Goal: Task Accomplishment & Management: Use online tool/utility

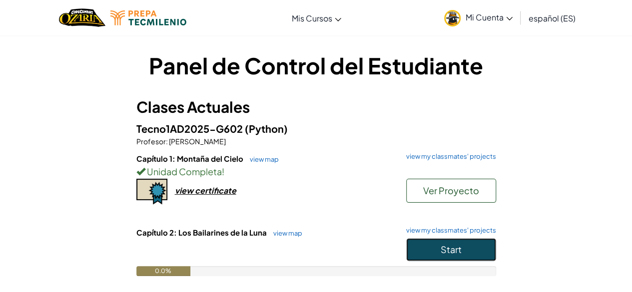
click at [431, 247] on button "Start" at bounding box center [451, 249] width 90 height 23
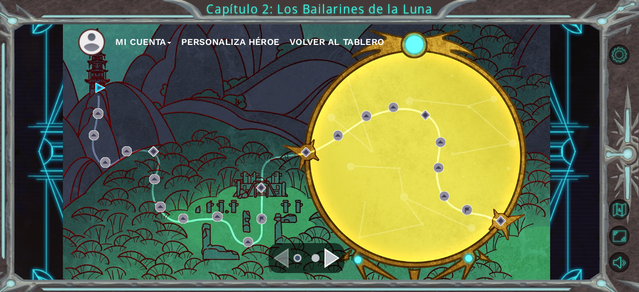
click at [101, 81] on div "Mi Cuenta Personaliza Héroe Volver al Tablero" at bounding box center [307, 151] width 488 height 257
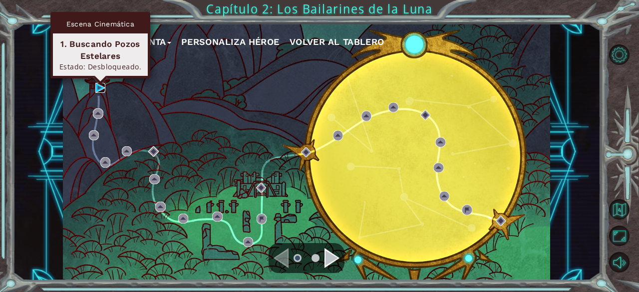
click at [102, 89] on img at bounding box center [100, 88] width 10 height 10
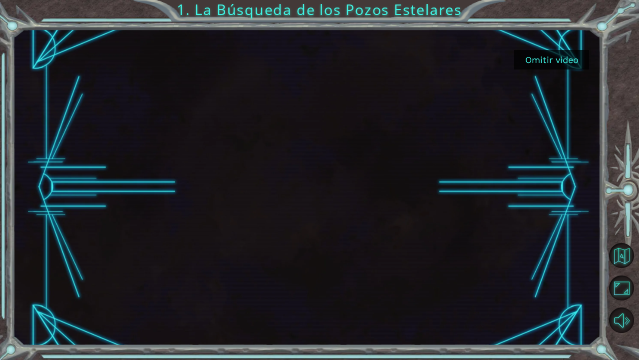
click at [416, 229] on div at bounding box center [306, 187] width 562 height 317
click at [539, 58] on button "Omitir video" at bounding box center [551, 59] width 75 height 19
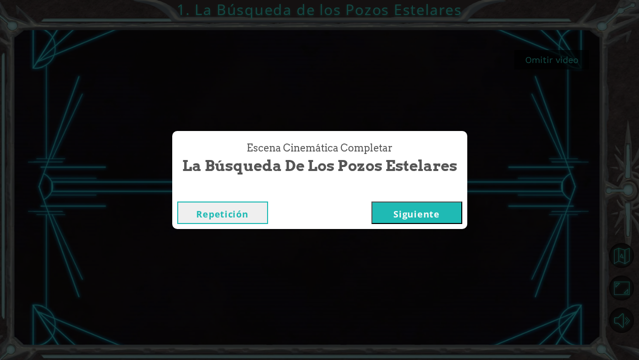
click at [374, 218] on button "Siguiente" at bounding box center [417, 212] width 91 height 22
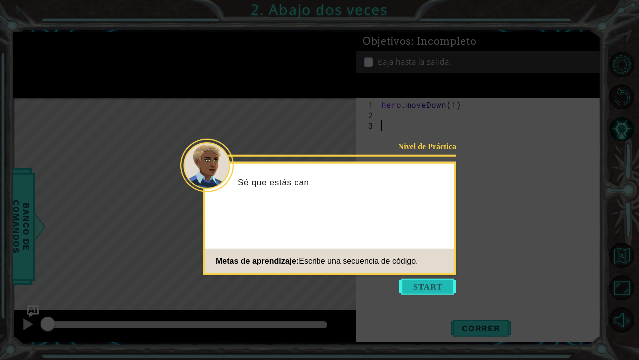
click at [444, 290] on button "Start" at bounding box center [428, 287] width 57 height 16
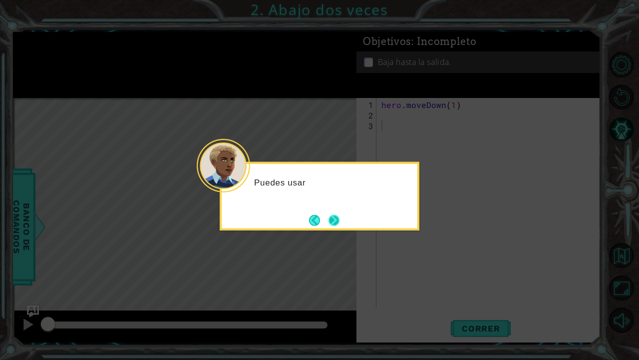
click at [335, 219] on button "Next" at bounding box center [334, 219] width 11 height 11
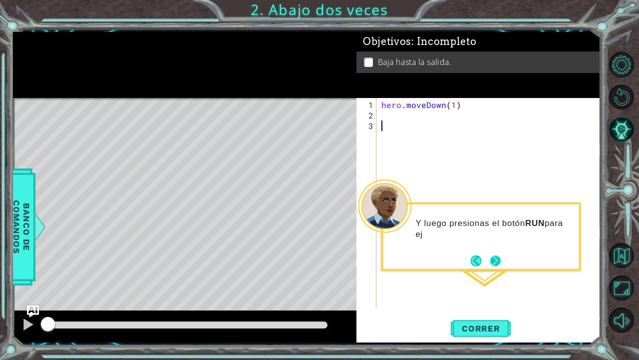
click at [491, 261] on button "Next" at bounding box center [495, 260] width 11 height 11
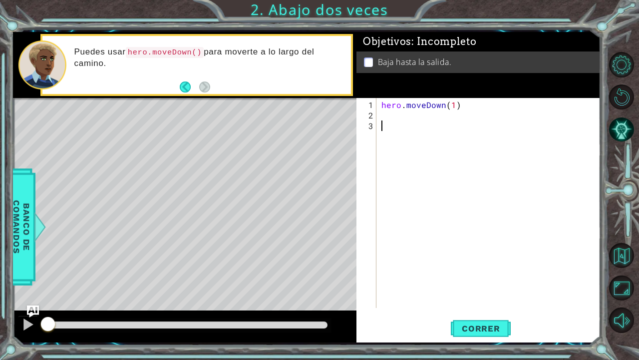
click at [385, 110] on div "hero . moveDown ( 1 )" at bounding box center [492, 214] width 224 height 231
click at [454, 103] on div "hero . moveDown ( 1 )" at bounding box center [492, 214] width 224 height 231
type textarea "hero.moveDown(3)"
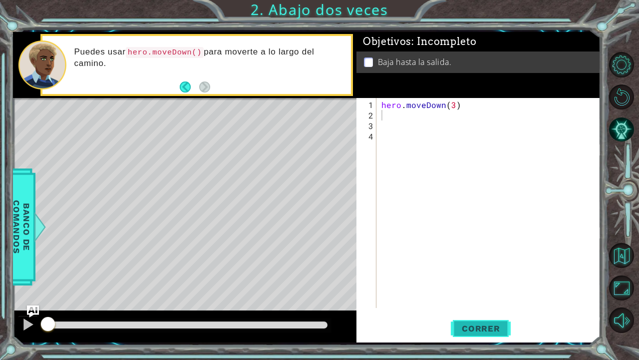
click at [478, 292] on span "Correr" at bounding box center [481, 328] width 58 height 10
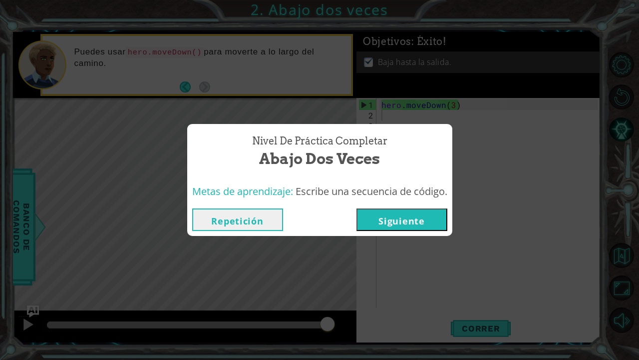
click at [418, 215] on button "Siguiente" at bounding box center [402, 219] width 91 height 22
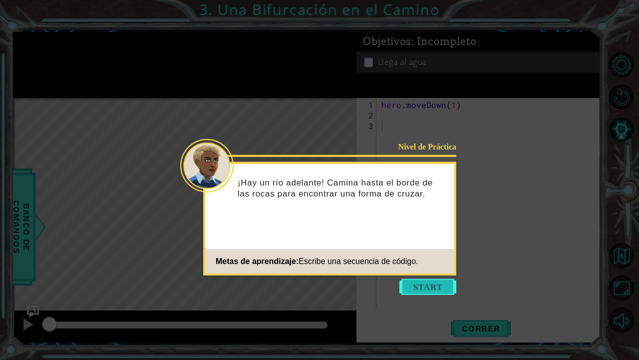
click at [424, 288] on button "Start" at bounding box center [428, 287] width 57 height 16
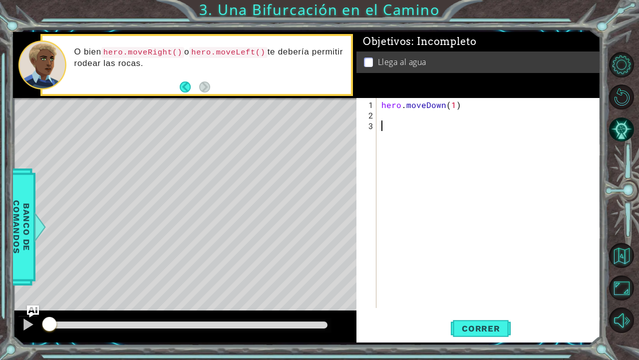
click at [387, 117] on div "hero . moveDown ( 1 )" at bounding box center [492, 214] width 224 height 231
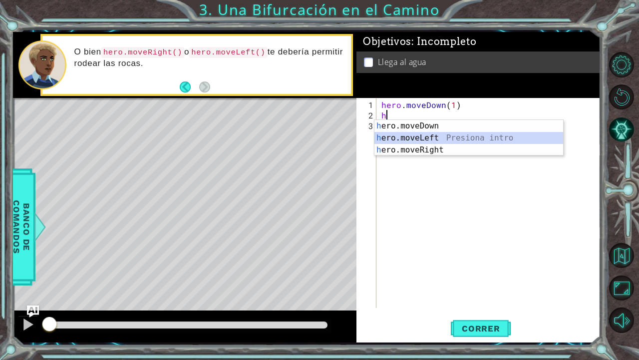
click at [404, 141] on div "h ero.moveDown Presiona intro h ero.moveLeft Presiona intro h ero.moveRight Pre…" at bounding box center [469, 150] width 189 height 60
type textarea "hero.moveLeft(1)"
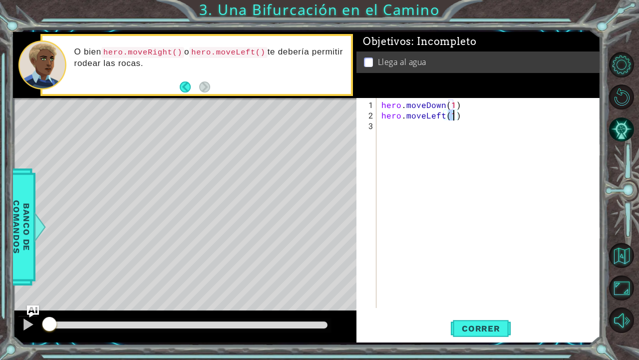
click at [399, 127] on div "hero . moveDown ( 1 ) hero . moveLeft ( 1 )" at bounding box center [492, 214] width 224 height 231
click at [495, 292] on span "Correr" at bounding box center [481, 328] width 58 height 10
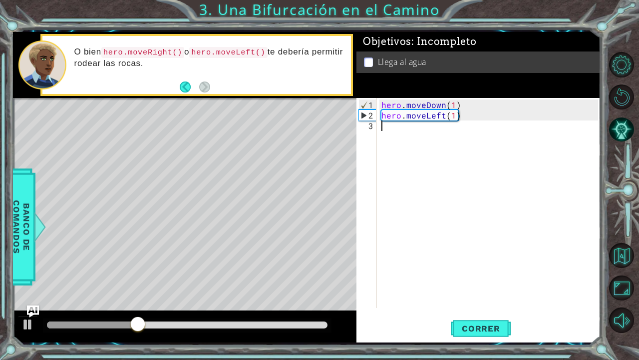
click at [395, 127] on div "hero . moveDown ( 1 ) hero . moveLeft ( 1 )" at bounding box center [492, 214] width 224 height 231
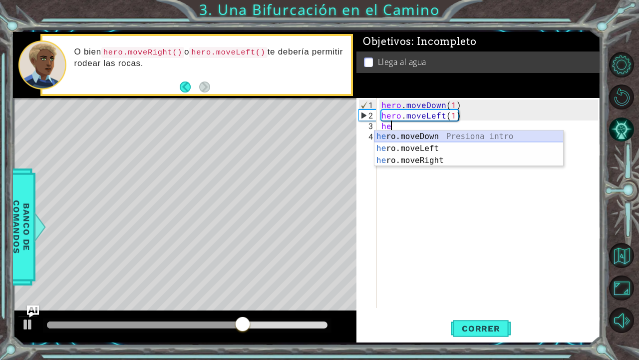
click at [407, 134] on div "he ro.moveDown Presiona intro he ro.moveLeft Presiona intro he ro.moveRight Pre…" at bounding box center [469, 160] width 189 height 60
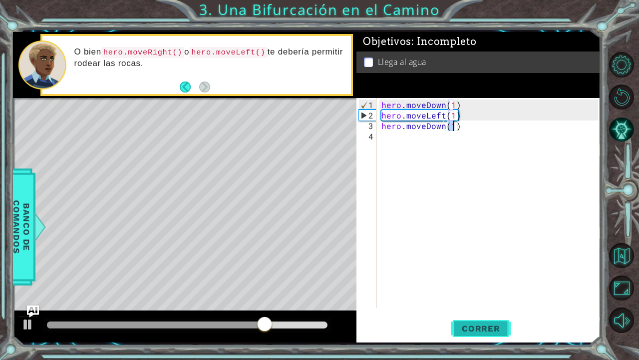
type textarea "hero.moveDown(1)"
click at [462, 292] on button "Correr" at bounding box center [481, 328] width 60 height 24
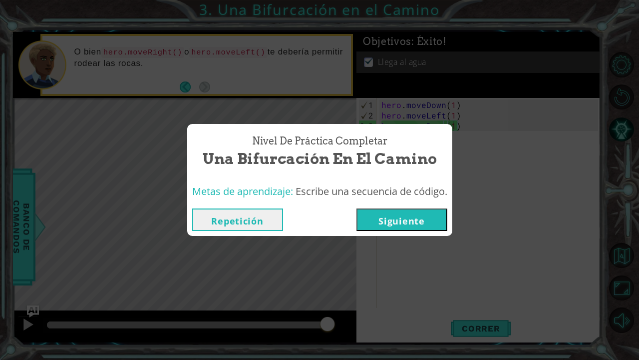
click at [399, 222] on button "Siguiente" at bounding box center [402, 219] width 91 height 22
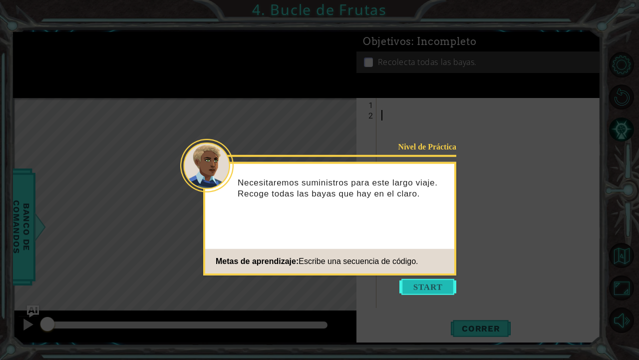
click at [413, 282] on button "Start" at bounding box center [428, 287] width 57 height 16
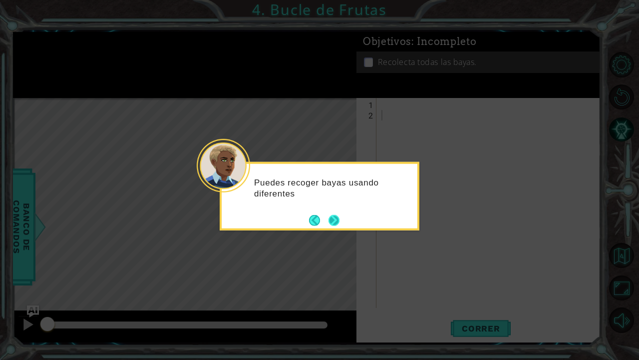
click at [329, 219] on button "Next" at bounding box center [334, 219] width 11 height 11
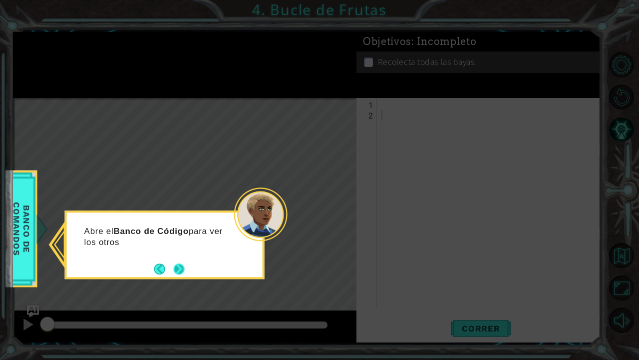
click at [180, 270] on button "Next" at bounding box center [179, 268] width 11 height 11
click at [178, 265] on button "Next" at bounding box center [179, 268] width 11 height 11
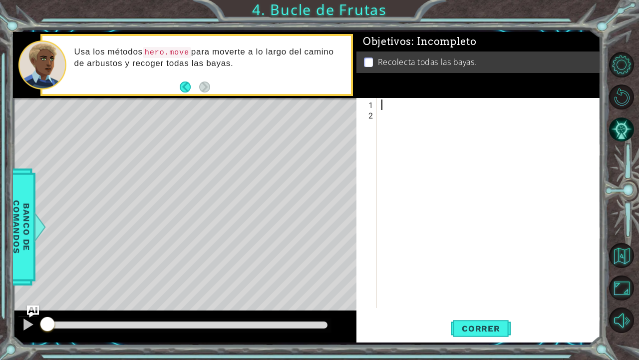
click at [385, 107] on div at bounding box center [492, 214] width 224 height 231
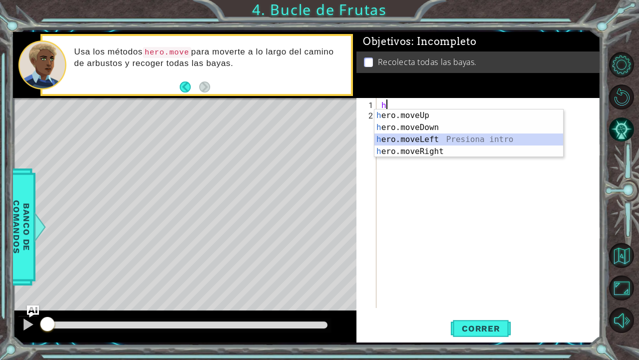
click at [408, 136] on div "h ero.moveUp Presiona intro h ero.moveDown Presiona intro h ero.moveLeft Presio…" at bounding box center [469, 145] width 189 height 72
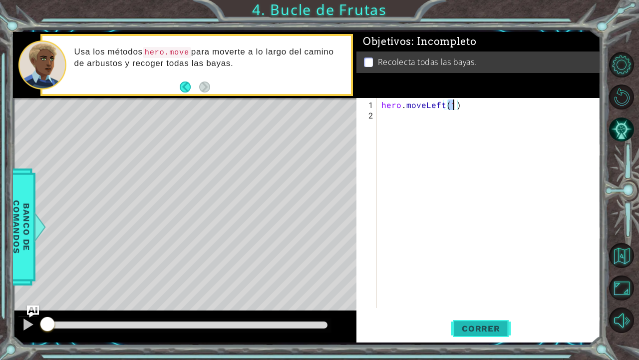
type textarea "hero.moveLeft(1)"
click at [477, 292] on button "Correr" at bounding box center [481, 328] width 60 height 24
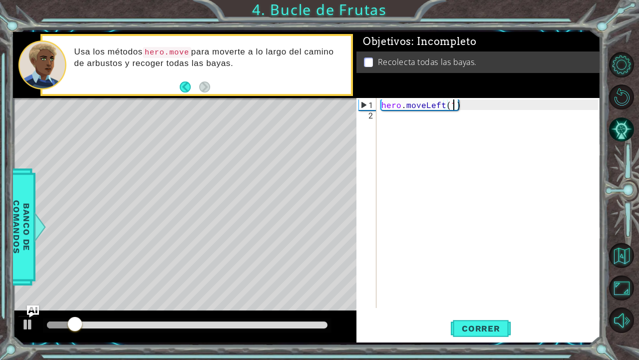
click at [398, 117] on div "hero . moveLeft ( 1 )" at bounding box center [492, 214] width 224 height 231
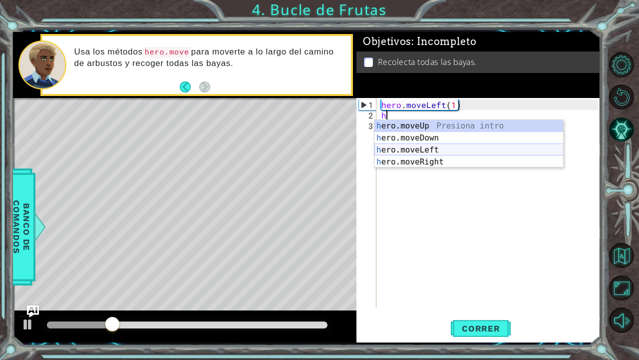
click at [429, 146] on div "h ero.moveUp Presiona intro h ero.moveDown Presiona intro h ero.moveLeft Presio…" at bounding box center [469, 156] width 189 height 72
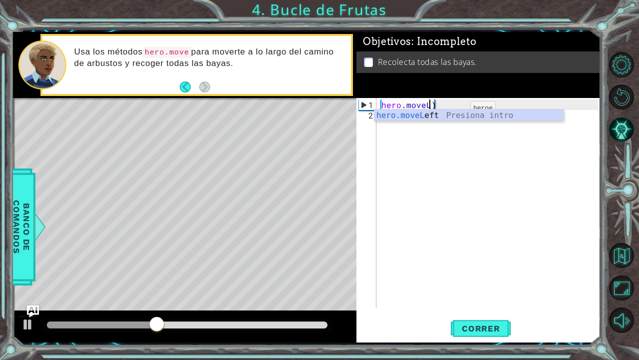
click at [454, 112] on div "hero.moveL eft Presiona intro" at bounding box center [469, 127] width 189 height 36
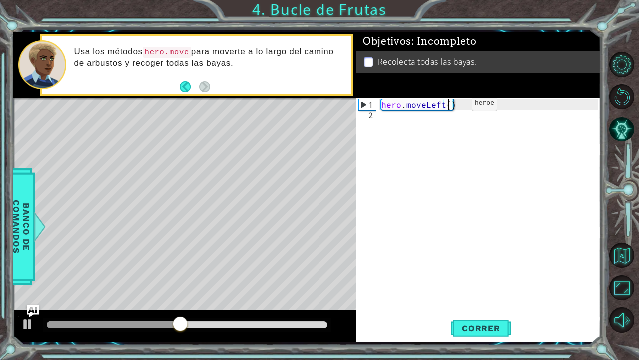
type textarea "hero.moveLeft(2)"
click at [394, 123] on div "hero . moveLeft ( 2 )" at bounding box center [492, 214] width 224 height 231
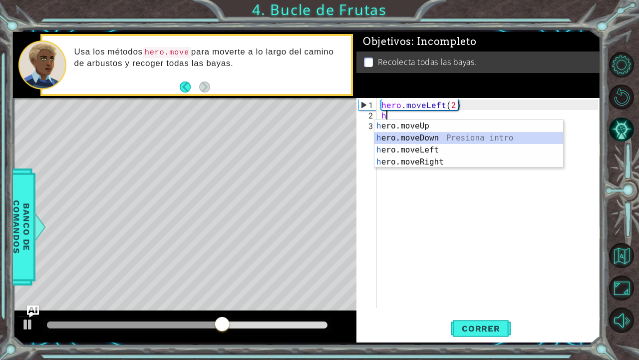
click at [405, 137] on div "h ero.moveUp Presiona intro h ero.moveDown Presiona intro h ero.moveLeft Presio…" at bounding box center [469, 156] width 189 height 72
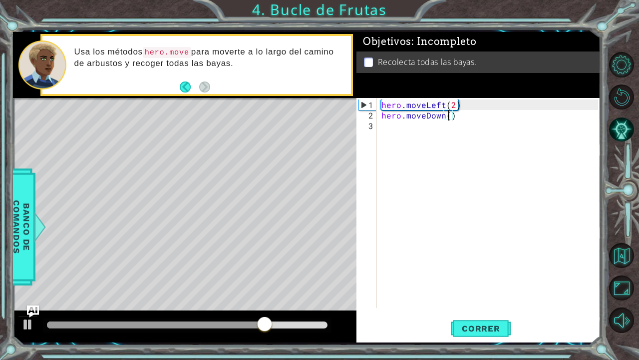
type textarea "hero.moveDown(2)"
click at [390, 130] on div "hero . moveLeft ( 2 ) hero . moveDown ( 2 )" at bounding box center [492, 214] width 224 height 231
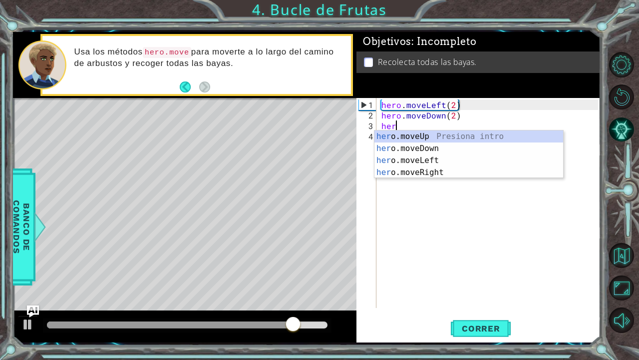
scroll to position [0, 0]
click at [411, 172] on div "her o.moveUp Presiona intro her o.moveDown Presiona intro her o.moveLeft Presio…" at bounding box center [469, 166] width 189 height 72
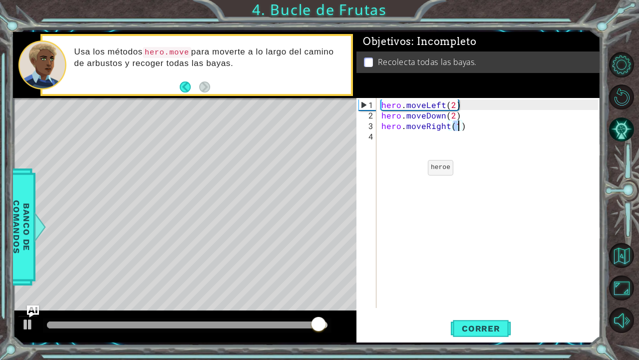
scroll to position [0, 4]
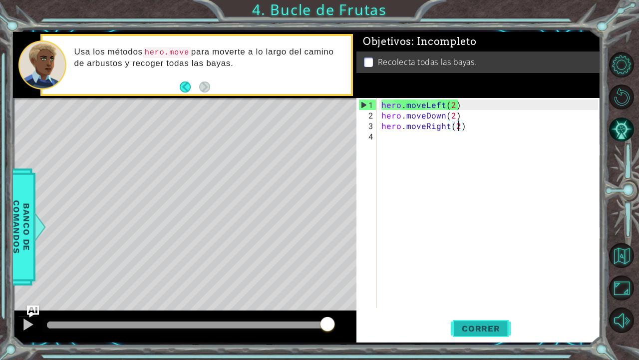
type textarea "hero.moveRight(2)"
click at [474, 292] on button "Correr" at bounding box center [481, 328] width 60 height 24
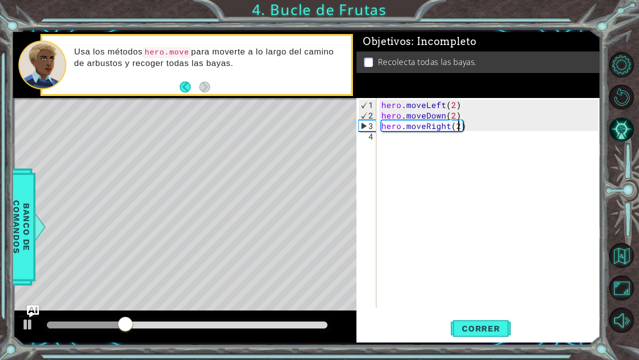
click at [395, 140] on div "hero . moveLeft ( 2 ) hero . moveDown ( 2 ) hero . moveRight ( 2 )" at bounding box center [492, 214] width 224 height 231
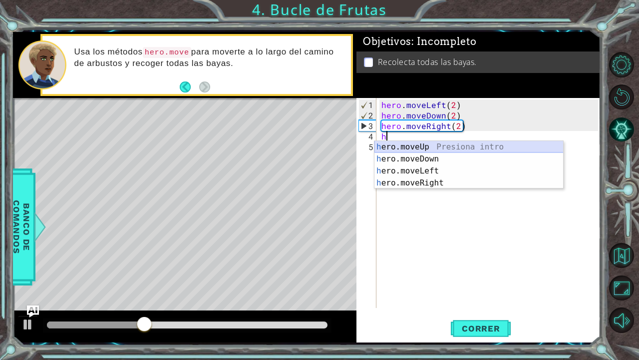
click at [409, 145] on div "h ero.moveUp Presiona intro h ero.moveDown Presiona intro h ero.moveLeft Presio…" at bounding box center [469, 177] width 189 height 72
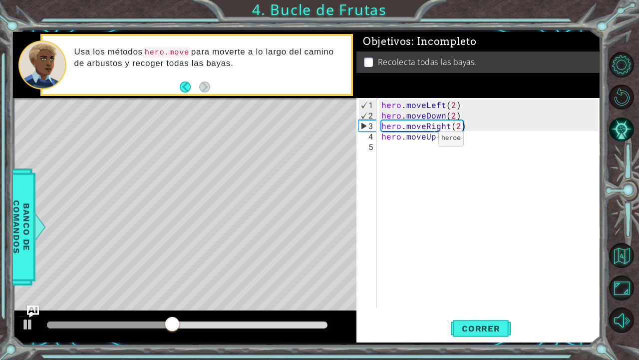
scroll to position [0, 3]
type textarea "hero.moveUp(1)"
click at [434, 196] on div "hero . moveLeft ( 2 ) hero . moveDown ( 2 ) hero . moveRight ( 2 ) hero . moveU…" at bounding box center [492, 214] width 224 height 231
click at [485, 292] on span "Correr" at bounding box center [481, 328] width 58 height 10
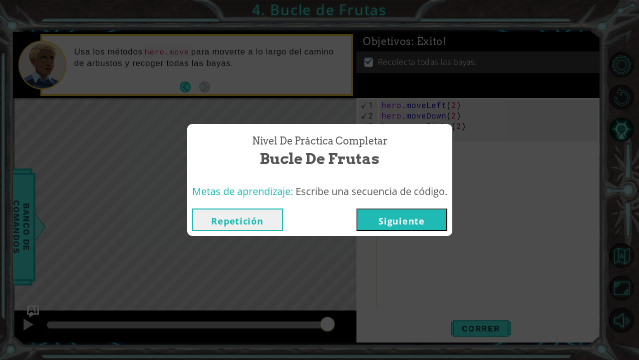
click at [414, 220] on button "Siguiente" at bounding box center [402, 219] width 91 height 22
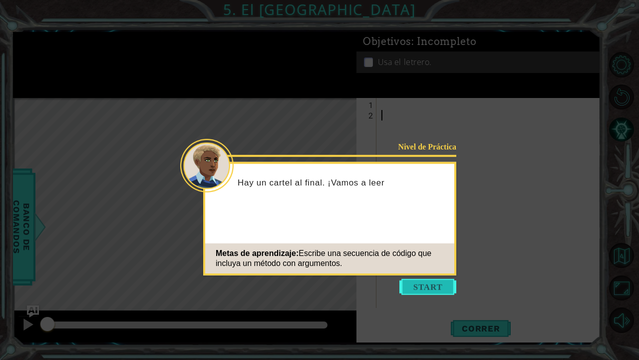
click at [420, 281] on button "Start" at bounding box center [428, 287] width 57 height 16
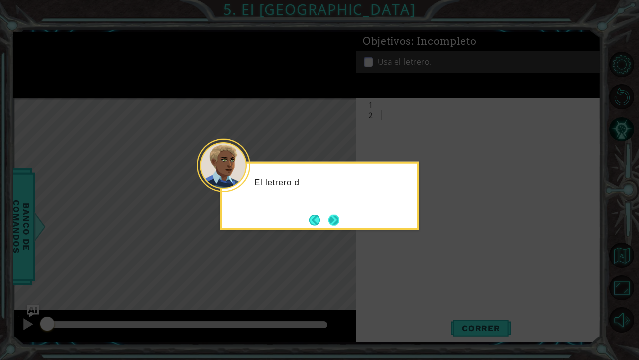
click at [329, 220] on button "Next" at bounding box center [334, 219] width 11 height 11
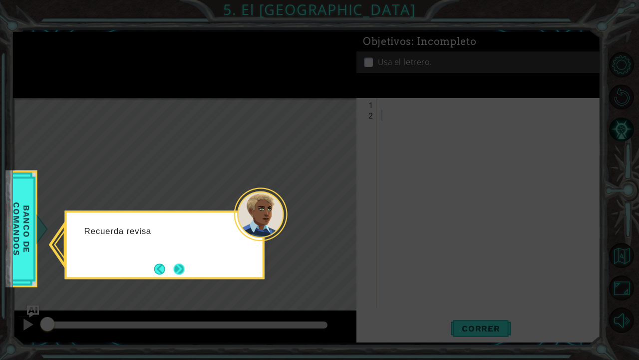
click at [176, 274] on button "Next" at bounding box center [179, 268] width 11 height 11
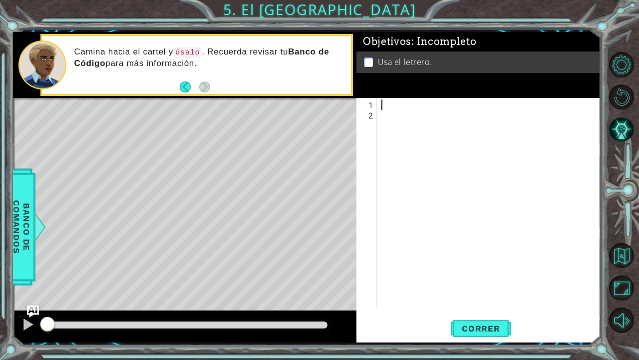
click at [384, 103] on div at bounding box center [492, 214] width 224 height 231
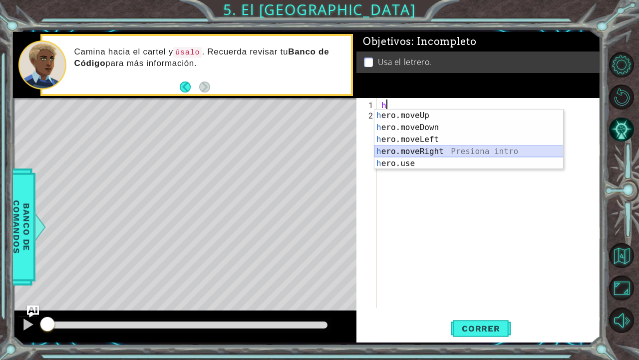
click at [418, 147] on div "h ero.moveUp Presiona intro h ero.moveDown Presiona intro h ero.moveLeft Presio…" at bounding box center [469, 151] width 189 height 84
type textarea "hero.moveRight(1)"
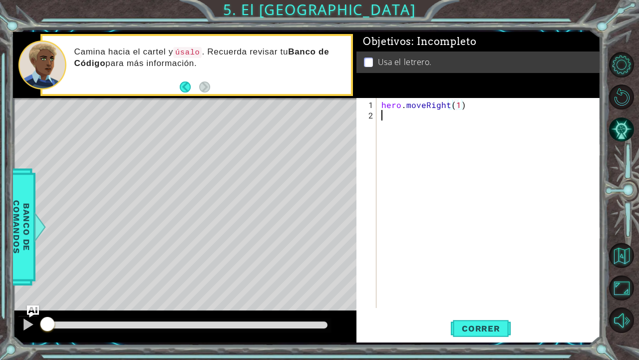
click at [394, 116] on div "hero . moveRight ( 1 )" at bounding box center [492, 214] width 224 height 231
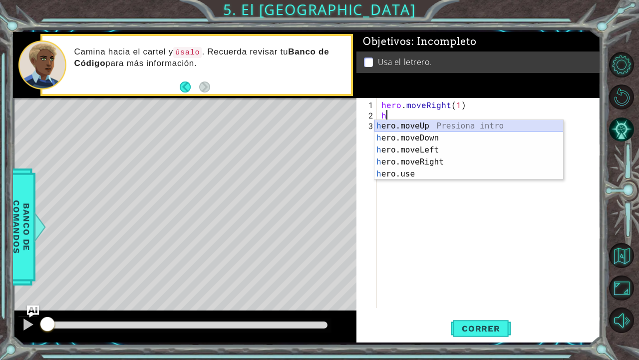
click at [402, 126] on div "h ero.moveUp Presiona intro h ero.moveDown Presiona intro h ero.moveLeft Presio…" at bounding box center [469, 162] width 189 height 84
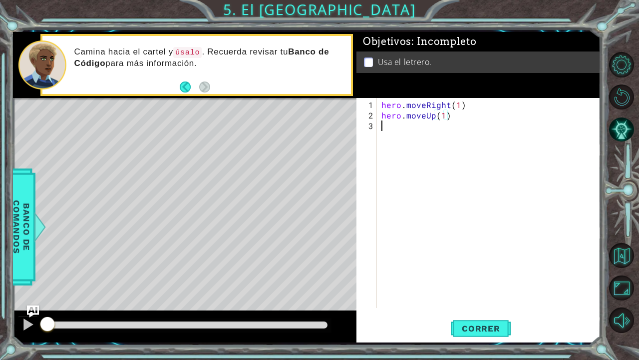
click at [399, 124] on div "hero . moveRight ( 1 ) hero . moveUp ( 1 )" at bounding box center [492, 214] width 224 height 231
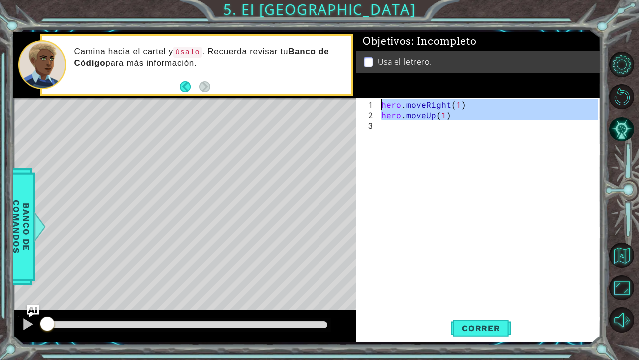
type textarea "hero.moveRight(1) hero.moveUp(1)"
click at [394, 125] on div "hero . moveRight ( 1 ) hero . moveUp ( 1 )" at bounding box center [489, 203] width 219 height 210
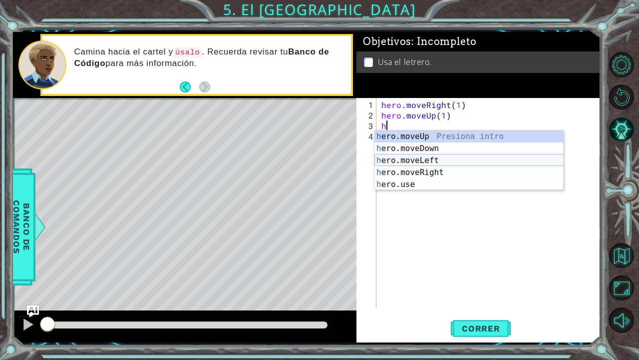
click at [411, 161] on div "h ero.moveUp Presiona intro h ero.moveDown Presiona intro h ero.moveLeft Presio…" at bounding box center [469, 172] width 189 height 84
type textarea "hero.moveLeft(1)"
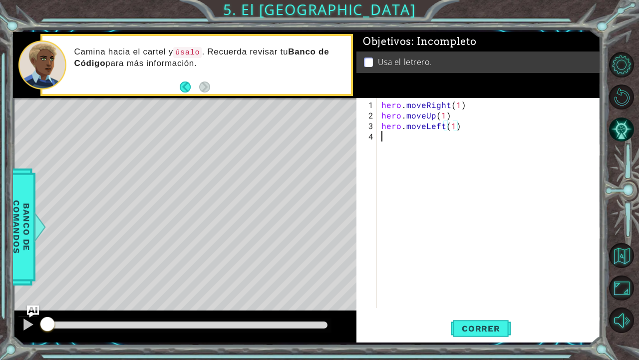
click at [395, 137] on div "hero . moveRight ( 1 ) hero . moveUp ( 1 ) hero . moveLeft ( 1 )" at bounding box center [492, 214] width 224 height 231
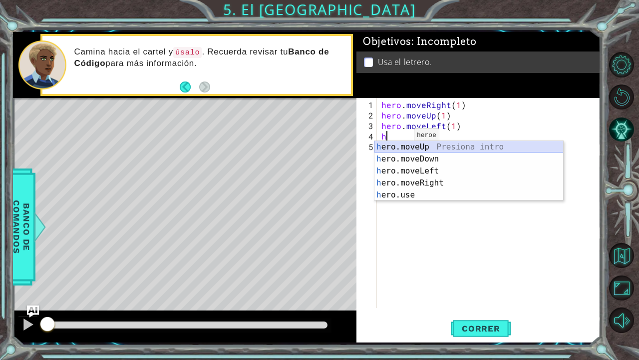
click at [402, 150] on div "h ero.moveUp Presiona intro h ero.moveDown Presiona intro h ero.moveLeft Presio…" at bounding box center [469, 183] width 189 height 84
type textarea "hero.moveUp(1)"
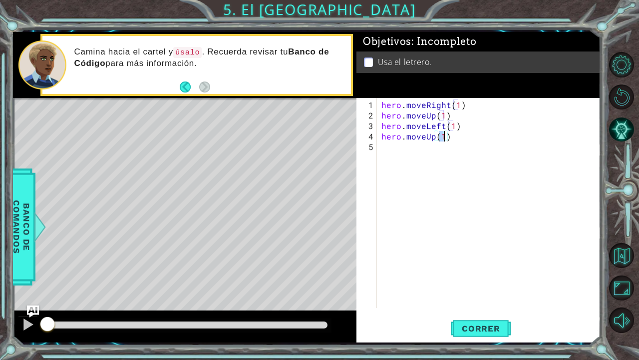
click at [401, 148] on div "hero . moveRight ( 1 ) hero . moveUp ( 1 ) hero . moveLeft ( 1 ) hero . moveUp …" at bounding box center [492, 214] width 224 height 231
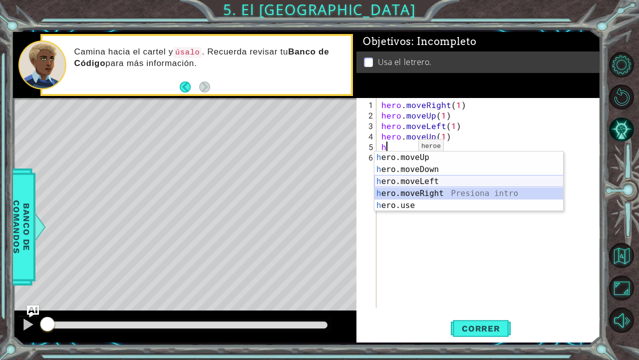
drag, startPoint x: 419, startPoint y: 192, endPoint x: 419, endPoint y: 187, distance: 5.5
click at [419, 187] on div "h ero.moveUp Presiona intro h ero.moveDown Presiona intro h ero.moveLeft Presio…" at bounding box center [469, 193] width 189 height 84
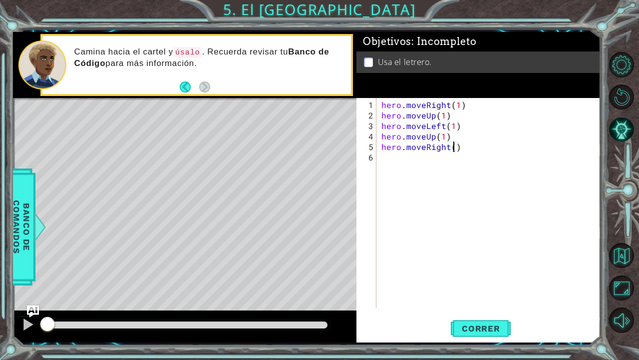
type textarea "hero.moveRight(2)"
click at [411, 154] on div "hero . moveRight ( 1 ) hero . moveUp ( 1 ) hero . moveLeft ( 1 ) hero . moveUp …" at bounding box center [492, 214] width 224 height 231
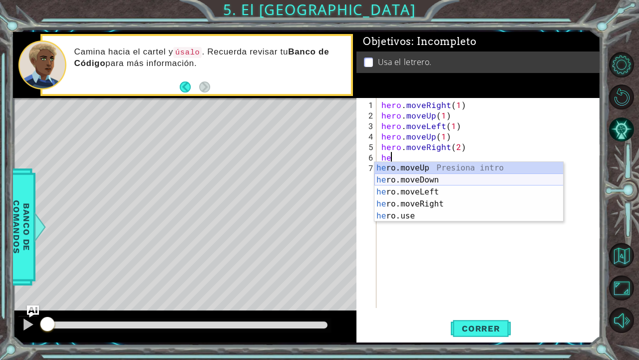
click at [415, 179] on div "he ro.moveUp Presiona intro he ro.moveDown Presiona intro he ro.moveLeft Presio…" at bounding box center [469, 204] width 189 height 84
type textarea "hero.moveDown(1)"
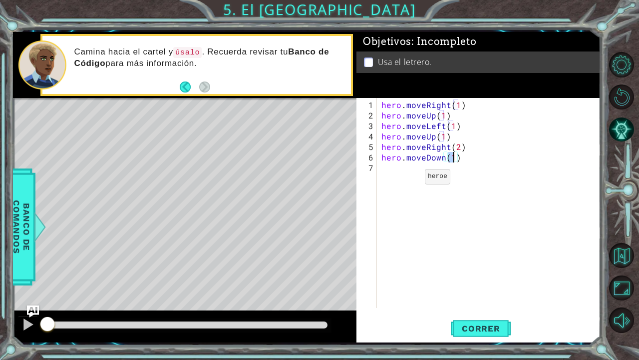
click at [395, 171] on div "hero . moveRight ( 1 ) hero . moveUp ( 1 ) hero . moveLeft ( 1 ) hero . moveUp …" at bounding box center [492, 214] width 224 height 231
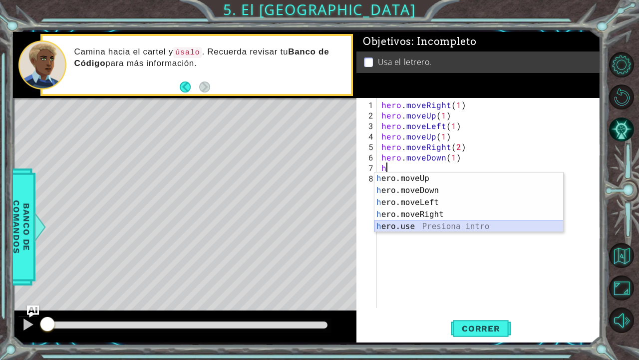
click at [408, 222] on div "h ero.moveUp Presiona intro h ero.moveDown Presiona intro h ero.moveLeft Presio…" at bounding box center [469, 214] width 189 height 84
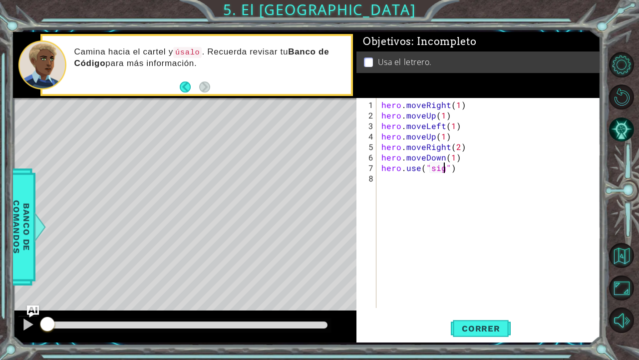
scroll to position [0, 4]
type textarea "hero.use("sign")"
click at [471, 292] on button "Correr" at bounding box center [481, 328] width 60 height 24
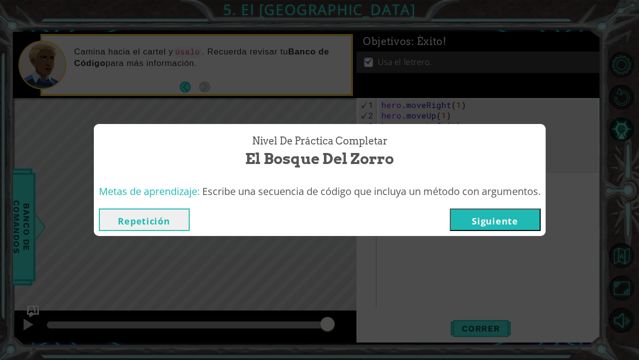
click at [146, 226] on button "Repetición" at bounding box center [144, 219] width 91 height 22
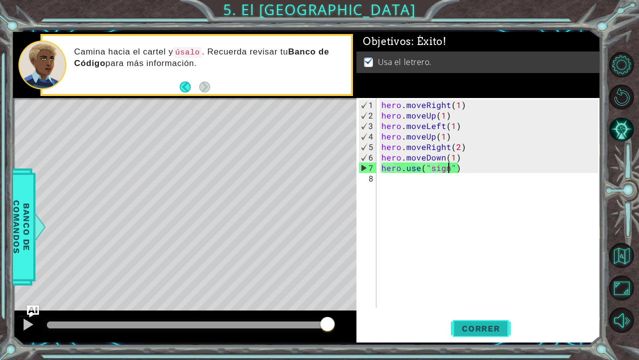
click at [473, 292] on span "Correr" at bounding box center [481, 328] width 58 height 10
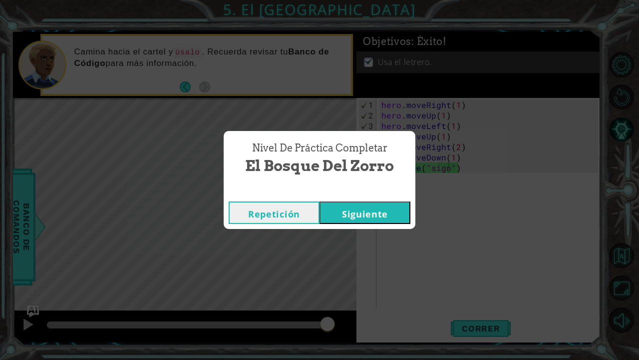
click at [357, 212] on button "Siguiente" at bounding box center [365, 212] width 91 height 22
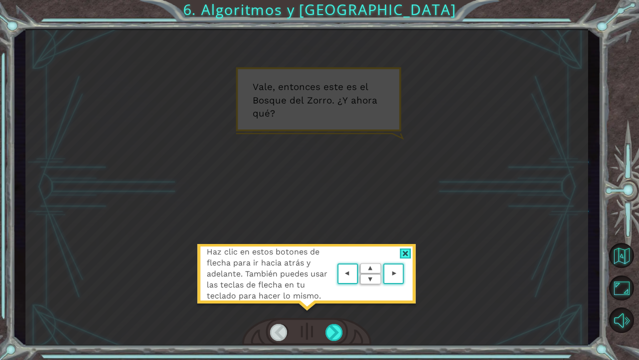
click at [407, 274] on area at bounding box center [407, 274] width 0 height 0
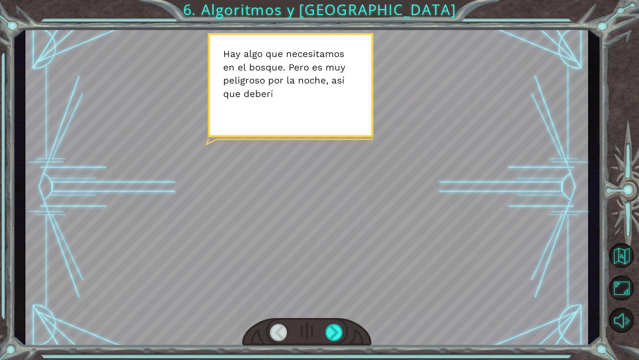
click at [303, 116] on div at bounding box center [306, 187] width 563 height 317
click at [344, 292] on div at bounding box center [306, 187] width 563 height 317
click at [340, 292] on div at bounding box center [306, 187] width 563 height 317
click at [341, 292] on div at bounding box center [335, 332] width 18 height 17
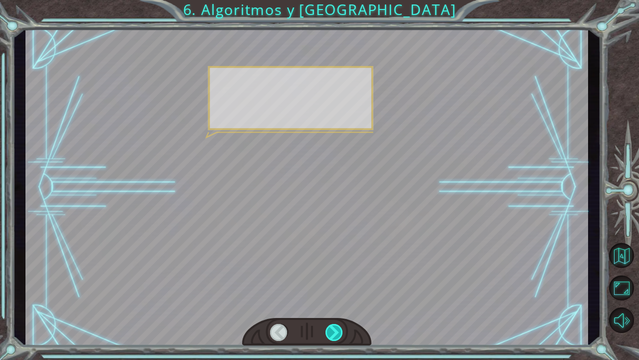
click at [337, 292] on div at bounding box center [335, 332] width 18 height 17
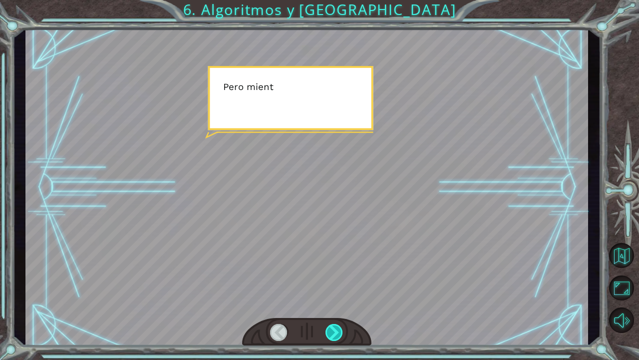
click at [336, 292] on div at bounding box center [335, 332] width 18 height 17
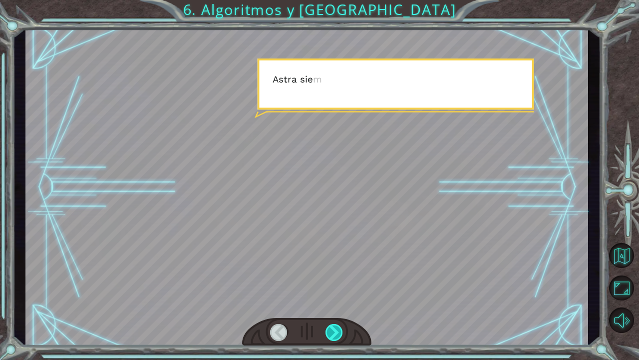
click at [336, 292] on div at bounding box center [335, 332] width 18 height 17
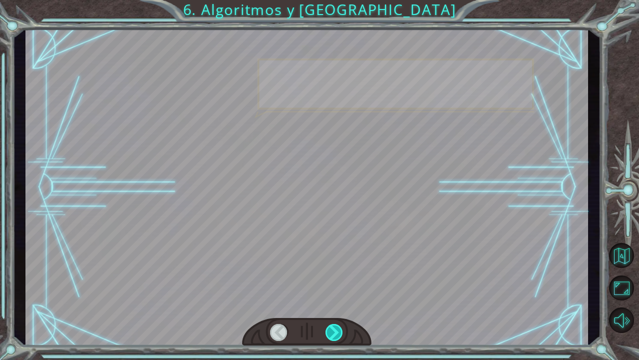
click at [336, 292] on div at bounding box center [335, 332] width 18 height 17
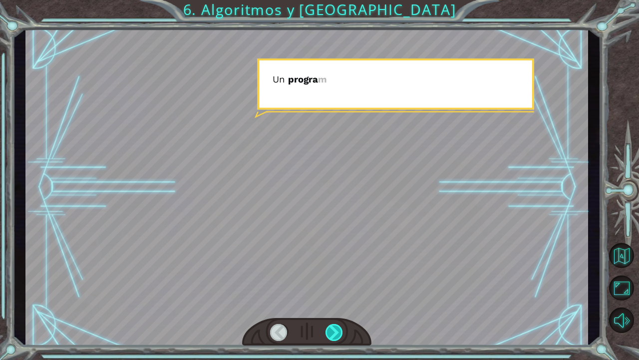
click at [336, 292] on div at bounding box center [335, 332] width 18 height 17
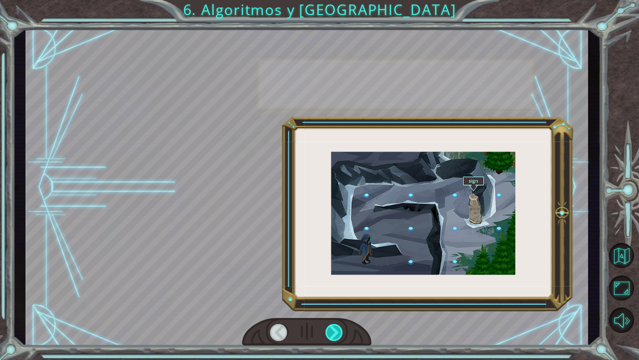
click at [336, 292] on div at bounding box center [335, 332] width 18 height 17
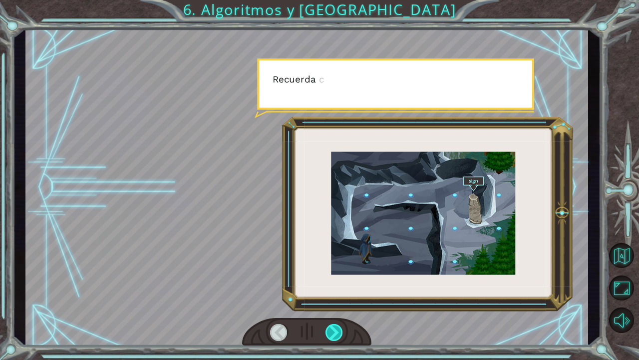
click at [336, 292] on div at bounding box center [335, 332] width 18 height 17
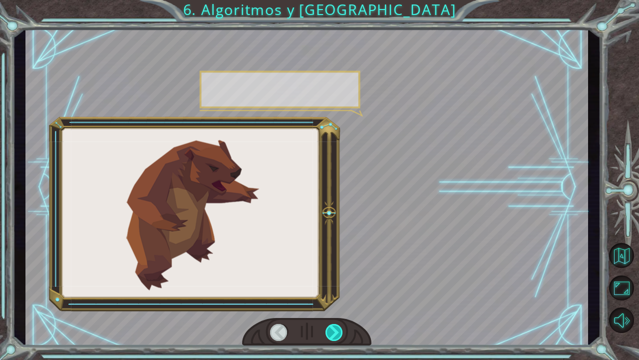
click at [336, 292] on div at bounding box center [335, 332] width 18 height 17
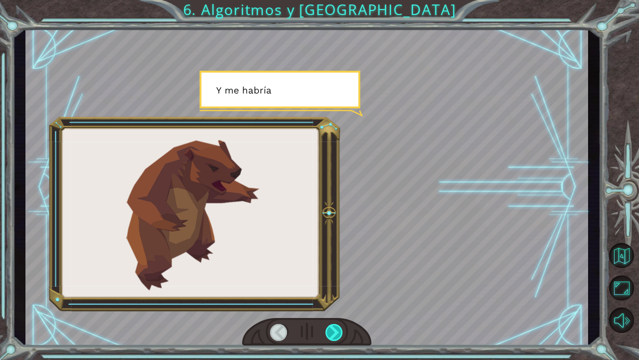
click at [336, 292] on div at bounding box center [335, 332] width 18 height 17
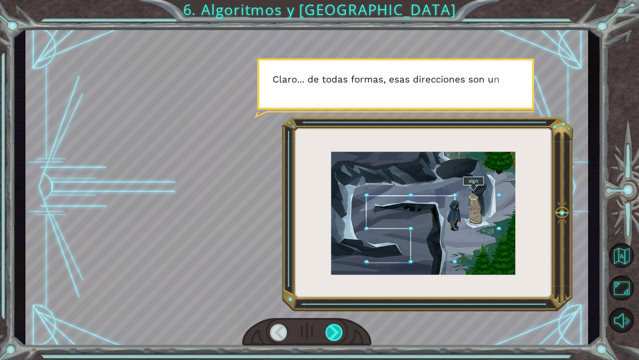
click at [331, 292] on div at bounding box center [335, 332] width 18 height 17
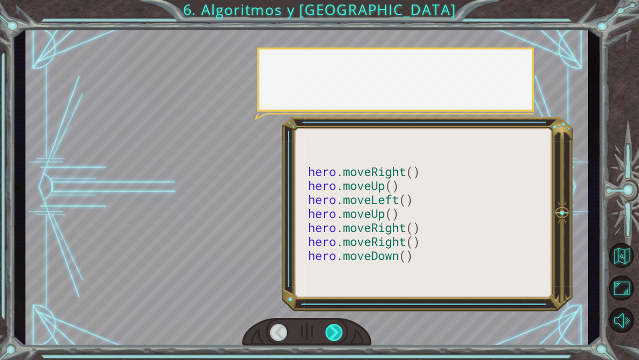
click at [332, 292] on div at bounding box center [335, 332] width 18 height 17
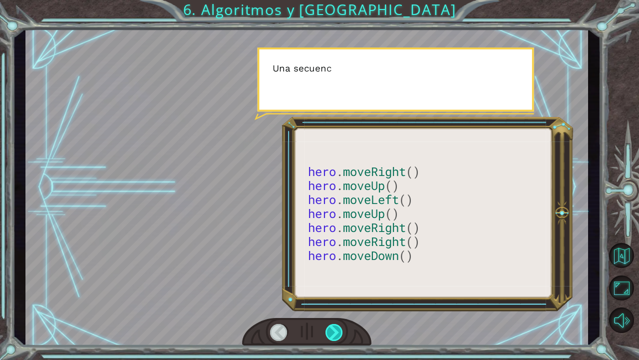
click at [332, 292] on div at bounding box center [335, 332] width 18 height 17
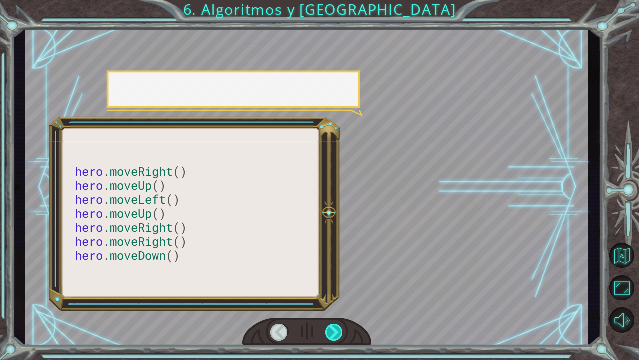
click at [332, 292] on div at bounding box center [335, 332] width 18 height 17
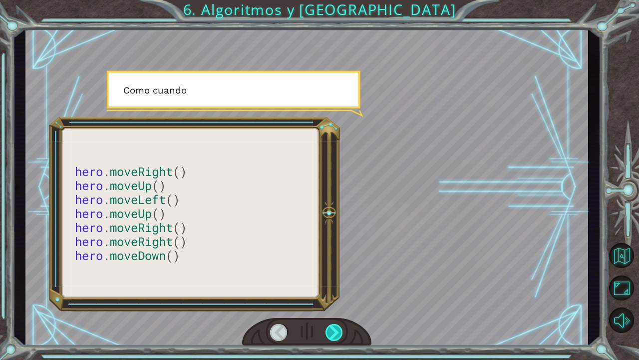
click at [332, 292] on div at bounding box center [335, 332] width 18 height 17
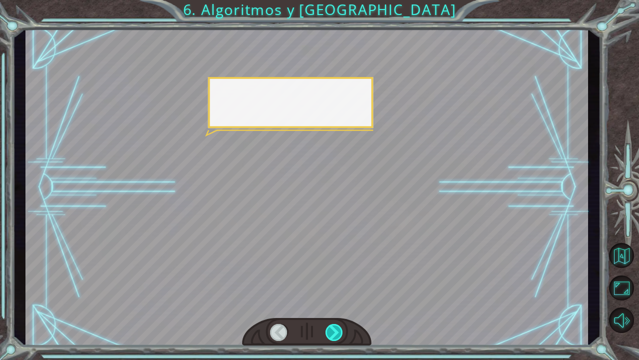
click at [332, 292] on div at bounding box center [335, 332] width 18 height 17
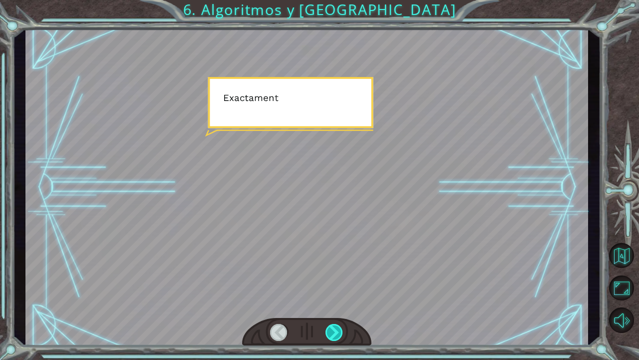
click at [332, 292] on div at bounding box center [335, 332] width 18 height 17
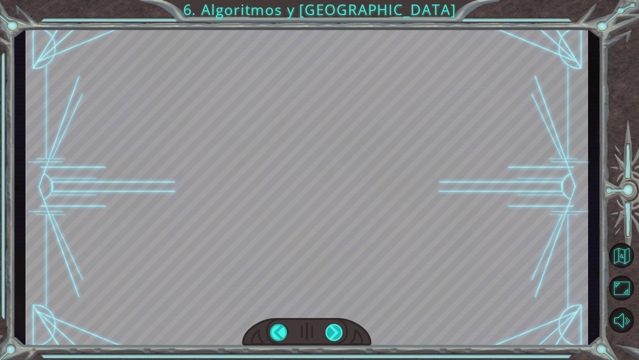
click at [332, 292] on div at bounding box center [335, 332] width 18 height 17
click at [332, 0] on div "hero . moveRight () hero . moveUp () hero . moveLeft () hero . moveUp () hero .…" at bounding box center [319, 0] width 639 height 0
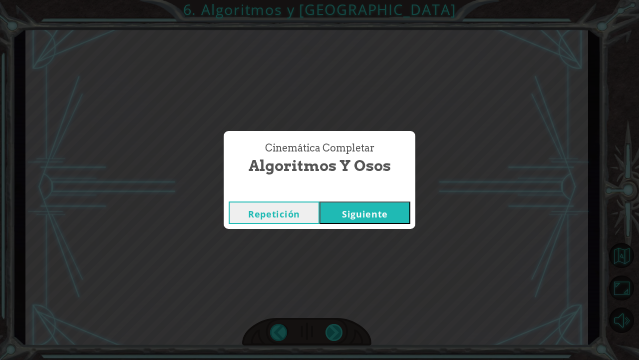
click at [332, 292] on div "Cinemática Completar Algoritmos y Osos Repetición [GEOGRAPHIC_DATA]" at bounding box center [319, 180] width 639 height 360
click at [391, 208] on button "Siguiente" at bounding box center [365, 212] width 91 height 22
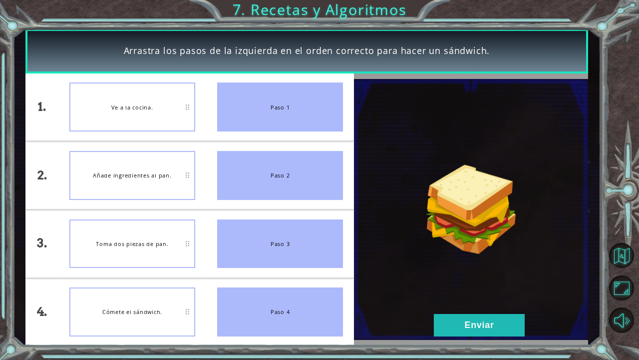
drag, startPoint x: 283, startPoint y: 99, endPoint x: 145, endPoint y: 118, distance: 139.6
click at [145, 118] on div "1. 2. 3. 4. Ve a la cocina. Añade ingredientes al pan. Toma dos piezas de pan. …" at bounding box center [189, 209] width 329 height 272
click at [478, 292] on button "Enviar" at bounding box center [479, 325] width 91 height 22
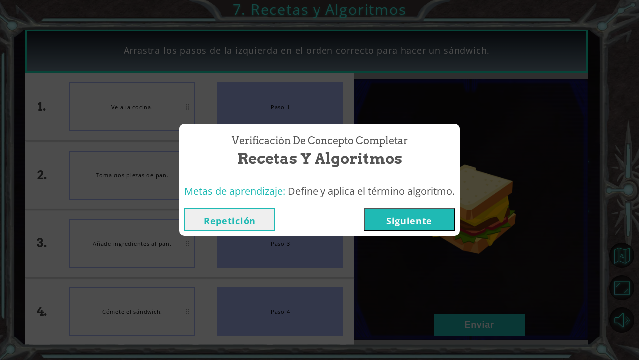
click at [403, 217] on button "Siguiente" at bounding box center [409, 219] width 91 height 22
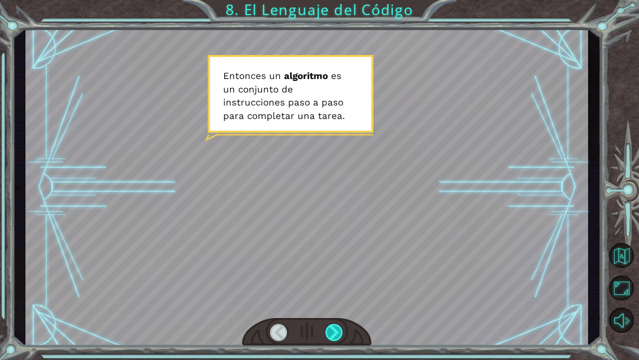
click at [335, 292] on div at bounding box center [335, 332] width 18 height 17
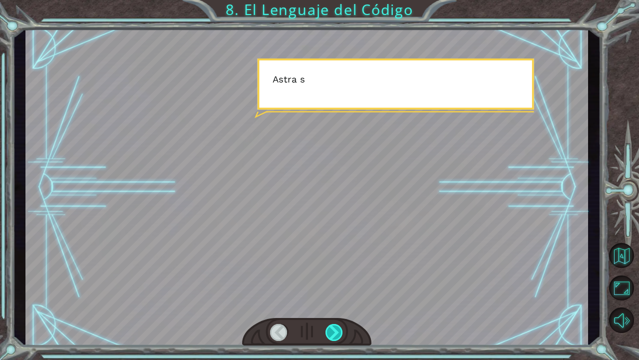
click at [335, 292] on div at bounding box center [335, 332] width 18 height 17
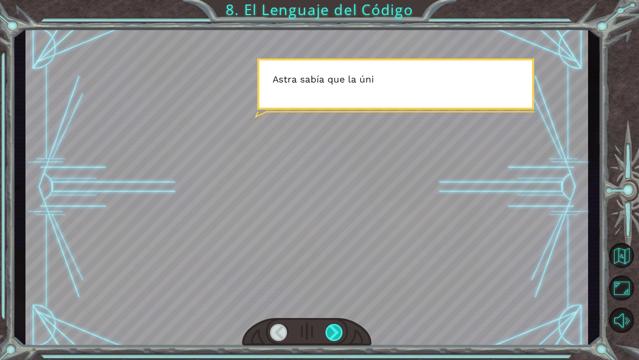
click at [335, 292] on div at bounding box center [335, 332] width 18 height 17
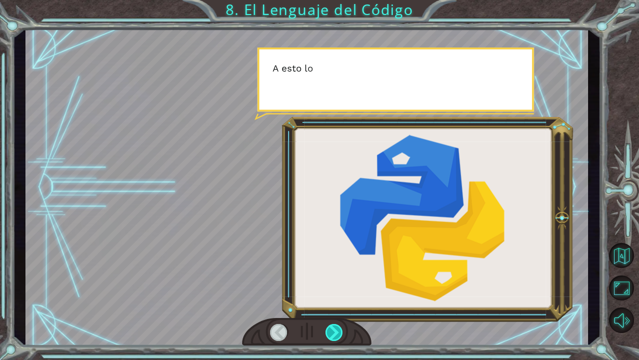
click at [335, 292] on div at bounding box center [335, 332] width 18 height 17
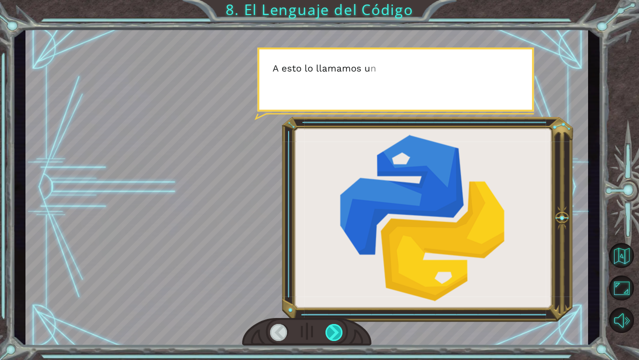
click at [335, 292] on div at bounding box center [335, 332] width 18 height 17
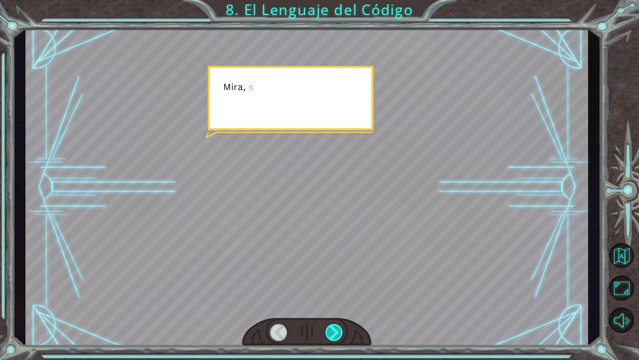
click at [335, 292] on div at bounding box center [335, 332] width 18 height 17
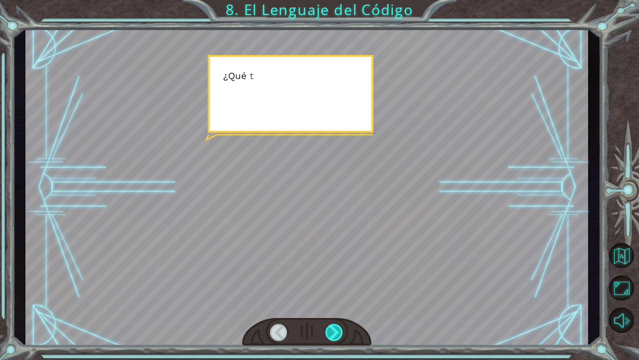
click at [335, 292] on div at bounding box center [335, 332] width 18 height 17
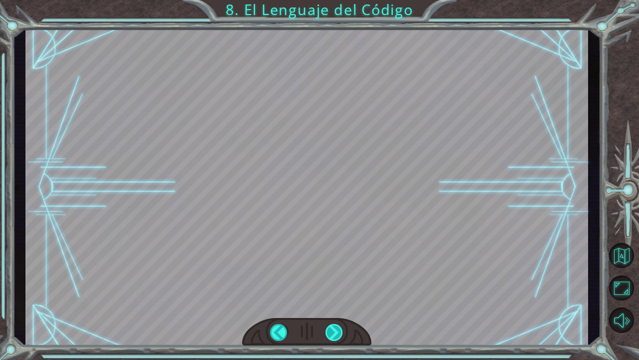
click at [335, 0] on div "E n t o n c e s u n a l g o r i t m o e s u n c o n j u n t o d e i n s t r u c…" at bounding box center [319, 0] width 639 height 0
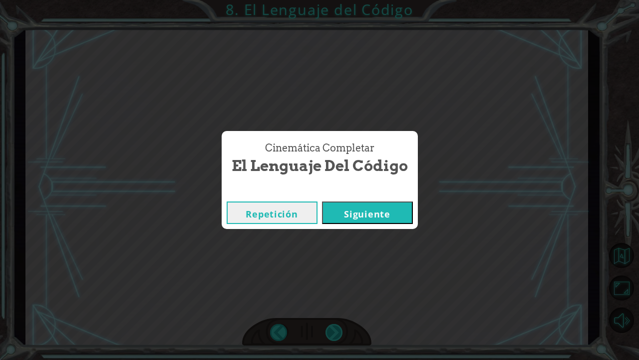
click at [335, 292] on div "Cinemática Completar El Lenguaje del Código Repetición [GEOGRAPHIC_DATA]" at bounding box center [319, 180] width 639 height 360
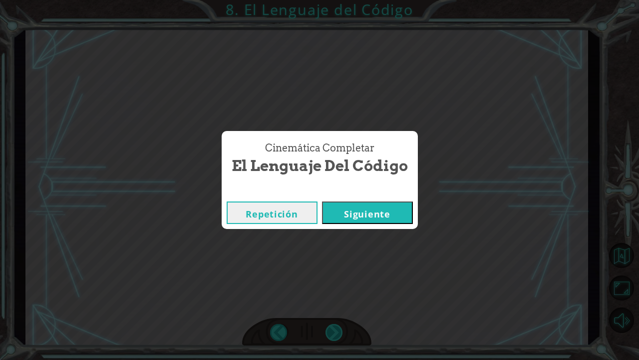
click at [335, 292] on div "Cinemática Completar El Lenguaje del Código Repetición [GEOGRAPHIC_DATA]" at bounding box center [319, 180] width 639 height 360
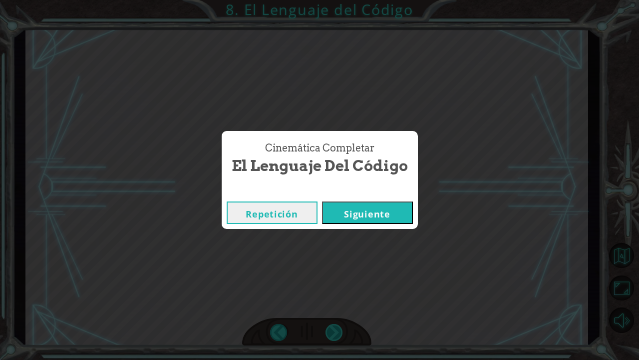
click at [335, 292] on div "Cinemática Completar El Lenguaje del Código Repetición [GEOGRAPHIC_DATA]" at bounding box center [319, 180] width 639 height 360
click at [400, 220] on button "Siguiente" at bounding box center [367, 212] width 91 height 22
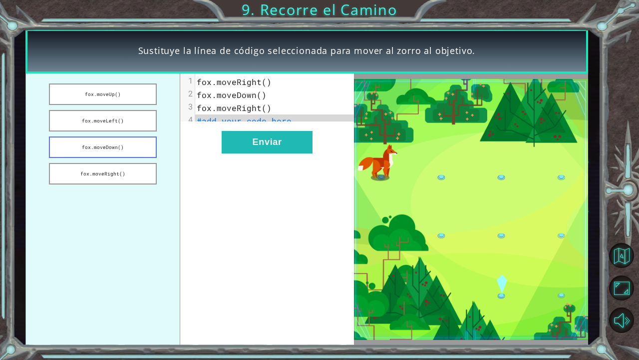
click at [133, 146] on button "fox.moveDown()" at bounding box center [103, 146] width 108 height 21
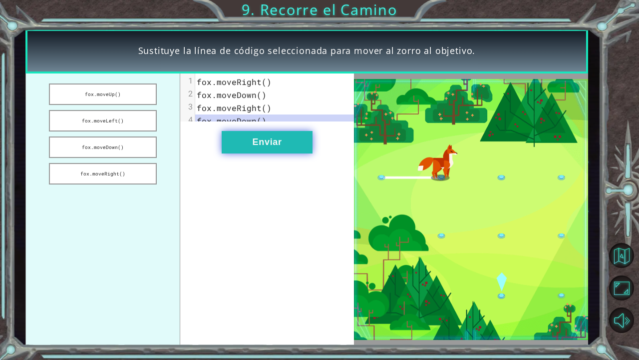
click at [272, 144] on button "Enviar" at bounding box center [267, 142] width 91 height 22
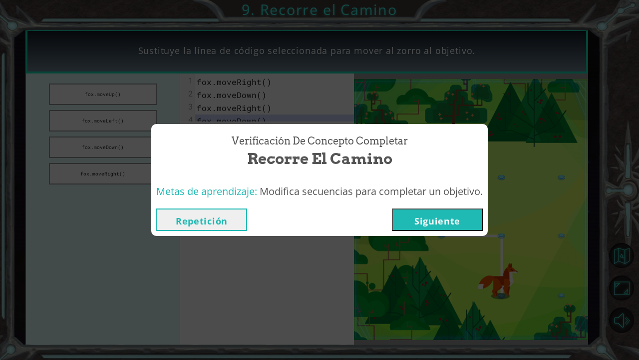
click at [450, 228] on button "Siguiente" at bounding box center [437, 219] width 91 height 22
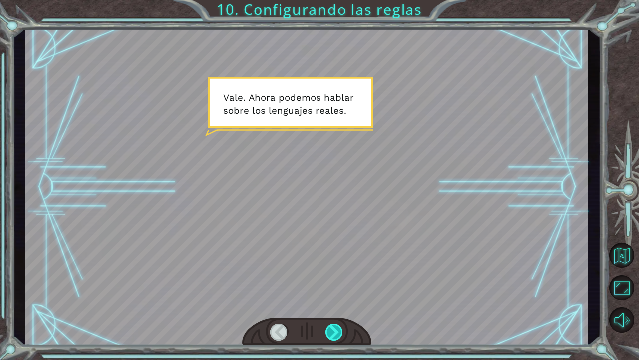
click at [337, 292] on div at bounding box center [335, 332] width 18 height 17
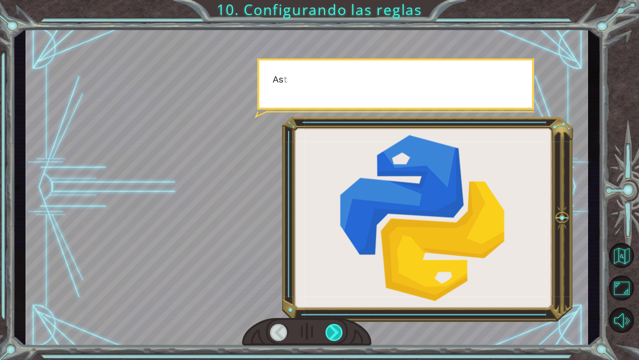
click at [337, 292] on div at bounding box center [335, 332] width 18 height 17
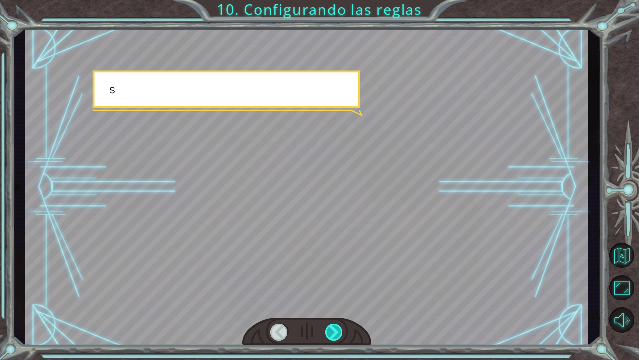
click at [337, 292] on div at bounding box center [335, 332] width 18 height 17
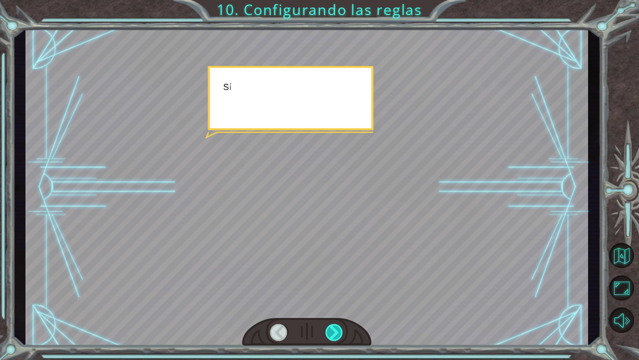
click at [337, 292] on div at bounding box center [335, 332] width 18 height 17
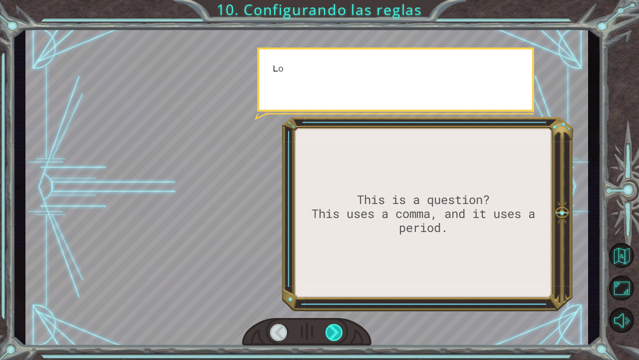
click at [337, 292] on div at bounding box center [335, 332] width 18 height 17
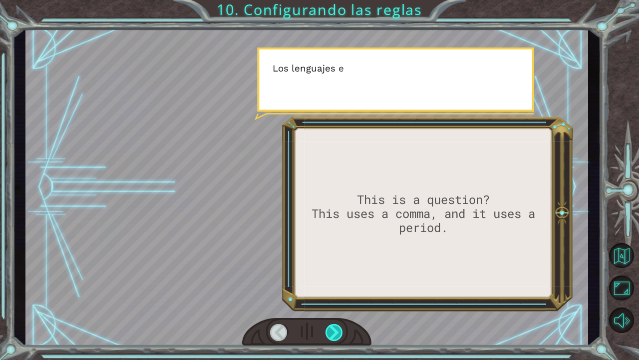
click at [337, 292] on div at bounding box center [335, 332] width 18 height 17
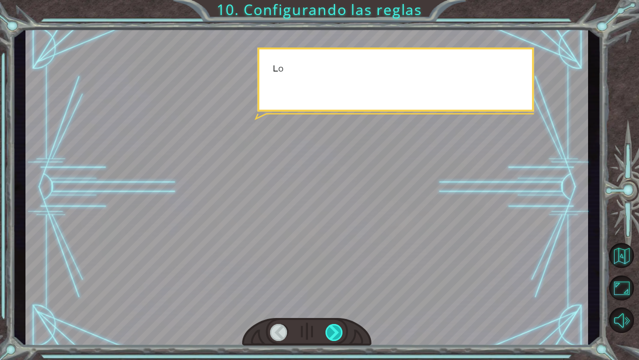
click at [337, 292] on div at bounding box center [335, 332] width 18 height 17
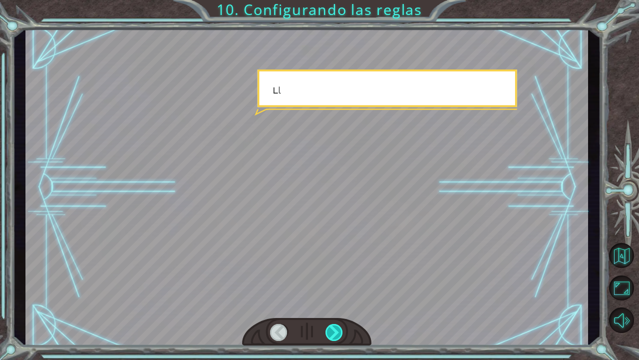
click at [337, 292] on div at bounding box center [335, 332] width 18 height 17
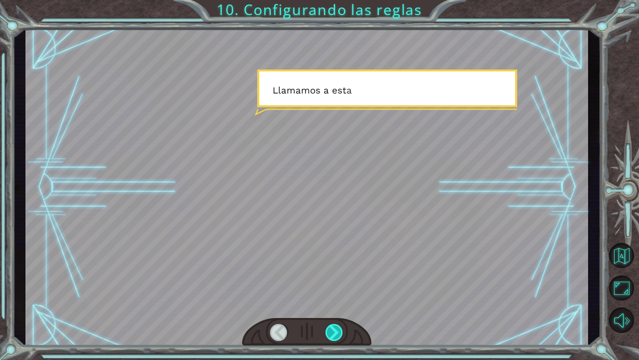
click at [337, 292] on div at bounding box center [335, 332] width 18 height 17
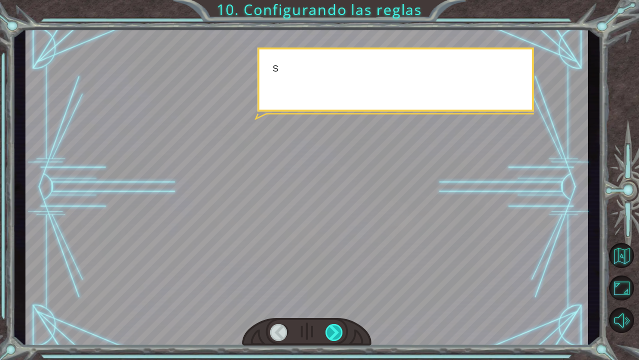
click at [337, 292] on div at bounding box center [335, 332] width 18 height 17
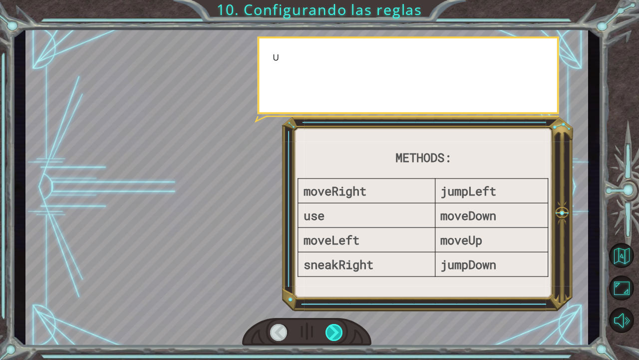
click at [337, 292] on div at bounding box center [335, 332] width 18 height 17
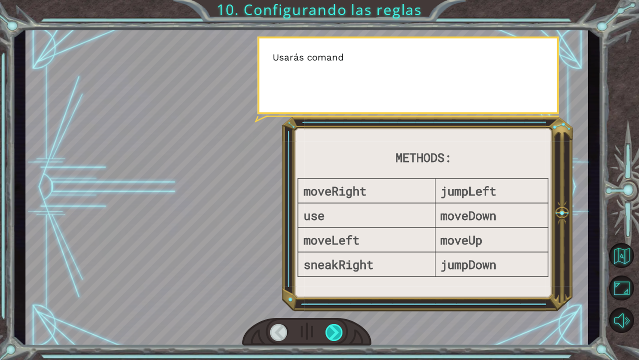
click at [337, 292] on div at bounding box center [335, 332] width 18 height 17
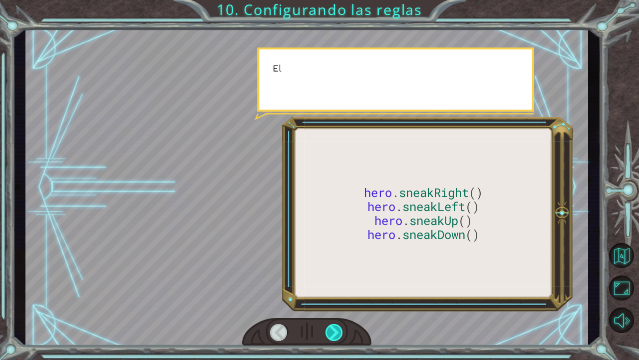
click at [337, 292] on div at bounding box center [335, 332] width 18 height 17
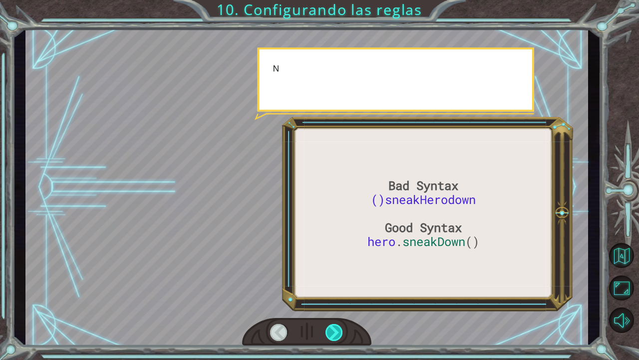
click at [337, 292] on div at bounding box center [335, 332] width 18 height 17
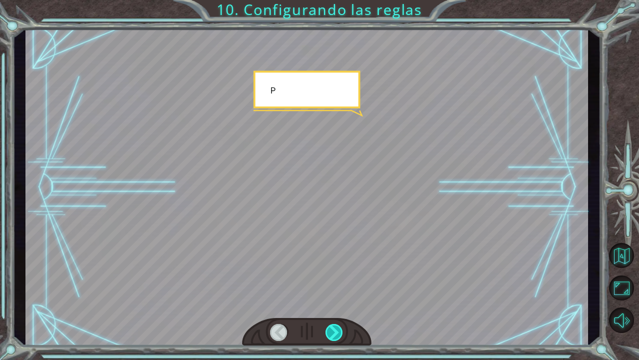
click at [337, 292] on div at bounding box center [335, 332] width 18 height 17
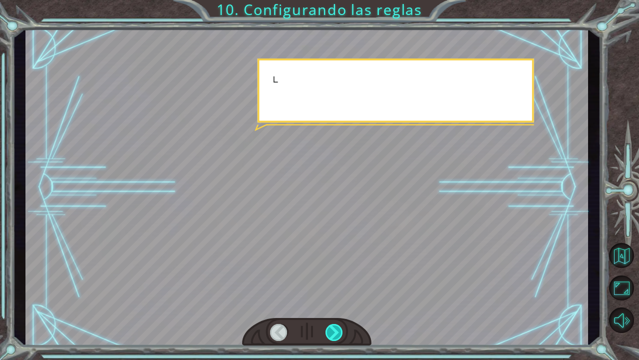
click at [337, 292] on div at bounding box center [335, 332] width 18 height 17
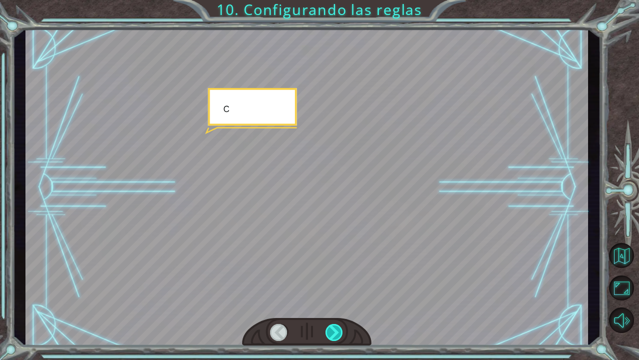
click at [337, 292] on div at bounding box center [335, 332] width 18 height 17
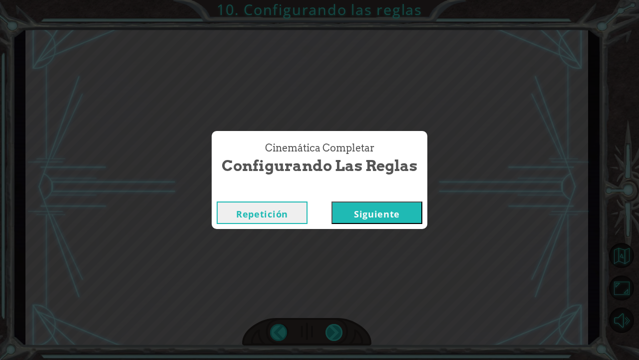
click at [337, 292] on div "Cinemática Completar Configurando las reglas Repetición [GEOGRAPHIC_DATA]" at bounding box center [319, 180] width 639 height 360
click at [416, 216] on button "Siguiente" at bounding box center [377, 212] width 91 height 22
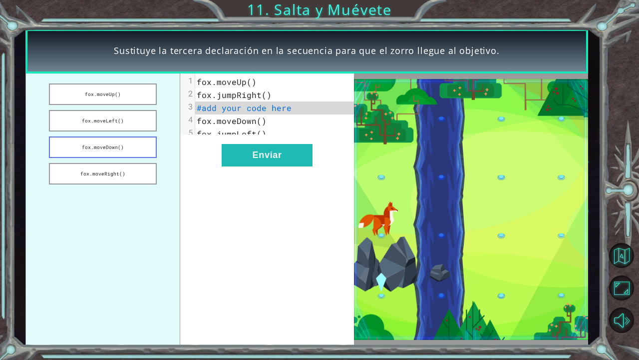
click at [117, 153] on button "fox.moveDown()" at bounding box center [103, 146] width 108 height 21
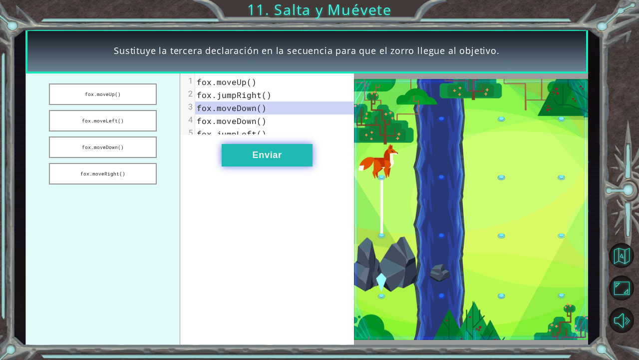
click at [277, 166] on button "Enviar" at bounding box center [267, 155] width 91 height 22
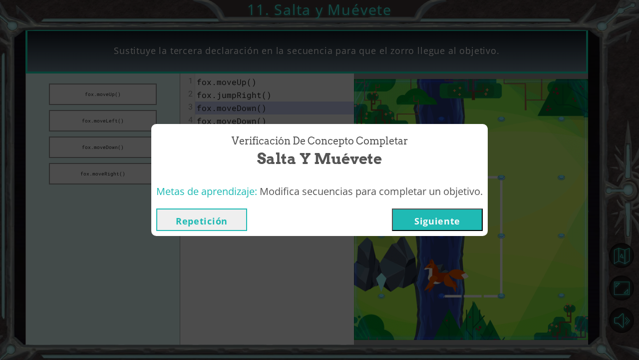
click at [473, 223] on button "Siguiente" at bounding box center [437, 219] width 91 height 22
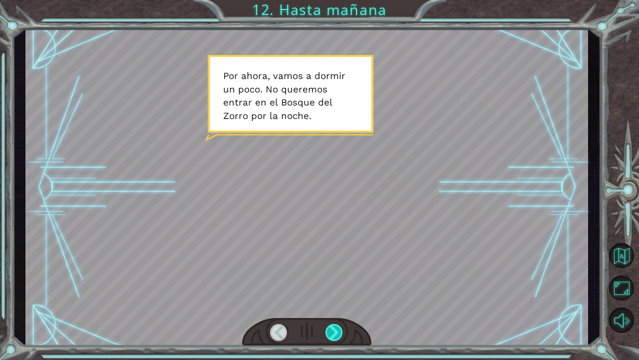
click at [331, 292] on div at bounding box center [335, 332] width 18 height 17
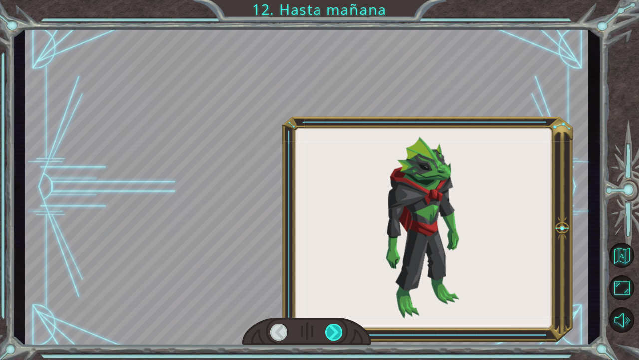
click at [331, 292] on div at bounding box center [335, 332] width 18 height 17
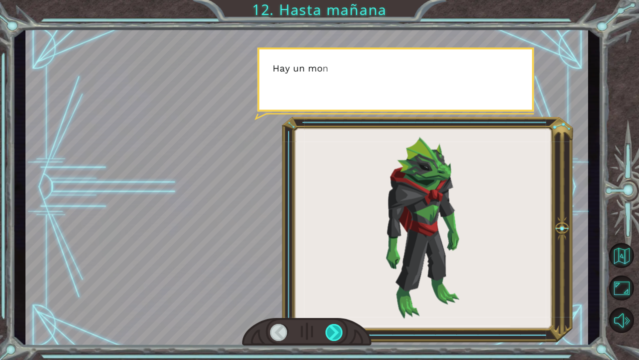
click at [331, 292] on div at bounding box center [335, 332] width 18 height 17
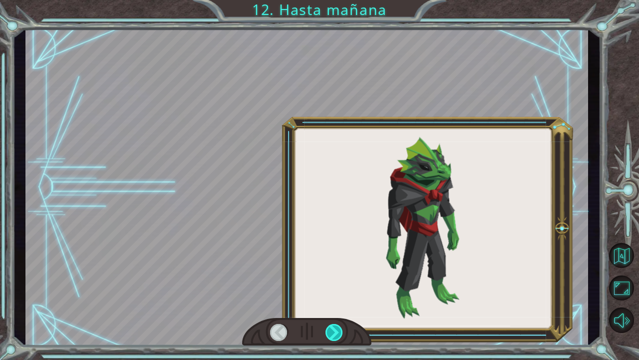
click at [331, 292] on div at bounding box center [335, 332] width 18 height 17
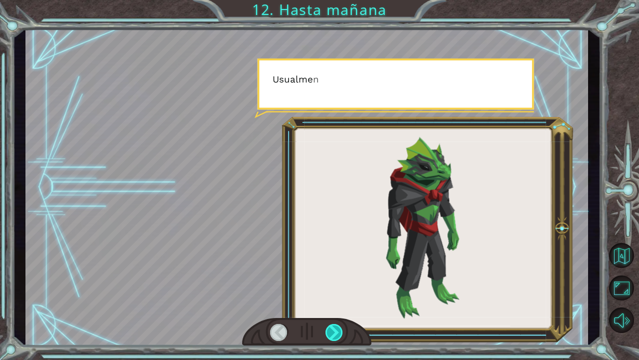
click at [331, 292] on div at bounding box center [335, 332] width 18 height 17
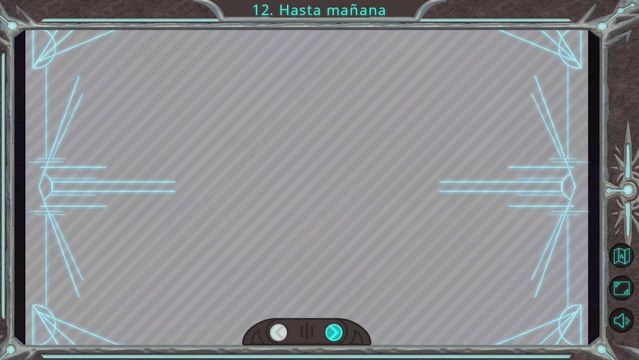
click at [331, 292] on div at bounding box center [335, 332] width 18 height 17
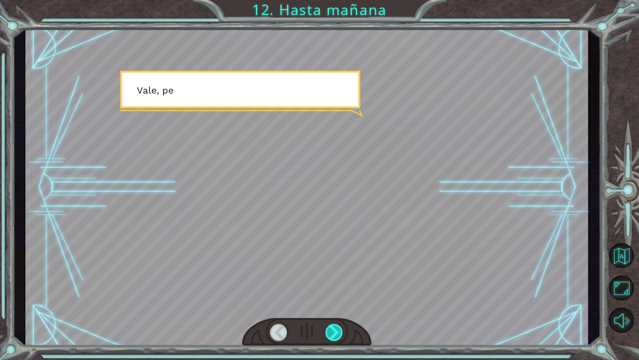
click at [331, 292] on div at bounding box center [335, 332] width 18 height 17
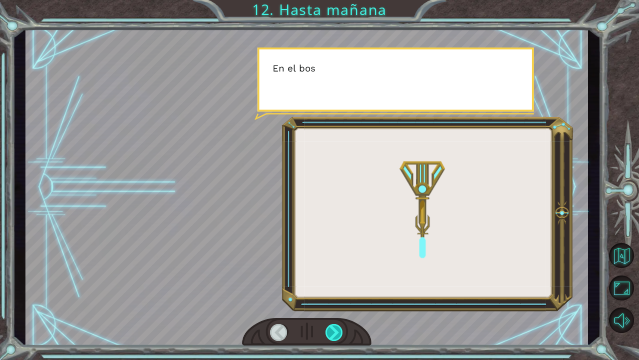
click at [331, 292] on div at bounding box center [335, 332] width 18 height 17
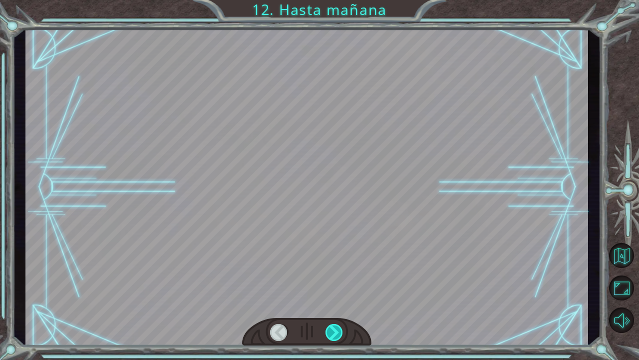
click at [331, 292] on div at bounding box center [335, 332] width 18 height 17
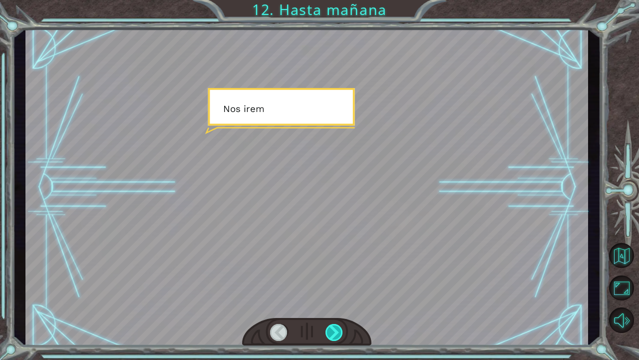
click at [331, 292] on div at bounding box center [335, 332] width 18 height 17
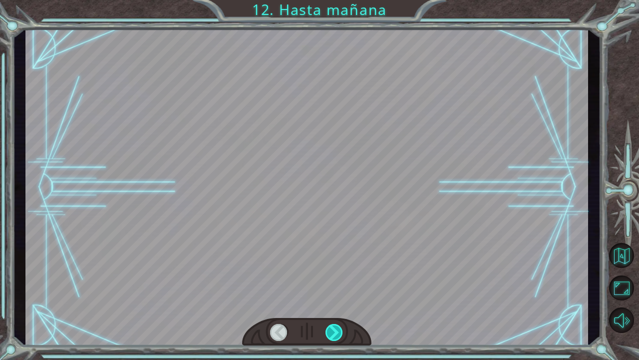
click at [331, 292] on div at bounding box center [335, 332] width 18 height 17
click at [331, 0] on div "P o r a h o r a , v a m o s a d o r m i r u n p o c o . N o q u e r e m o s e n…" at bounding box center [319, 0] width 639 height 0
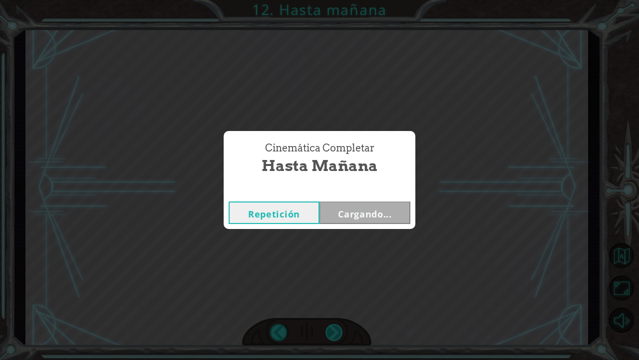
click at [331, 292] on div "Cinemática Completar Hasta mañana Repetición Cargando..." at bounding box center [319, 180] width 639 height 360
click at [331, 292] on div "Cinemática Completar Hasta [DATE] Repetición [GEOGRAPHIC_DATA]" at bounding box center [319, 180] width 639 height 360
click at [388, 233] on div "Cinemática Completar Hasta [DATE] Repetición [GEOGRAPHIC_DATA]" at bounding box center [319, 180] width 639 height 360
click at [396, 223] on button "Siguiente" at bounding box center [365, 212] width 91 height 22
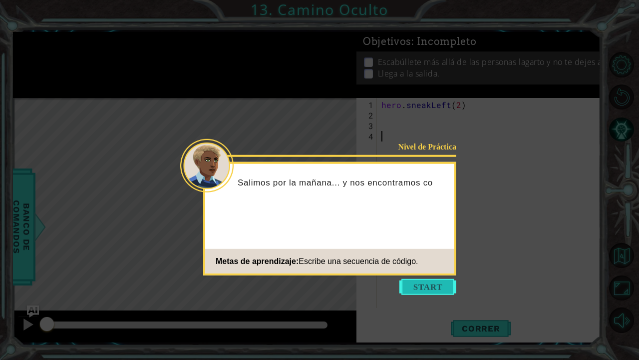
click at [444, 285] on button "Start" at bounding box center [428, 287] width 57 height 16
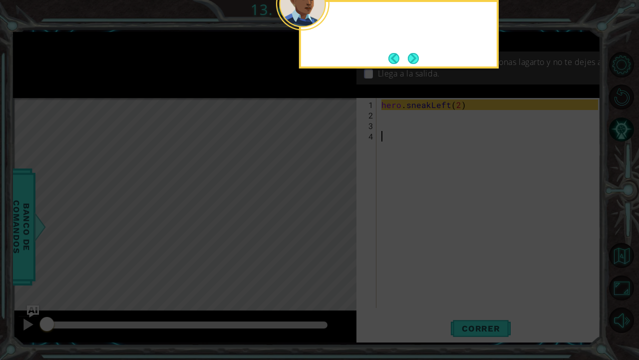
click at [444, 285] on icon at bounding box center [319, 58] width 639 height 603
click at [419, 51] on div "Puedes pasar desapercibido fren" at bounding box center [399, 34] width 200 height 68
click at [419, 53] on button "Next" at bounding box center [413, 58] width 11 height 11
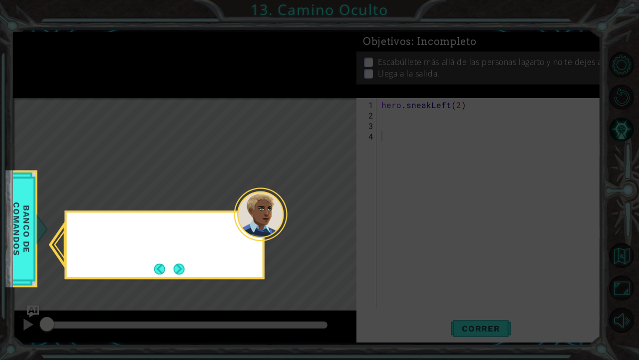
click at [419, 52] on icon at bounding box center [319, 180] width 639 height 360
drag, startPoint x: 419, startPoint y: 52, endPoint x: 377, endPoint y: 148, distance: 105.3
click at [417, 57] on icon at bounding box center [319, 180] width 639 height 360
click at [181, 273] on button "Next" at bounding box center [179, 268] width 11 height 11
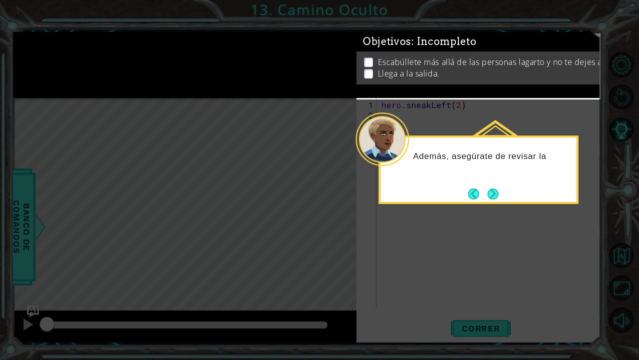
click at [497, 188] on button "Next" at bounding box center [493, 193] width 11 height 11
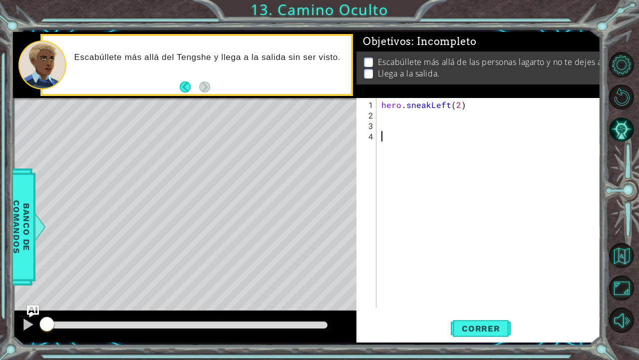
click at [380, 116] on div "hero . sneakLeft ( 2 )" at bounding box center [489, 203] width 219 height 210
click at [390, 117] on div "hero . sneakLeft ( 2 )" at bounding box center [492, 214] width 224 height 231
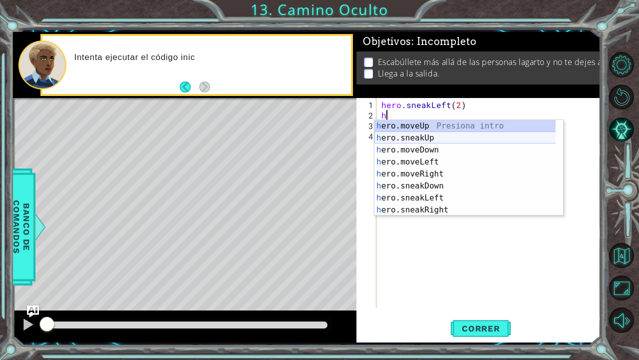
click at [402, 139] on div "h ero.moveUp Presiona intro h ero.sneakUp Presiona intro h ero.moveDown Presion…" at bounding box center [466, 180] width 182 height 120
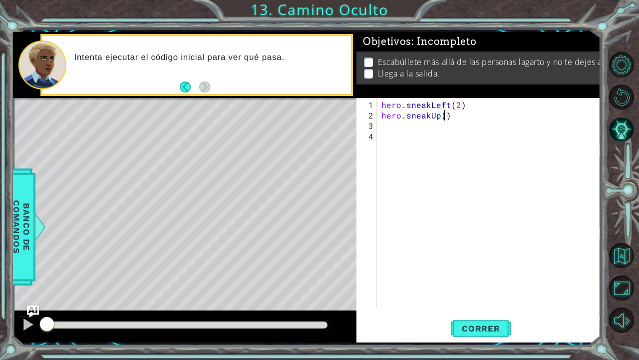
type textarea "hero.sneakUp(2)"
click at [393, 125] on div "hero . sneakLeft ( 2 ) hero . sneakUp ( 2 )" at bounding box center [492, 214] width 224 height 231
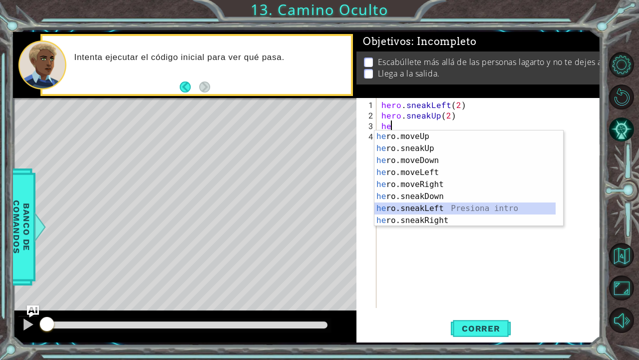
click at [418, 206] on div "he ro.moveUp Presiona intro he ro.sneakUp Presiona intro he ro.moveDown Presion…" at bounding box center [466, 190] width 182 height 120
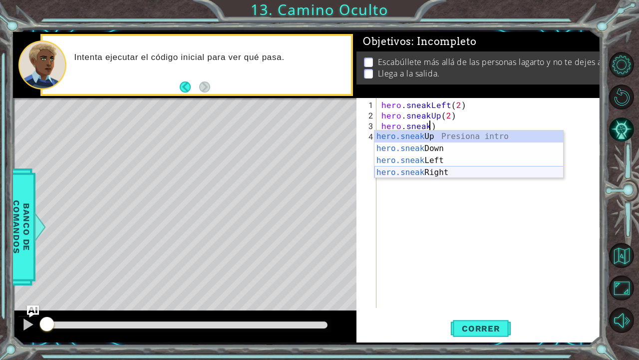
click at [437, 173] on div "hero.sneak Up Presiona intro hero.sneak Down Presiona intro hero.sneak Left Pre…" at bounding box center [469, 166] width 189 height 72
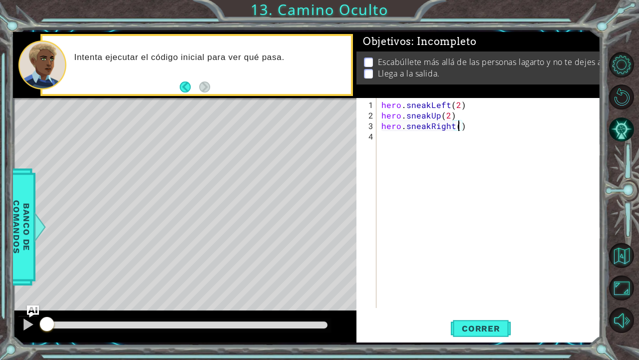
scroll to position [0, 5]
type textarea "hero.sneakRight(2)"
click at [466, 292] on span "Correr" at bounding box center [481, 328] width 58 height 10
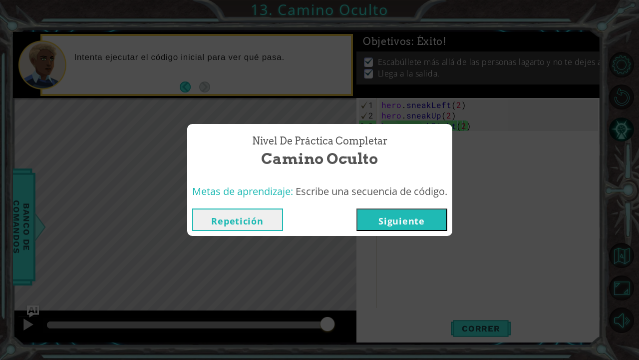
click at [403, 224] on button "Siguiente" at bounding box center [402, 219] width 91 height 22
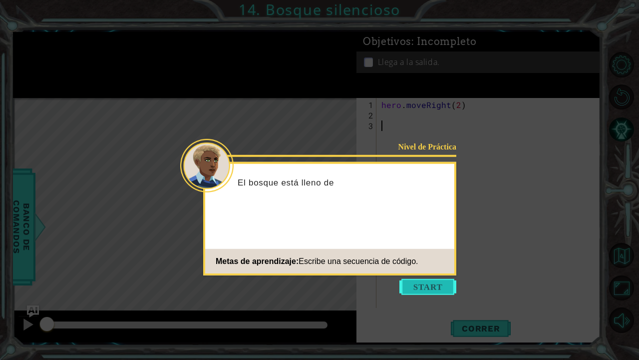
click at [431, 286] on button "Start" at bounding box center [428, 287] width 57 height 16
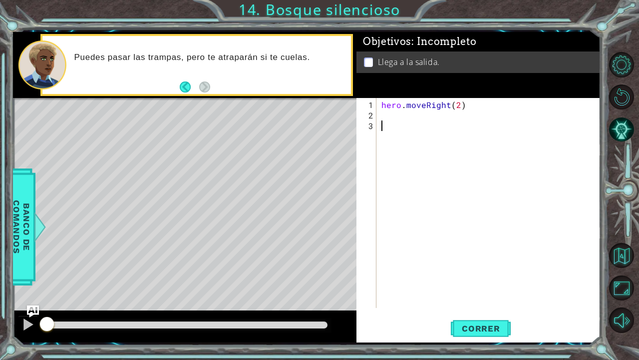
click at [382, 113] on div "hero . moveRight ( 2 )" at bounding box center [492, 214] width 224 height 231
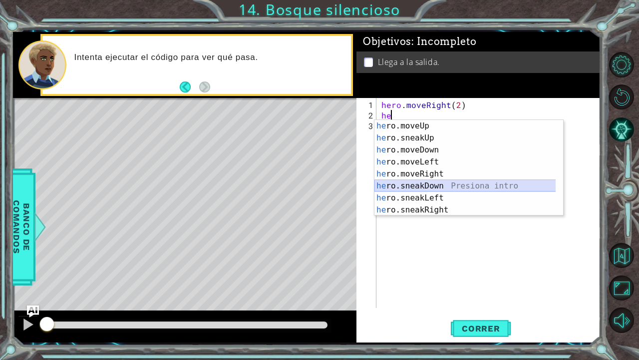
click at [428, 186] on div "he ro.moveUp Presiona intro he ro.sneakUp Presiona intro he ro.moveDown Presion…" at bounding box center [466, 180] width 182 height 120
type textarea "hero.sneakDown(1)"
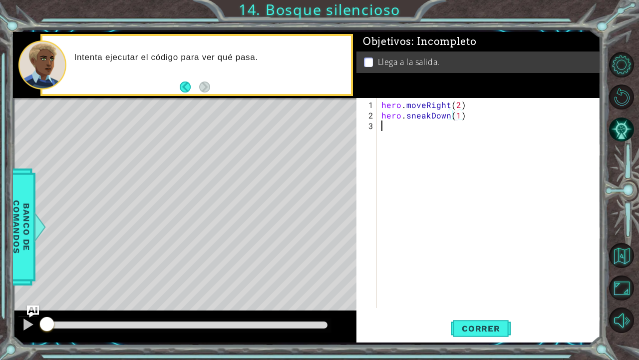
click at [390, 132] on div "hero . moveRight ( 2 ) hero . sneakDown ( 1 )" at bounding box center [492, 214] width 224 height 231
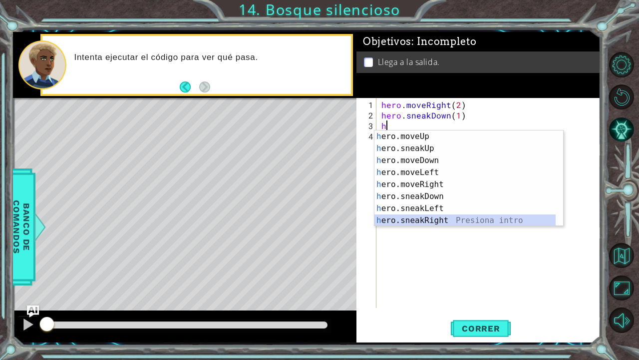
click at [423, 220] on div "h ero.moveUp Presiona intro h ero.sneakUp Presiona intro h ero.moveDown Presion…" at bounding box center [466, 190] width 182 height 120
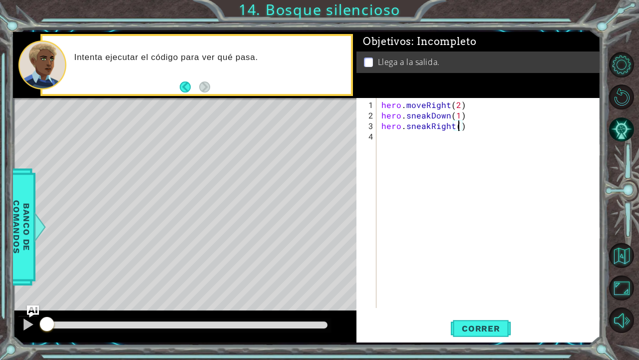
type textarea "hero.sneakRight(2)"
click at [411, 142] on div "hero . moveRight ( 2 ) hero . sneakDown ( 1 ) hero . sneakRight ( 2 )" at bounding box center [492, 214] width 224 height 231
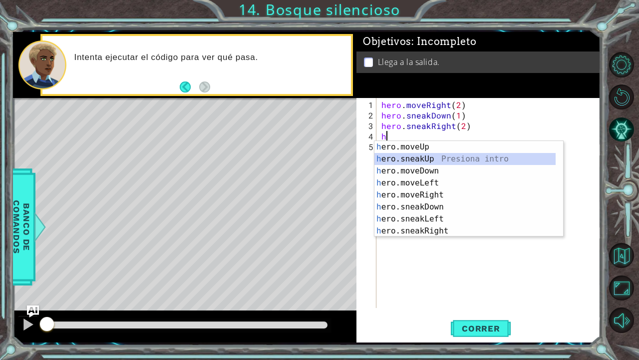
click at [420, 160] on div "h ero.moveUp Presiona intro h ero.sneakUp Presiona intro h ero.moveDown Presion…" at bounding box center [466, 201] width 182 height 120
type textarea "hero.sneakUp(1)"
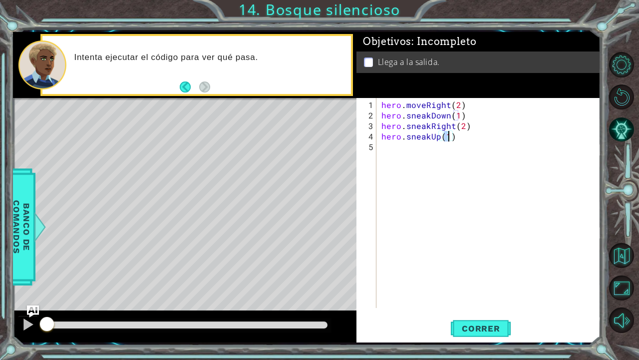
click at [387, 152] on div "hero . moveRight ( 2 ) hero . sneakDown ( 1 ) hero . sneakRight ( 2 ) hero . sn…" at bounding box center [492, 214] width 224 height 231
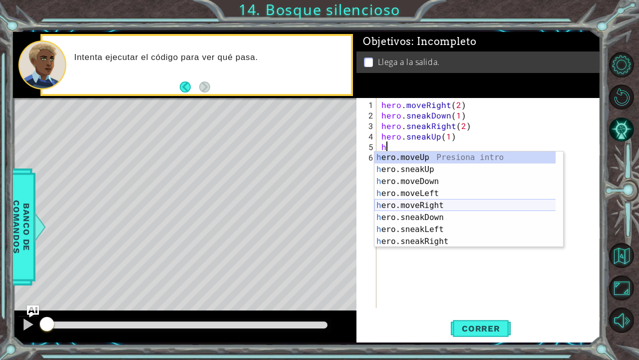
click at [414, 206] on div "h ero.moveUp Presiona intro h ero.sneakUp Presiona intro h ero.moveDown Presion…" at bounding box center [466, 211] width 182 height 120
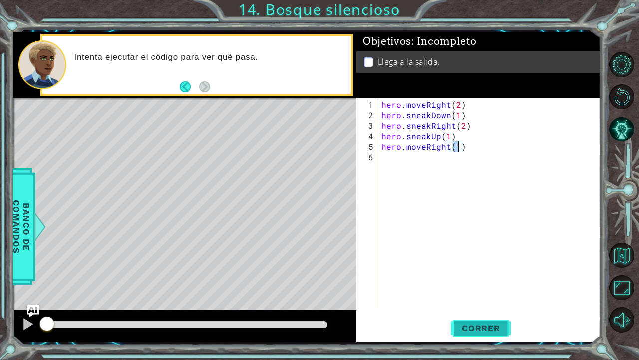
type textarea "hero.moveRight(1)"
click at [472, 292] on span "Correr" at bounding box center [481, 328] width 58 height 10
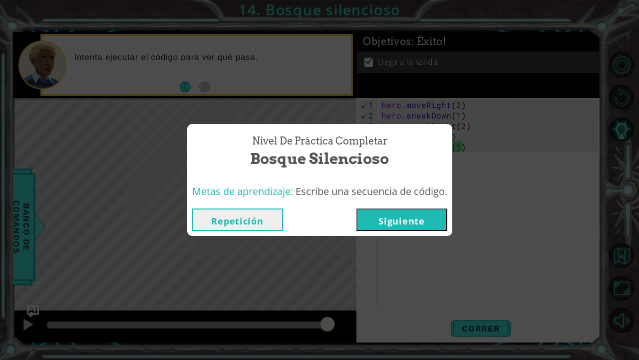
click at [395, 219] on button "Siguiente" at bounding box center [402, 219] width 91 height 22
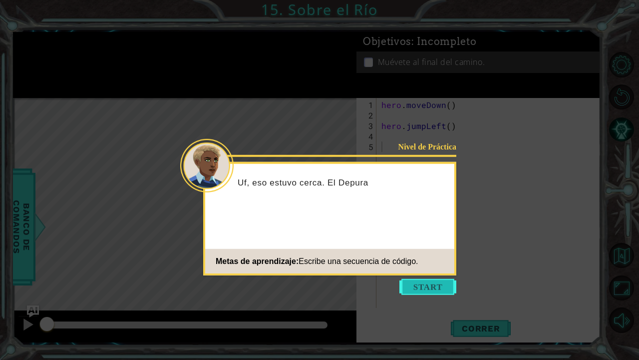
click at [423, 284] on button "Start" at bounding box center [428, 287] width 57 height 16
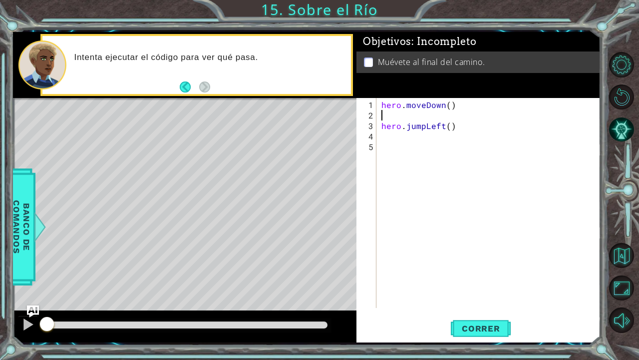
click at [387, 115] on div "hero . moveDown ( ) hero . jumpLeft ( )" at bounding box center [492, 214] width 224 height 231
type textarea "hero.moveDown()"
click at [384, 125] on div "hero . moveDown ( ) hero . jumpLeft ( )" at bounding box center [492, 214] width 224 height 231
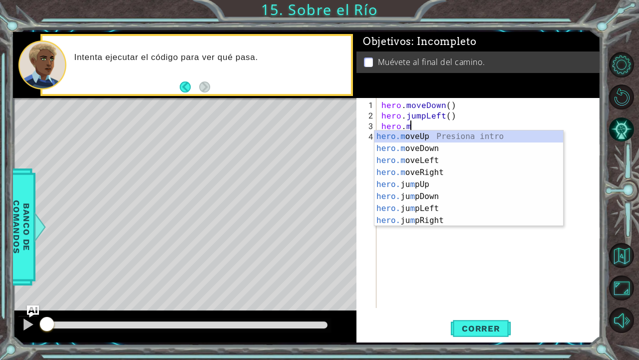
scroll to position [0, 1]
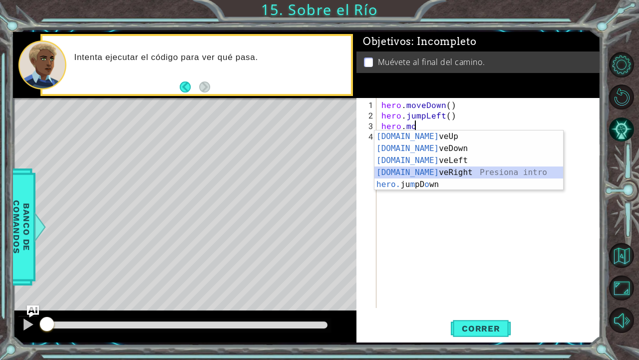
click at [428, 168] on div "[DOMAIN_NAME] veUp Presiona intro [DOMAIN_NAME] veDown Presiona intro [DOMAIN_N…" at bounding box center [469, 172] width 189 height 84
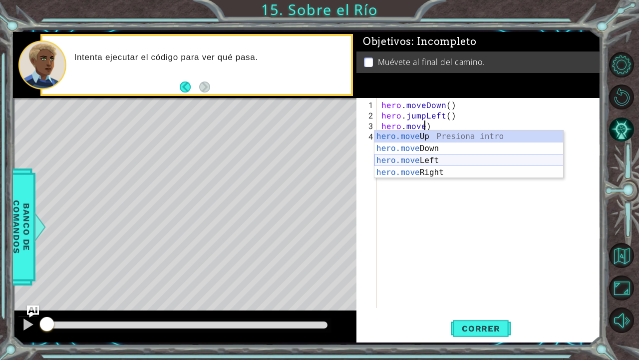
click at [423, 156] on div "hero.move Up Presiona intro hero.move Down Presiona intro hero.move Left Presio…" at bounding box center [469, 166] width 189 height 72
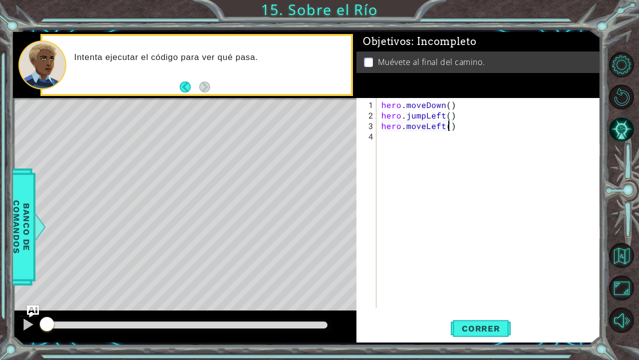
scroll to position [0, 4]
type textarea "hero.moveLeft(1)"
click at [423, 156] on div "hero . moveDown ( ) hero . jumpLeft ( ) hero . moveLeft ( 1 )" at bounding box center [492, 214] width 224 height 231
type textarea "h"
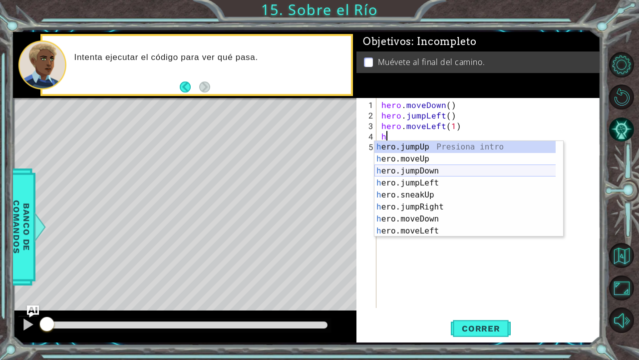
click at [422, 173] on div "h ero.jumpUp Presiona intro h ero.moveUp Presiona intro h ero.jumpDown Presiona…" at bounding box center [466, 201] width 182 height 120
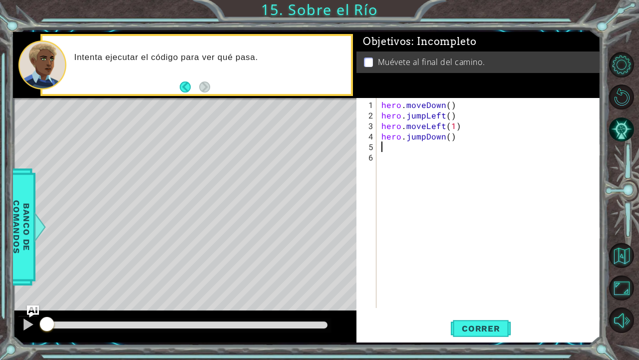
type textarea "h"
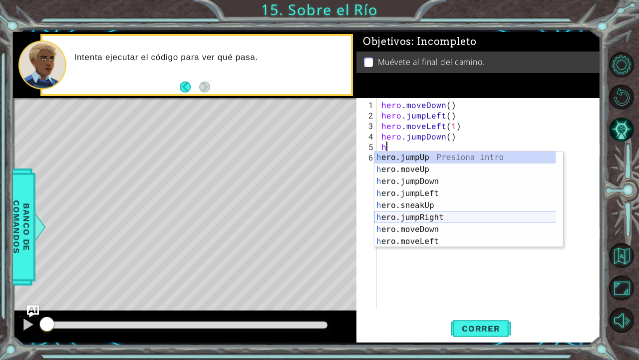
click at [421, 217] on div "h ero.jumpUp Presiona intro h ero.moveUp Presiona intro h ero.jumpDown Presiona…" at bounding box center [466, 211] width 182 height 120
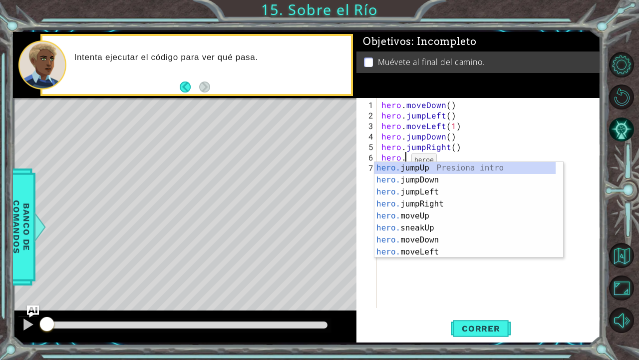
scroll to position [0, 1]
click at [418, 201] on div "hero.m oveUp Presiona intro hero.m oveDown Presiona intro hero.m oveLeft Presio…" at bounding box center [469, 222] width 189 height 120
type textarea "hero.moveRight(1)"
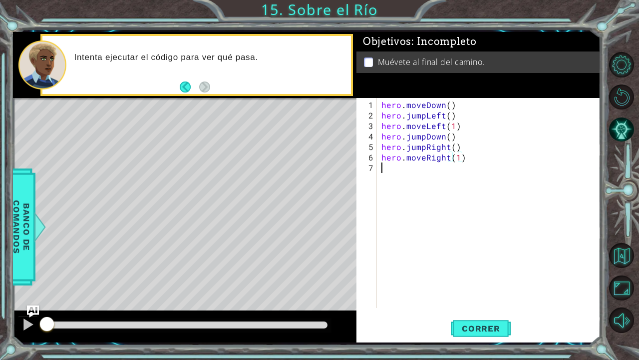
click at [444, 240] on div "hero . moveDown ( ) hero . jumpLeft ( ) hero . moveLeft ( 1 ) hero . jumpDown (…" at bounding box center [492, 214] width 224 height 231
click at [472, 292] on span "Correr" at bounding box center [481, 328] width 58 height 10
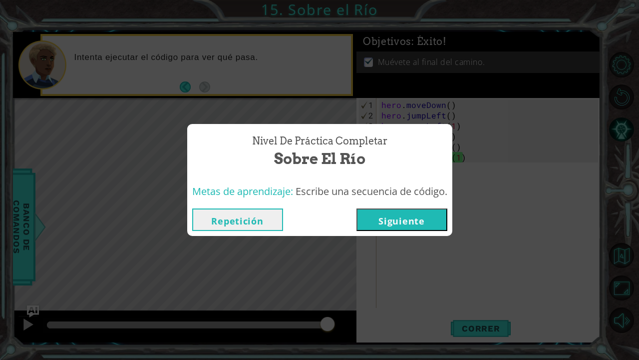
click at [414, 217] on button "Siguiente" at bounding box center [402, 219] width 91 height 22
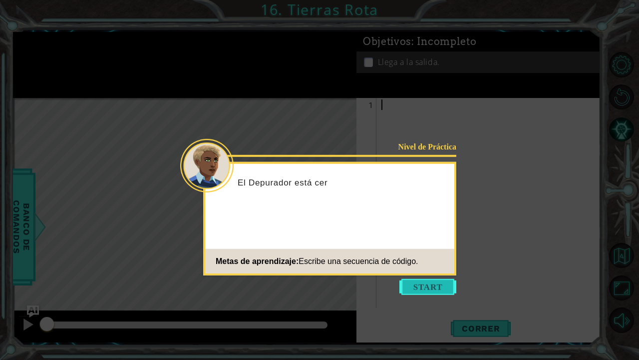
click at [442, 282] on button "Start" at bounding box center [428, 287] width 57 height 16
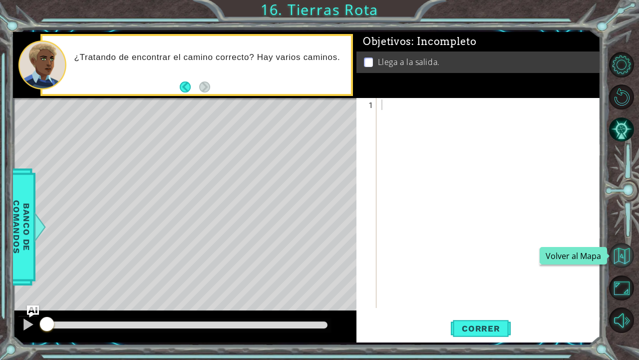
click at [628, 255] on button "Volver al Mapa" at bounding box center [621, 255] width 25 height 25
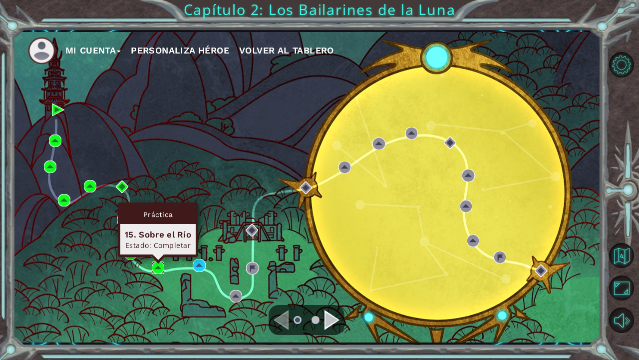
click at [154, 272] on img at bounding box center [158, 267] width 12 height 12
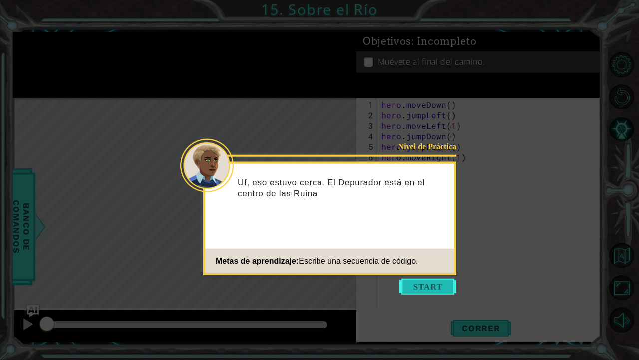
click at [426, 290] on button "Start" at bounding box center [428, 287] width 57 height 16
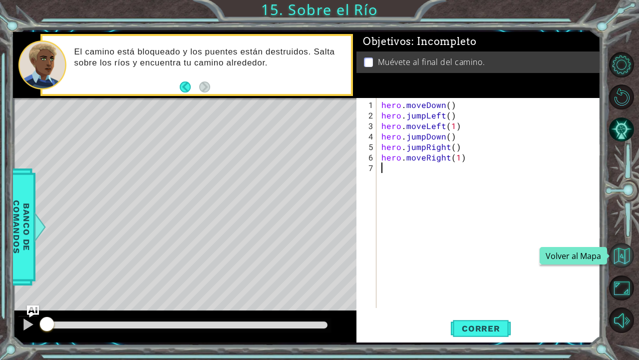
click at [622, 262] on button "Volver al Mapa" at bounding box center [621, 255] width 25 height 25
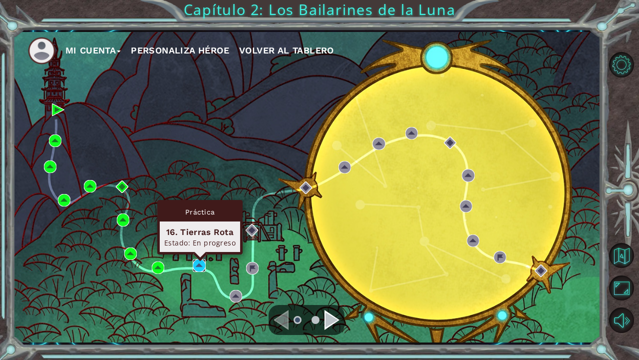
click at [199, 266] on img at bounding box center [199, 265] width 12 height 12
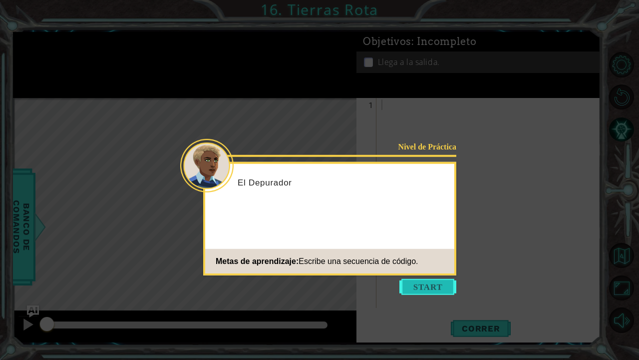
click at [408, 284] on button "Start" at bounding box center [428, 287] width 57 height 16
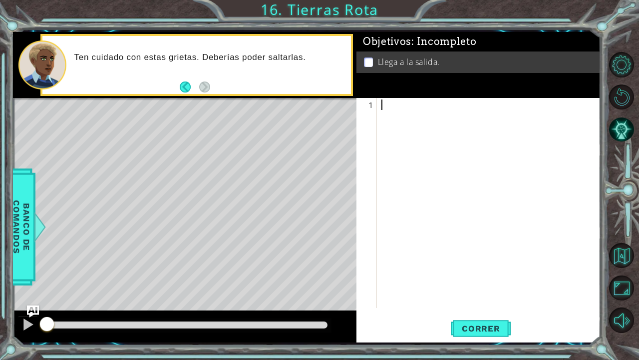
click at [402, 112] on div at bounding box center [492, 214] width 224 height 231
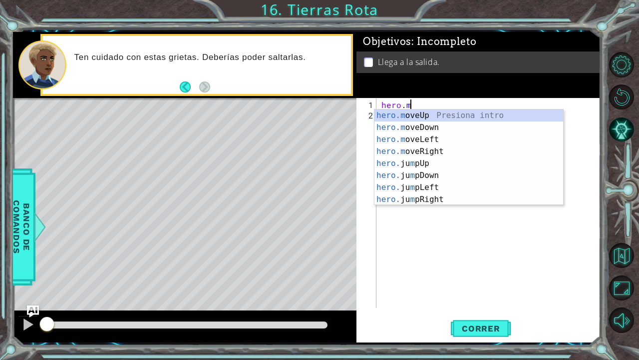
scroll to position [0, 1]
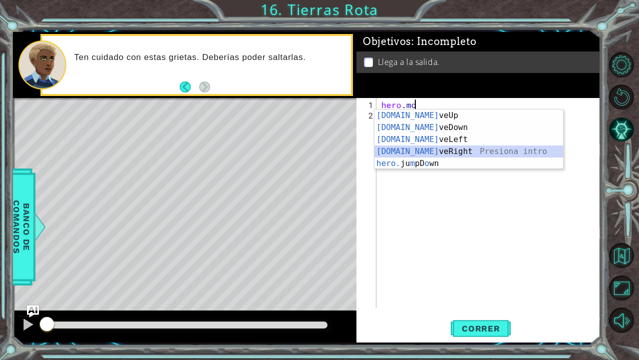
click at [420, 150] on div "[DOMAIN_NAME] veUp Presiona intro [DOMAIN_NAME] veDown Presiona intro [DOMAIN_N…" at bounding box center [469, 151] width 189 height 84
type textarea "hero.moveRight(1)"
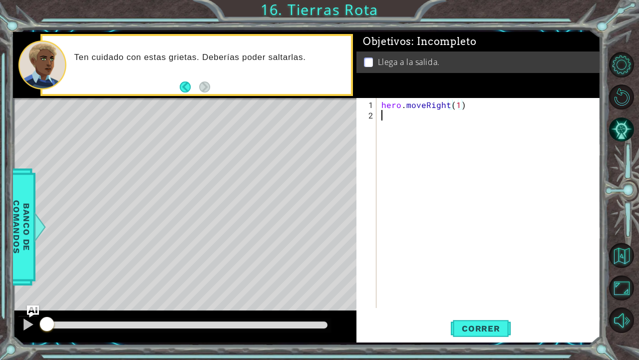
click at [393, 123] on div "hero . moveRight ( 1 )" at bounding box center [492, 214] width 224 height 231
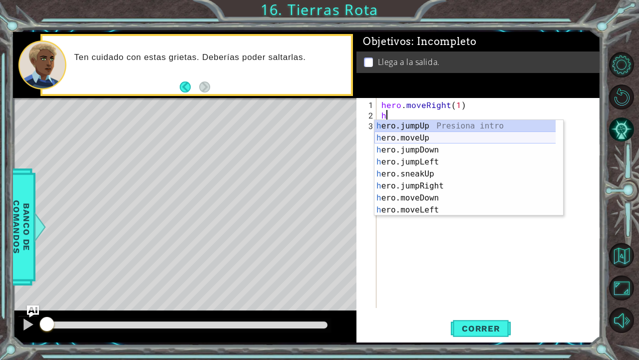
click at [406, 136] on div "h ero.jumpUp Presiona intro h ero.moveUp Presiona intro h ero.jumpDown Presiona…" at bounding box center [466, 180] width 182 height 120
type textarea "hero.moveUp(1)"
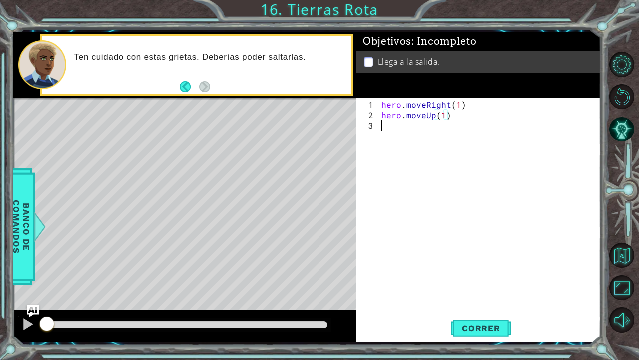
click at [399, 135] on div "hero . moveRight ( 1 ) hero . moveUp ( 1 )" at bounding box center [492, 214] width 224 height 231
type textarea "h"
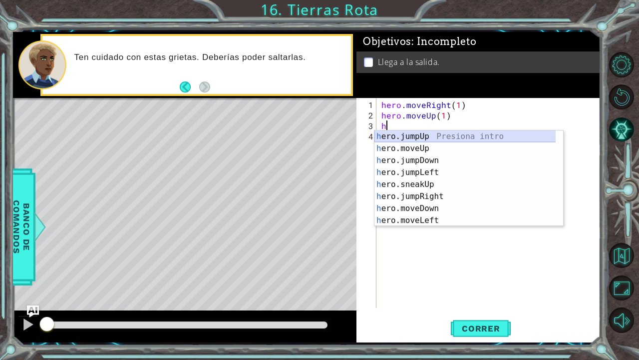
click at [412, 137] on div "h ero.jumpUp Presiona intro h ero.moveUp Presiona intro h ero.jumpDown Presiona…" at bounding box center [466, 190] width 182 height 120
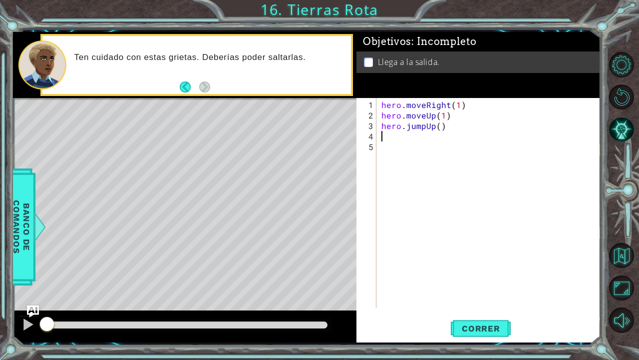
click at [408, 141] on div "hero . moveRight ( 1 ) hero . moveUp ( 1 ) hero . jumpUp ( )" at bounding box center [492, 214] width 224 height 231
click at [400, 137] on div "hero . moveRight ( 1 ) hero . moveUp ( 1 ) hero . jumpUp ( )" at bounding box center [492, 214] width 224 height 231
type textarea "h"
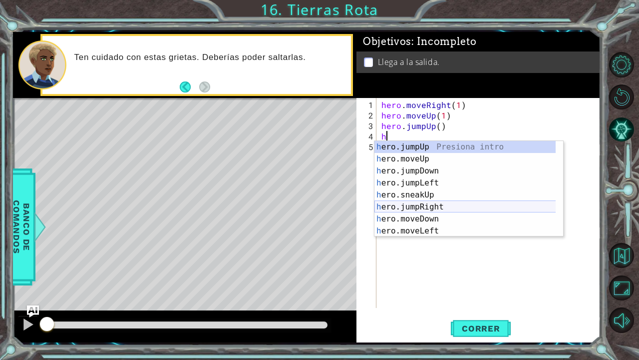
click at [424, 206] on div "h ero.jumpUp Presiona intro h ero.moveUp Presiona intro h ero.jumpDown Presiona…" at bounding box center [466, 201] width 182 height 120
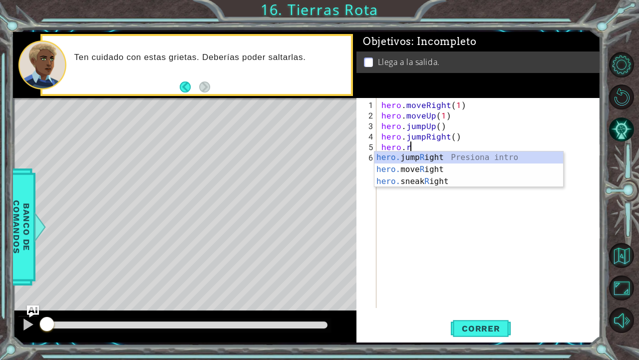
scroll to position [0, 1]
click at [426, 164] on div "hero. jump R ight Presiona intro hero. move R ight Presiona intro hero. sneak R…" at bounding box center [469, 181] width 189 height 60
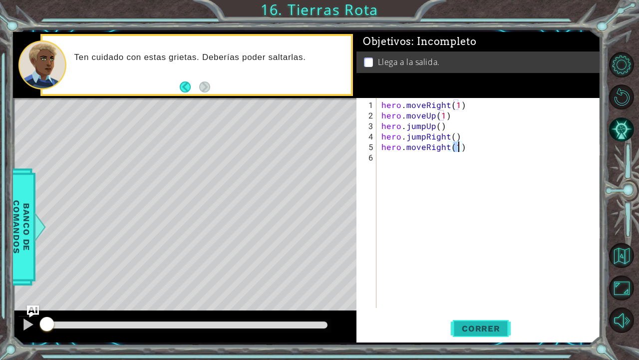
type textarea "hero.moveRight(1)"
click at [485, 292] on span "Correr" at bounding box center [481, 328] width 58 height 10
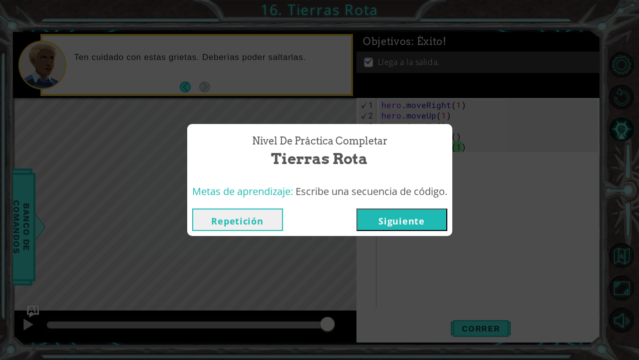
click at [403, 223] on button "Siguiente" at bounding box center [402, 219] width 91 height 22
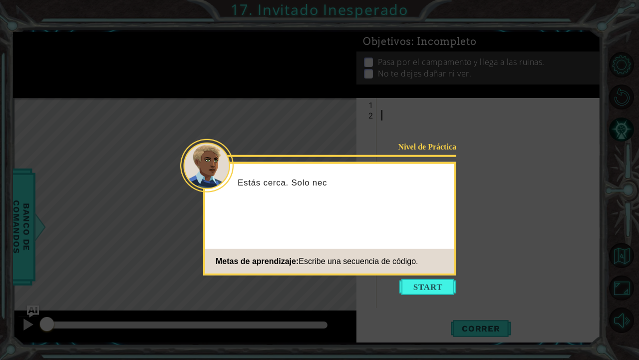
click at [421, 285] on button "Start" at bounding box center [428, 287] width 57 height 16
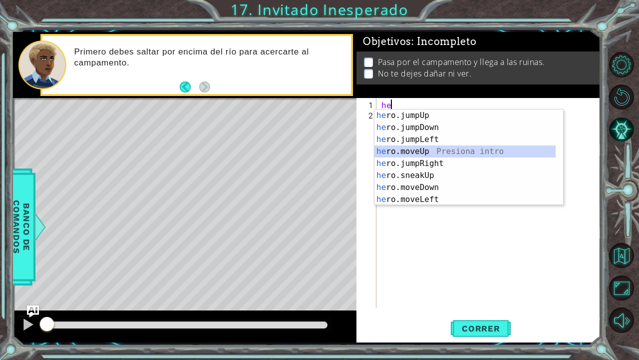
click at [420, 152] on div "he ro.jumpUp Presiona intro he ro.jumpDown Presiona intro he ro.jumpLeft Presio…" at bounding box center [466, 169] width 182 height 120
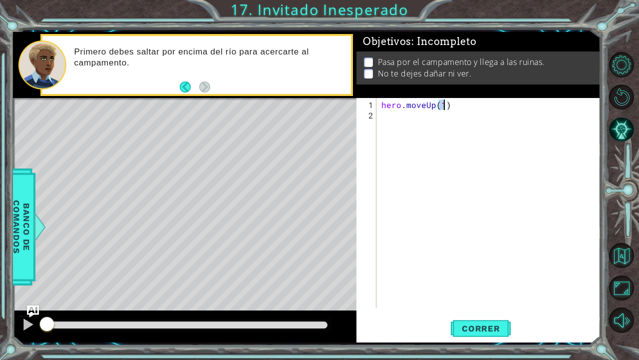
click at [388, 122] on div "hero . moveUp ( 1 )" at bounding box center [492, 214] width 224 height 231
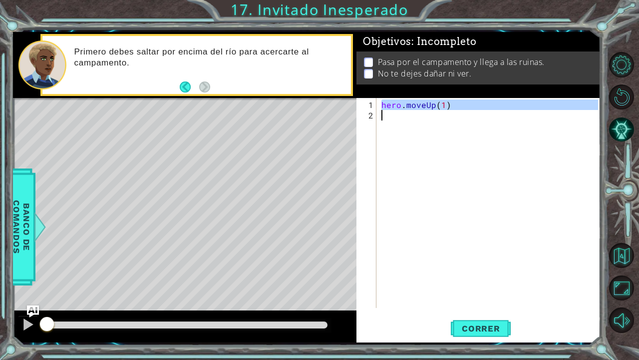
type textarea "hero.moveUp(1)"
click at [396, 117] on div "hero . moveUp ( 1 )" at bounding box center [489, 203] width 219 height 210
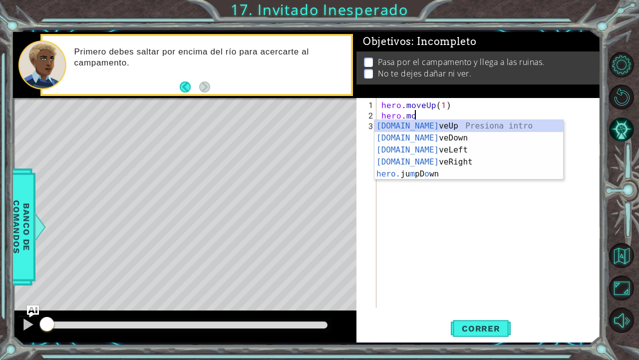
scroll to position [0, 1]
click at [420, 160] on div "[DOMAIN_NAME] veUp Presiona intro [DOMAIN_NAME] veDown Presiona intro [DOMAIN_N…" at bounding box center [469, 162] width 189 height 84
type textarea "hero.moveRight(1)"
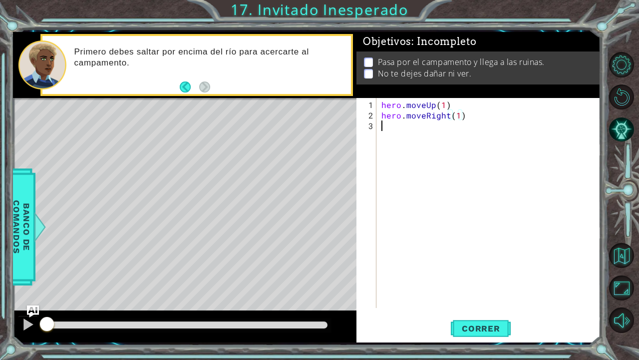
click at [390, 130] on div "hero . moveUp ( 1 ) hero . moveRight ( 1 )" at bounding box center [492, 214] width 224 height 231
type textarea "h"
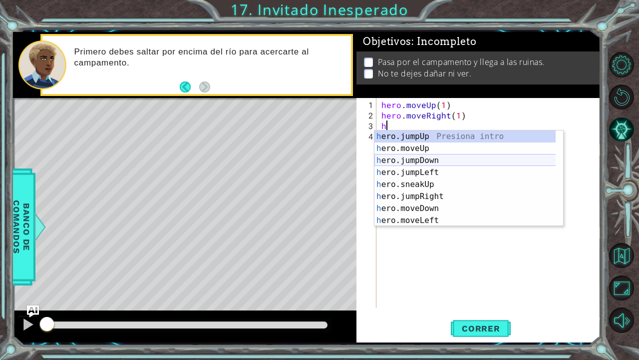
click at [409, 163] on div "h ero.jumpUp Presiona intro h ero.moveUp Presiona intro h ero.jumpDown Presiona…" at bounding box center [466, 190] width 182 height 120
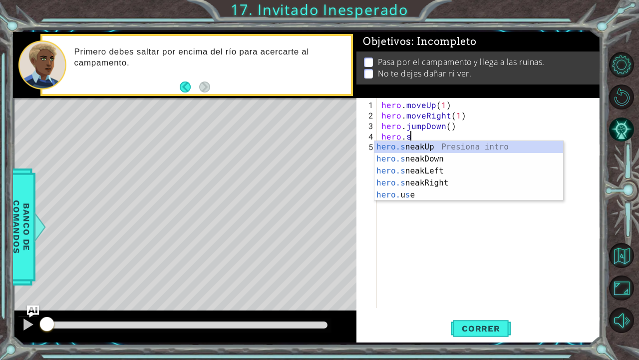
scroll to position [0, 1]
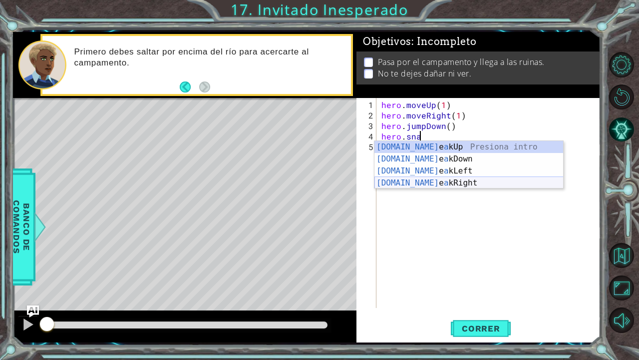
click at [424, 182] on div "[DOMAIN_NAME] e a kUp Presiona intro [DOMAIN_NAME] e a kDown Presiona intro [DO…" at bounding box center [469, 177] width 189 height 72
type textarea "hero.sneakRight(1)"
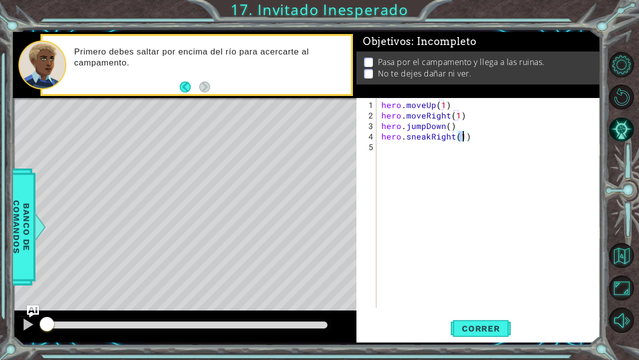
click at [393, 150] on div "hero . moveUp ( 1 ) hero . moveRight ( 1 ) hero . jumpDown ( ) hero . sneakRigh…" at bounding box center [492, 214] width 224 height 231
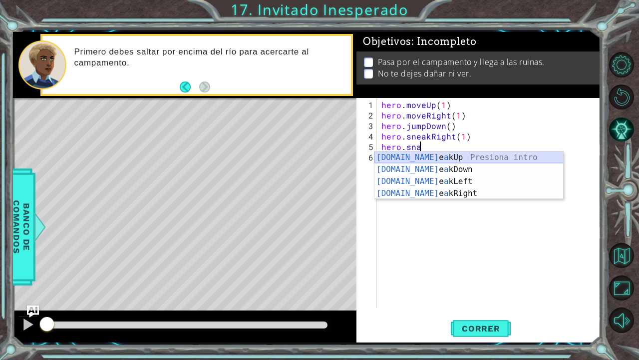
click at [429, 160] on div "[DOMAIN_NAME] e a kUp Presiona intro [DOMAIN_NAME] e a kDown Presiona intro [DO…" at bounding box center [469, 187] width 189 height 72
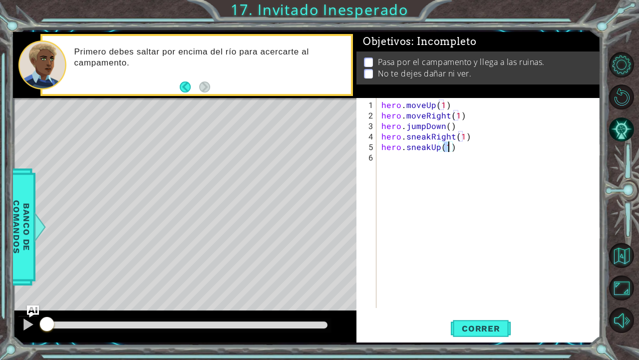
click at [437, 150] on div "hero . moveUp ( 1 ) hero . moveRight ( 1 ) hero . jumpDown ( ) hero . sneakRigh…" at bounding box center [492, 214] width 224 height 231
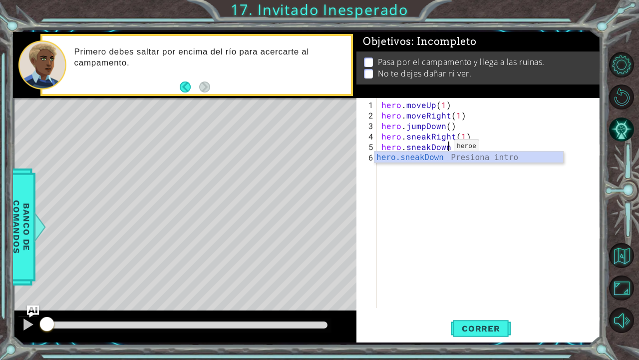
scroll to position [0, 3]
click at [441, 157] on div "hero.sneakDown Presiona intro" at bounding box center [469, 169] width 189 height 36
type textarea "hero.sneakDown(1)"
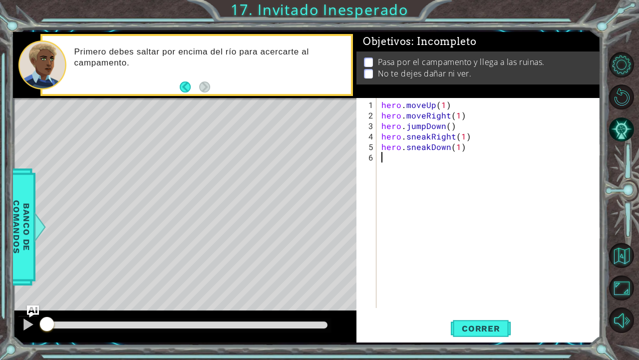
click at [391, 161] on div "hero . moveUp ( 1 ) hero . moveRight ( 1 ) hero . jumpDown ( ) hero . sneakRigh…" at bounding box center [492, 214] width 224 height 231
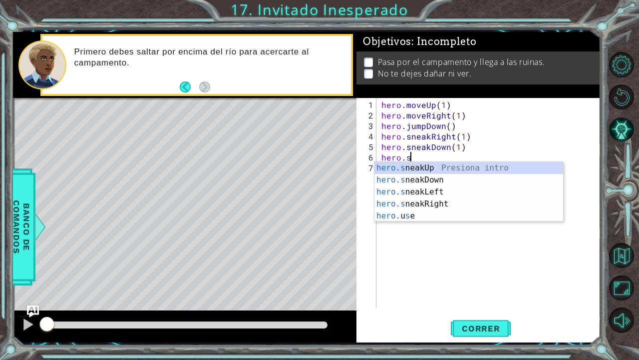
scroll to position [0, 1]
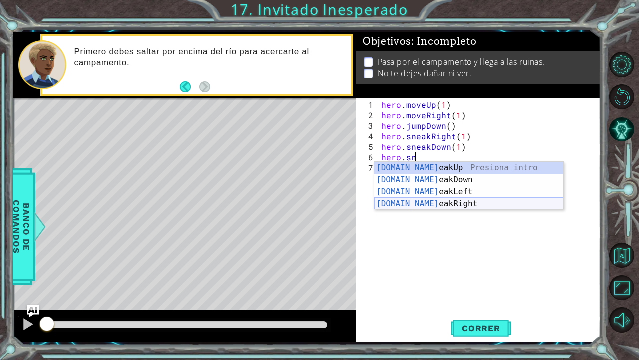
click at [426, 207] on div "[DOMAIN_NAME] eakUp Presiona intro [DOMAIN_NAME] eakDown Presiona intro [DOMAIN…" at bounding box center [469, 198] width 189 height 72
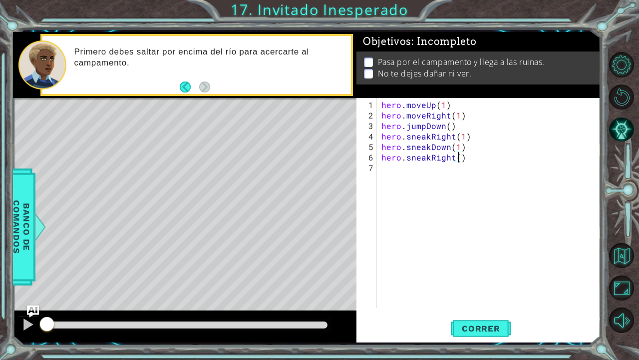
type textarea "hero.sneakRight(2)"
click at [392, 172] on div "hero . moveUp ( 1 ) hero . moveRight ( 1 ) hero . jumpDown ( ) hero . sneakRigh…" at bounding box center [492, 214] width 224 height 231
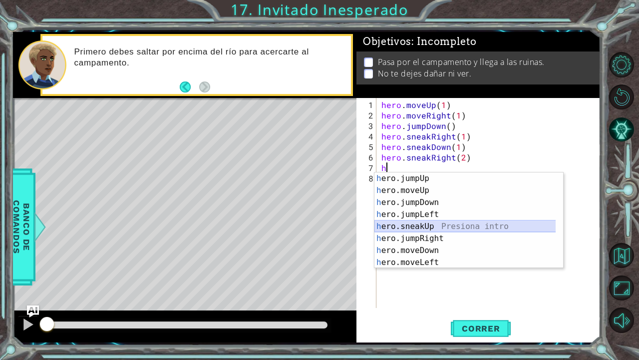
click at [415, 225] on div "h ero.jumpUp Presiona intro h ero.moveUp Presiona intro h ero.jumpDown Presiona…" at bounding box center [466, 232] width 182 height 120
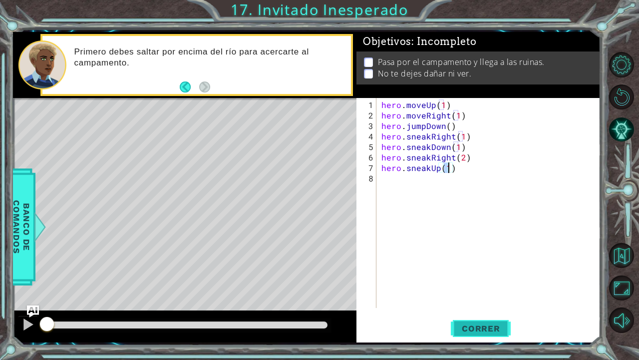
click at [486, 292] on button "Correr" at bounding box center [481, 328] width 60 height 24
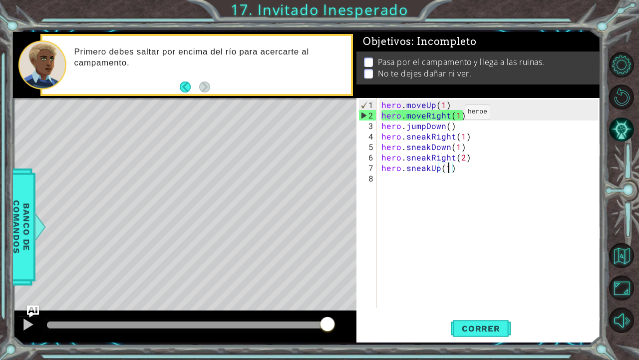
click at [448, 116] on div "hero . moveUp ( 1 ) hero . moveRight ( 1 ) hero . jumpDown ( ) hero . sneakRigh…" at bounding box center [492, 214] width 224 height 231
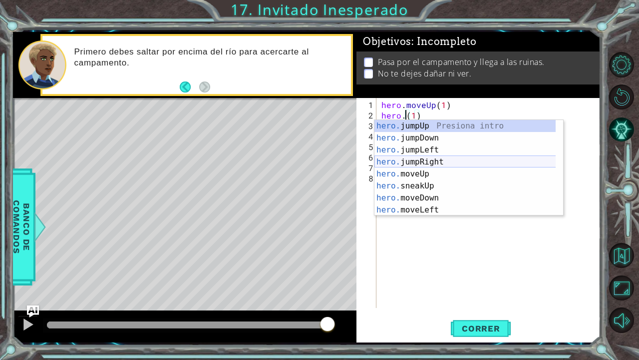
click at [423, 163] on div "hero. jumpUp Presiona intro hero. jumpDown Presiona intro hero. jumpLeft Presio…" at bounding box center [466, 180] width 182 height 120
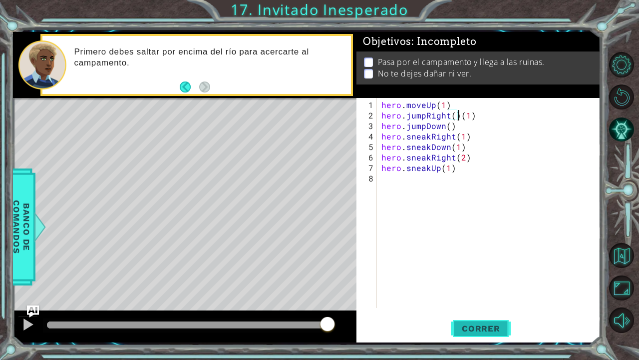
click at [469, 292] on button "Correr" at bounding box center [481, 328] width 60 height 24
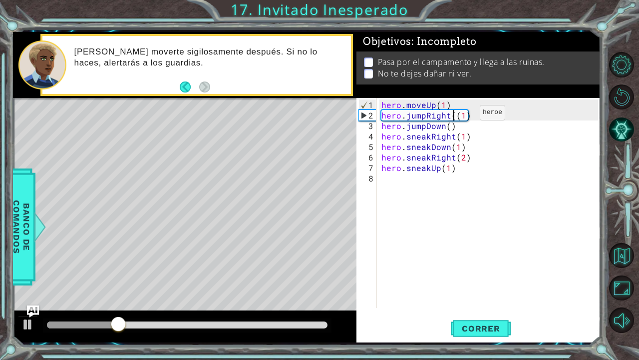
type textarea "hero.jumpRight(1)"
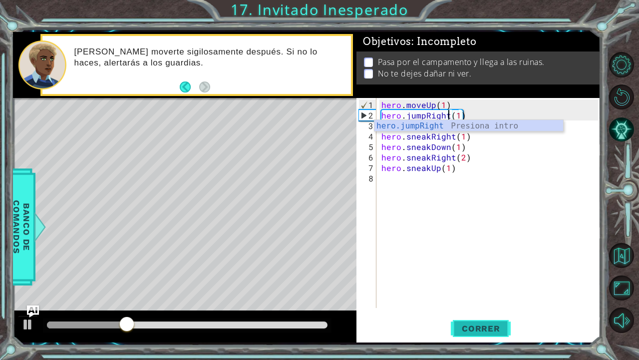
click at [490, 292] on span "Correr" at bounding box center [481, 328] width 58 height 10
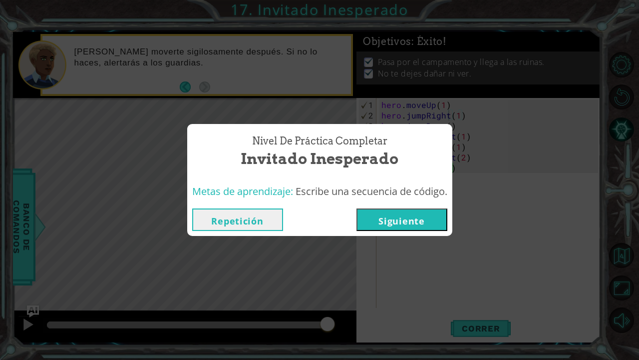
click at [412, 223] on button "Siguiente" at bounding box center [402, 219] width 91 height 22
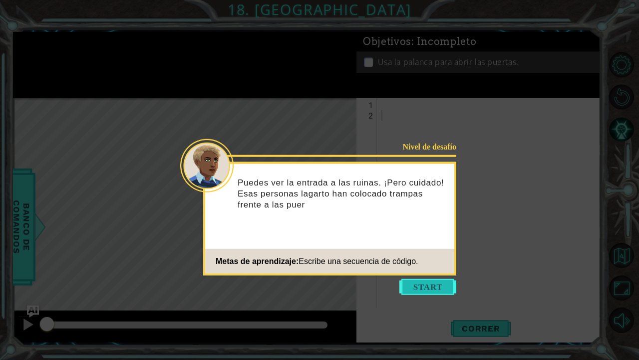
click at [431, 282] on button "Start" at bounding box center [428, 287] width 57 height 16
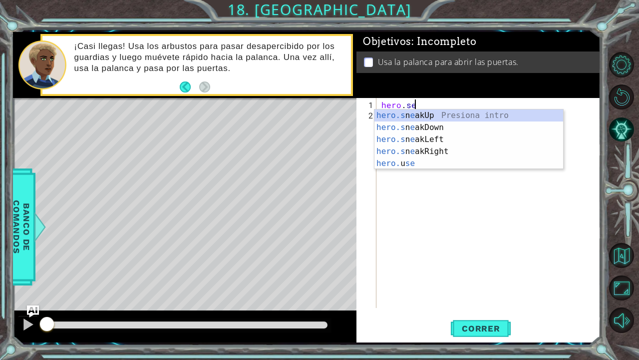
scroll to position [0, 1]
click at [425, 150] on div "hero.s n e akUp Presiona intro hero.s n e akDown Presiona intro hero.s n e akLe…" at bounding box center [469, 151] width 189 height 84
type textarea "hero.sneakRight(1)"
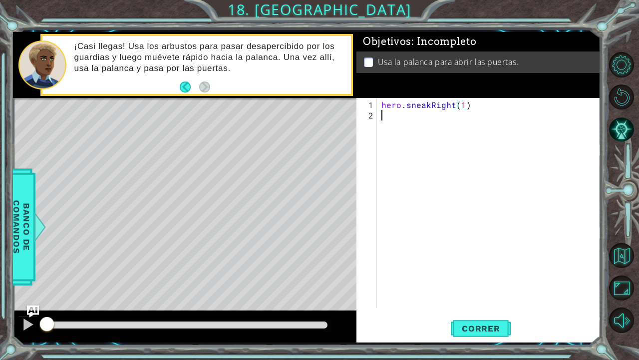
click at [395, 120] on div "hero . sneakRight ( 1 )" at bounding box center [492, 214] width 224 height 231
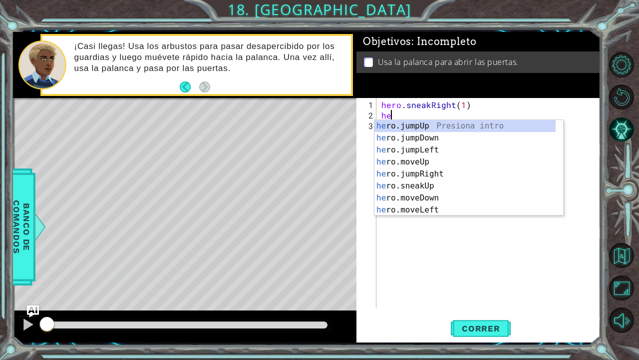
scroll to position [0, 0]
click at [416, 186] on div "her o.jumpUp Presiona intro her o.jumpDown Presiona intro her o.jumpLeft Presio…" at bounding box center [466, 180] width 182 height 120
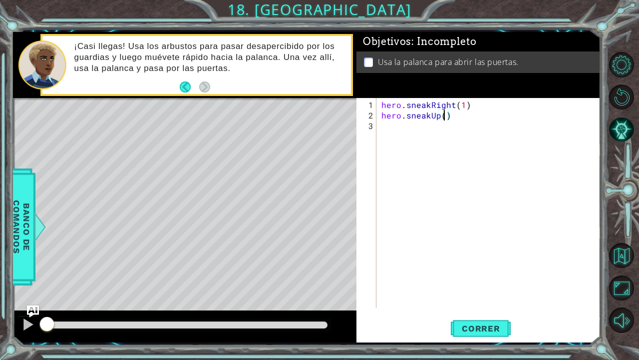
type textarea "hero.sneakUp(2)"
click at [385, 125] on div "hero . sneakRight ( 1 ) hero . sneakUp ( 2 )" at bounding box center [492, 214] width 224 height 231
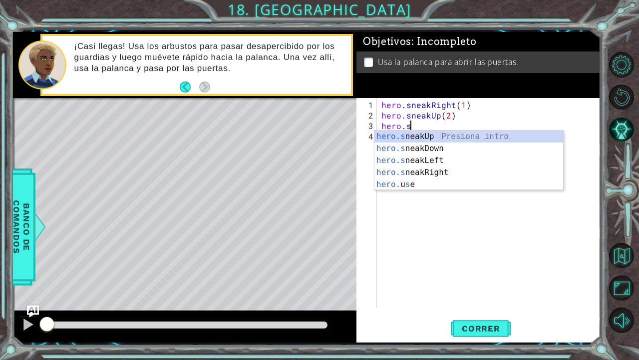
scroll to position [0, 1]
click at [424, 172] on div "hero.s neakUp Presiona intro hero.s neakDown Presiona intro hero.s neakLeft Pre…" at bounding box center [469, 172] width 189 height 84
type textarea "hero.sneakRight(1)"
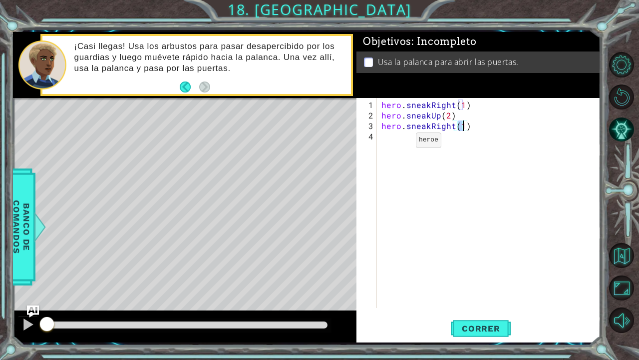
click at [399, 144] on div "hero . sneakRight ( 1 ) hero . sneakUp ( 2 ) hero . sneakRight ( 1 )" at bounding box center [492, 214] width 224 height 231
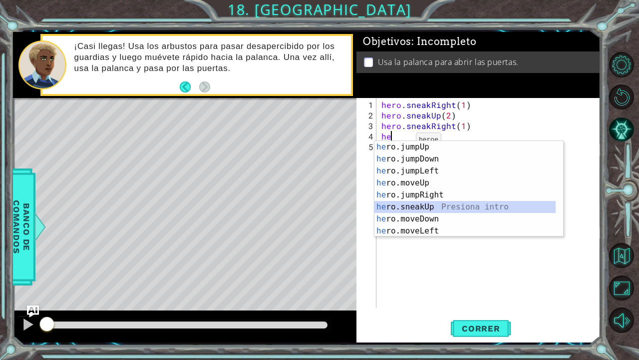
click at [409, 207] on div "he ro.jumpUp Presiona intro he ro.jumpDown Presiona intro he ro.jumpLeft Presio…" at bounding box center [466, 201] width 182 height 120
type textarea "hero.sneakUp(1)"
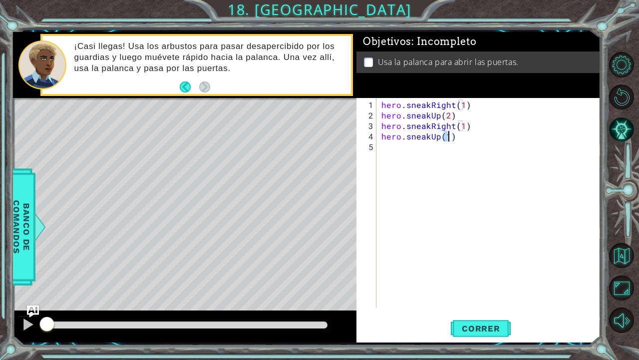
click at [387, 151] on div "hero . sneakRight ( 1 ) hero . sneakUp ( 2 ) hero . sneakRight ( 1 ) hero . sne…" at bounding box center [492, 214] width 224 height 231
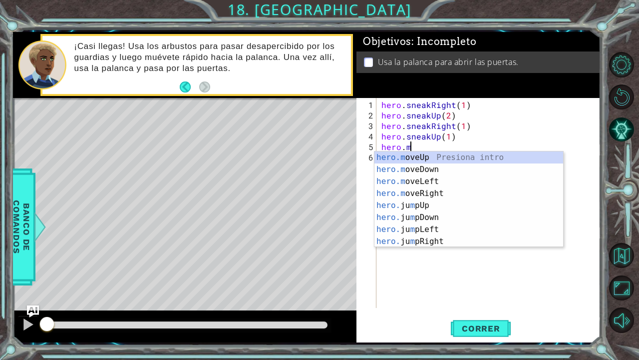
scroll to position [0, 1]
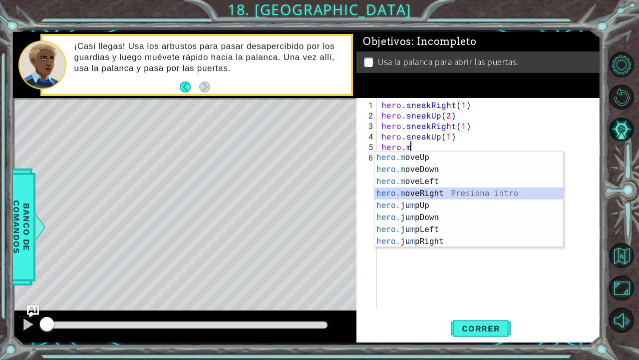
click at [411, 192] on div "hero.m oveUp Presiona intro hero.m oveDown Presiona intro hero.m oveLeft Presio…" at bounding box center [469, 211] width 189 height 120
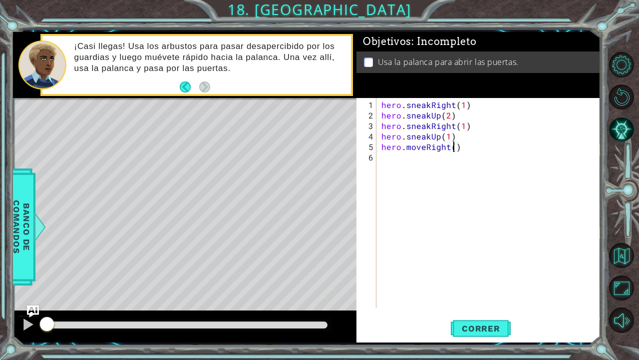
type textarea "hero.moveRight(2)"
click at [398, 162] on div "hero . sneakRight ( 1 ) hero . sneakUp ( 2 ) hero . sneakRight ( 1 ) hero . sne…" at bounding box center [492, 214] width 224 height 231
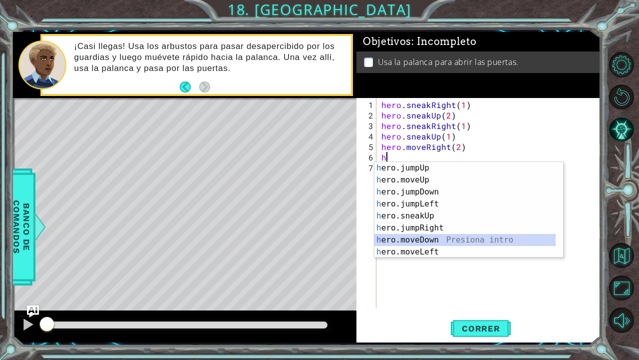
click at [421, 237] on div "h ero.jumpUp Presiona intro h ero.moveUp Presiona intro h ero.jumpDown Presiona…" at bounding box center [466, 222] width 182 height 120
type textarea "hero.moveDown(1)"
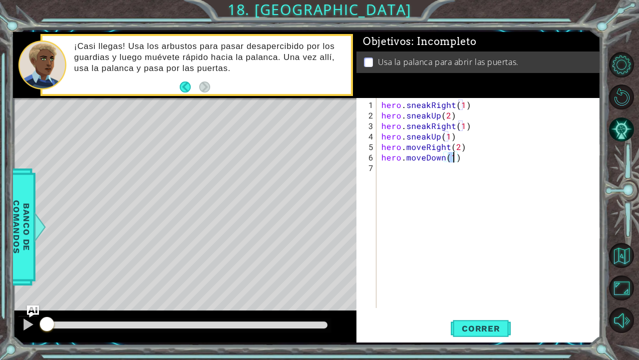
click at [394, 170] on div "hero . sneakRight ( 1 ) hero . sneakUp ( 2 ) hero . sneakRight ( 1 ) hero . sne…" at bounding box center [492, 214] width 224 height 231
type textarea "h"
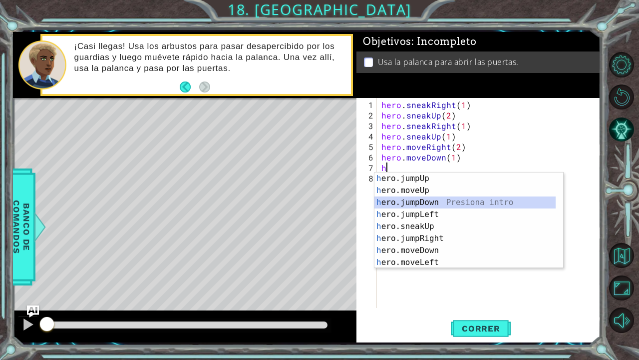
click at [407, 204] on div "h ero.jumpUp Presiona intro h ero.moveUp Presiona intro h ero.jumpDown Presiona…" at bounding box center [466, 232] width 182 height 120
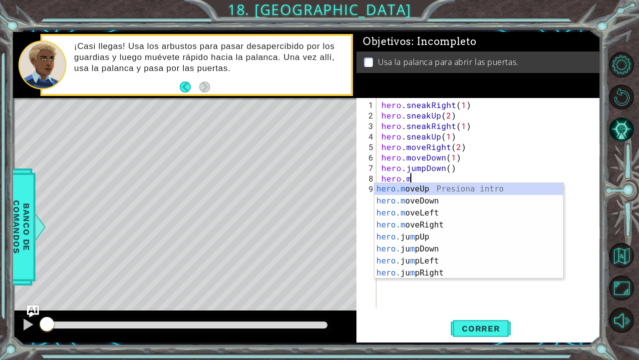
scroll to position [0, 1]
click at [416, 227] on div "hero.m oveUp Presiona intro hero.m oveDown Presiona intro hero.m oveLeft Presio…" at bounding box center [469, 243] width 189 height 120
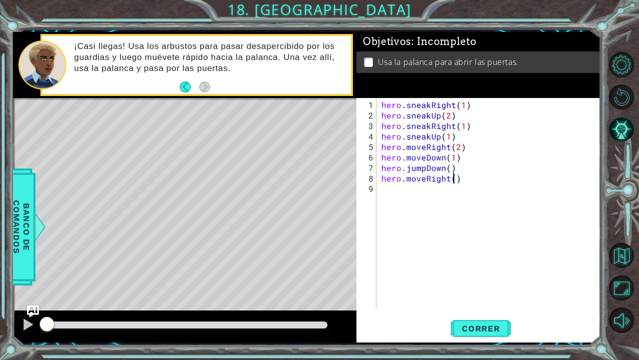
type textarea "hero.moveRight(2)"
click at [397, 201] on div "hero . sneakRight ( 1 ) hero . sneakUp ( 2 ) hero . sneakRight ( 1 ) hero . sne…" at bounding box center [492, 214] width 224 height 231
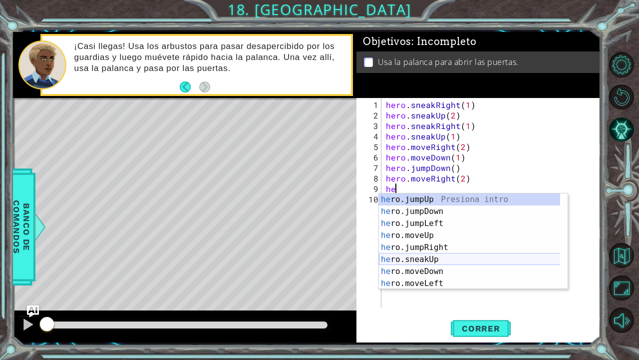
scroll to position [0, 0]
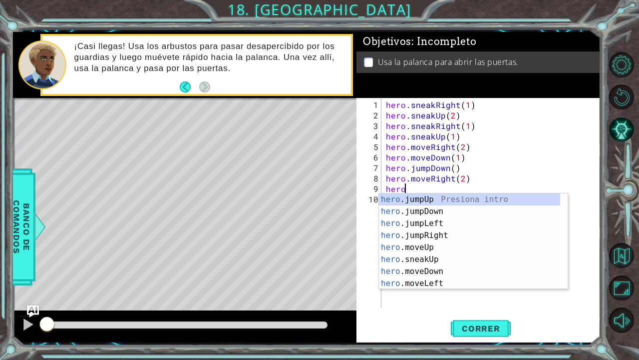
type textarea "hero."
click at [410, 198] on div "hero. jumpUp Presiona intro hero. jumpDown Presiona intro hero. jumpLeft Presio…" at bounding box center [470, 253] width 182 height 120
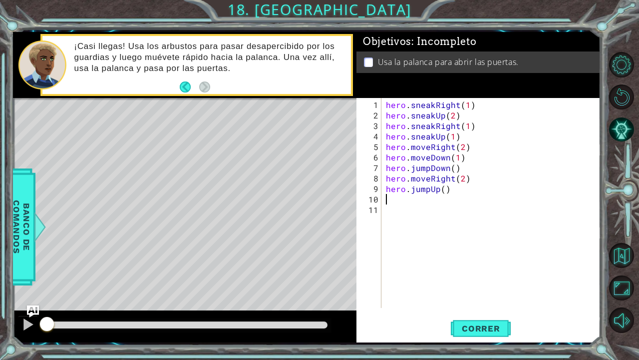
click at [406, 198] on div "hero . sneakRight ( 1 ) hero . sneakUp ( 2 ) hero . sneakRight ( 1 ) hero . sne…" at bounding box center [493, 214] width 219 height 231
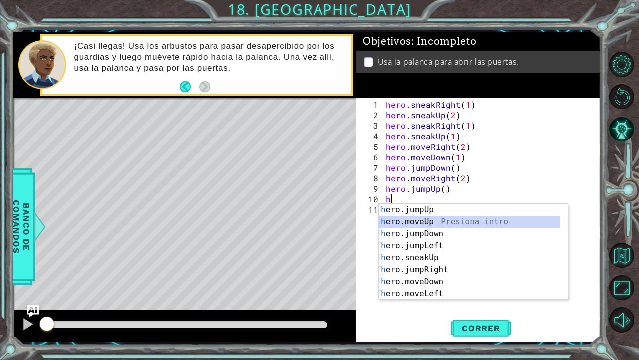
click at [415, 216] on div "h ero.jumpUp Presiona intro h ero.moveUp Presiona intro h ero.jumpDown Presiona…" at bounding box center [470, 264] width 182 height 120
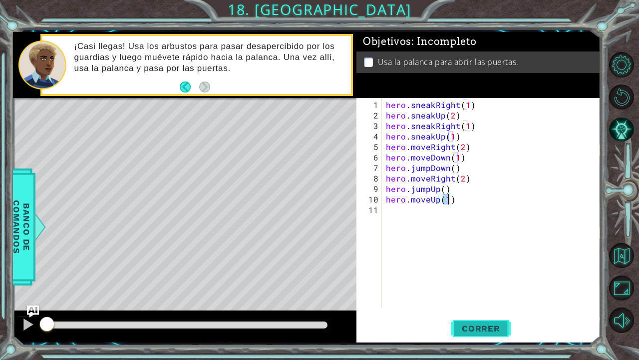
type textarea "hero.moveUp(1)"
click at [482, 292] on span "Correr" at bounding box center [481, 328] width 58 height 10
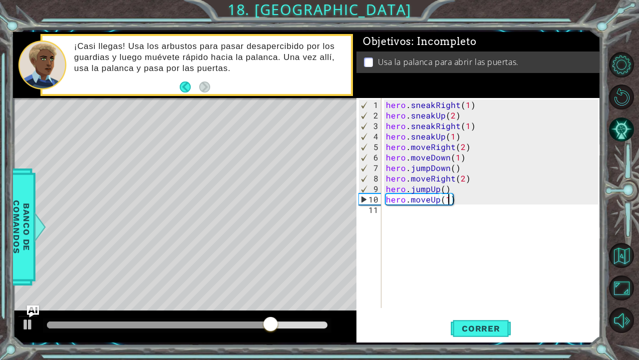
click at [390, 226] on div "hero . sneakRight ( 1 ) hero . sneakUp ( 2 ) hero . sneakRight ( 1 ) hero . sne…" at bounding box center [493, 214] width 219 height 231
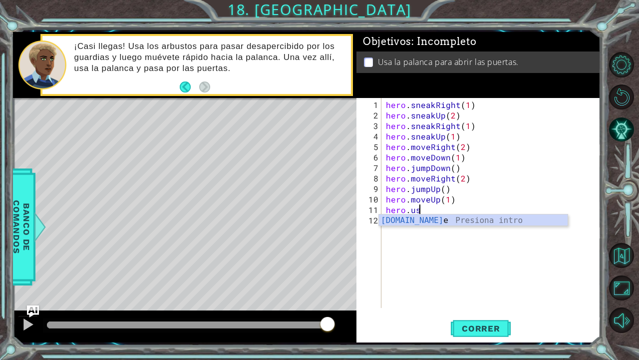
scroll to position [0, 2]
click at [410, 224] on div "hero.use Presiona intro" at bounding box center [473, 232] width 189 height 36
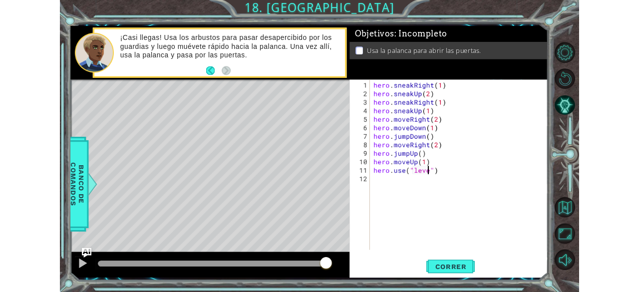
scroll to position [0, 4]
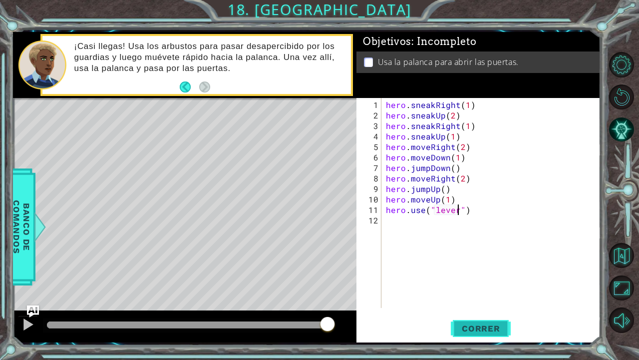
type textarea "hero.use("lever")"
click at [492, 292] on button "Correr" at bounding box center [481, 328] width 60 height 24
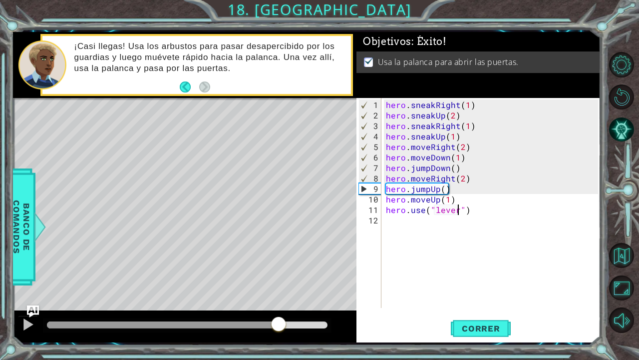
click at [279, 292] on div at bounding box center [187, 324] width 281 height 7
click at [296, 292] on div at bounding box center [187, 324] width 281 height 7
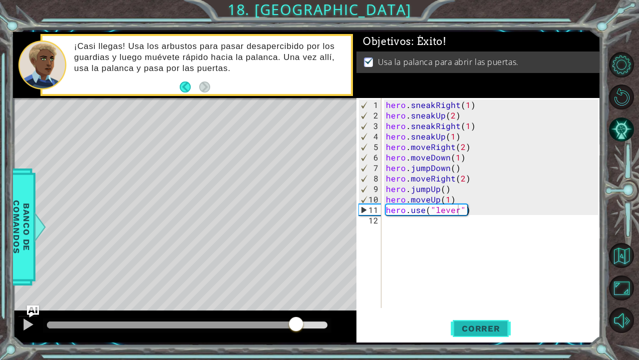
click at [476, 292] on span "Correr" at bounding box center [481, 328] width 58 height 10
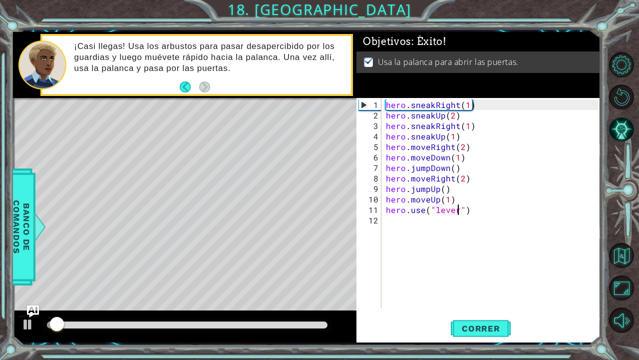
click at [324, 292] on div at bounding box center [187, 324] width 281 height 7
click at [326, 292] on div at bounding box center [187, 324] width 281 height 7
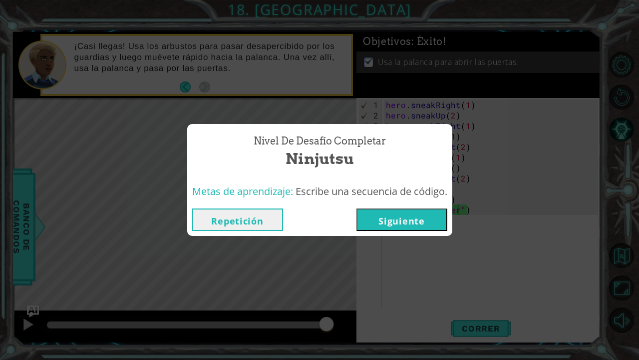
click at [402, 220] on button "Siguiente" at bounding box center [402, 219] width 91 height 22
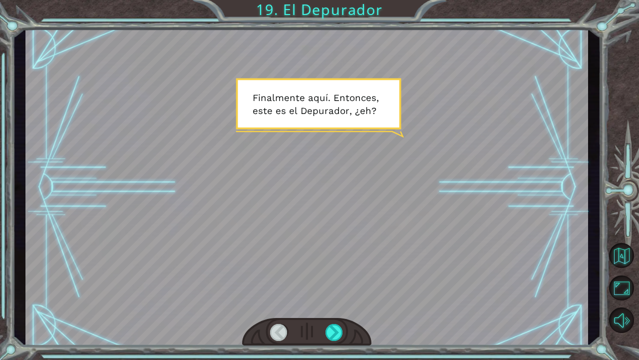
click at [351, 239] on div at bounding box center [306, 187] width 563 height 317
click at [390, 236] on div at bounding box center [306, 187] width 563 height 317
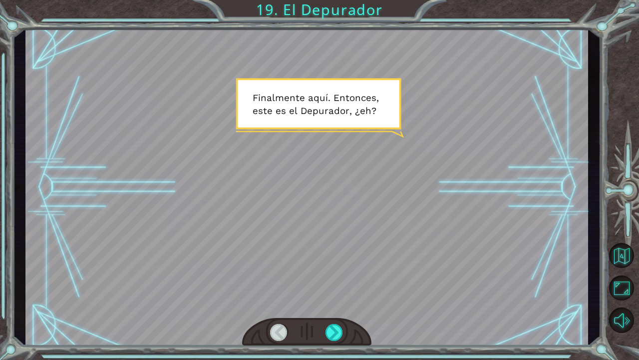
click at [390, 236] on div at bounding box center [306, 187] width 563 height 317
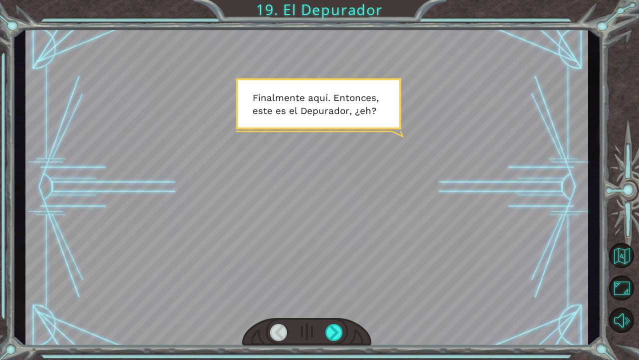
click at [390, 236] on div at bounding box center [306, 187] width 563 height 317
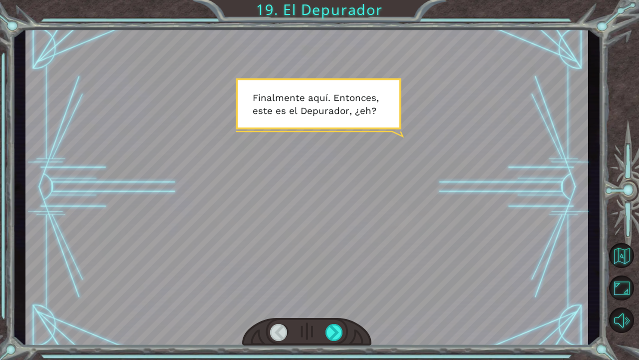
click at [390, 236] on div at bounding box center [306, 187] width 563 height 317
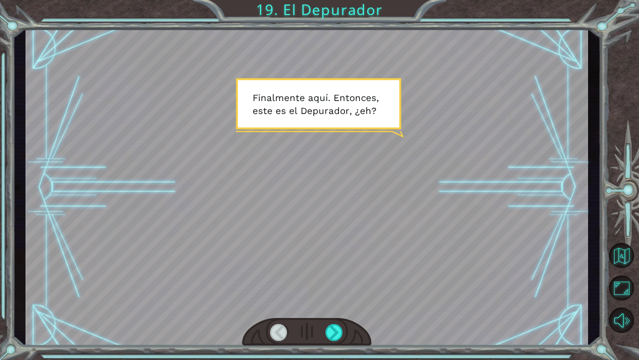
click at [390, 236] on div at bounding box center [306, 187] width 563 height 317
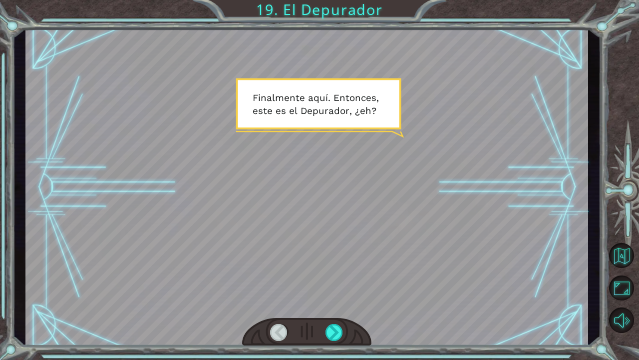
click at [390, 236] on div at bounding box center [306, 187] width 563 height 317
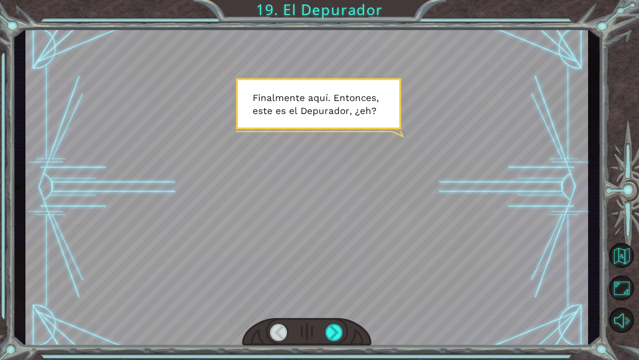
click at [390, 236] on div at bounding box center [306, 187] width 563 height 317
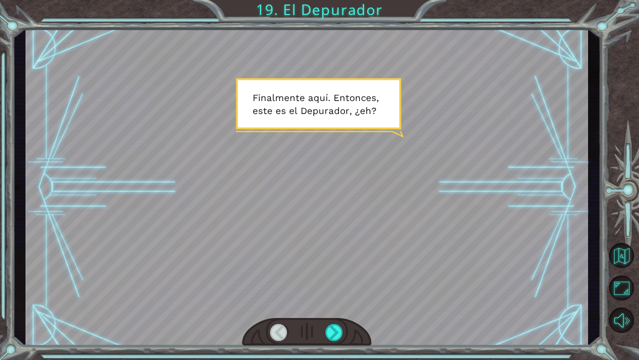
click at [390, 236] on div at bounding box center [306, 187] width 563 height 317
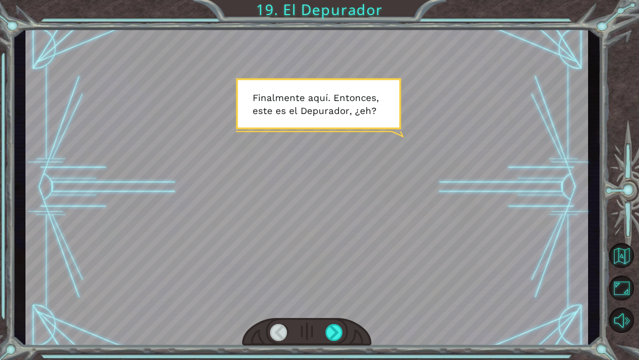
click at [390, 236] on div at bounding box center [306, 187] width 563 height 317
drag, startPoint x: 390, startPoint y: 236, endPoint x: 358, endPoint y: 85, distance: 154.2
click at [383, 207] on div at bounding box center [306, 187] width 563 height 317
click at [357, 78] on div at bounding box center [306, 187] width 563 height 317
drag, startPoint x: 357, startPoint y: 78, endPoint x: 351, endPoint y: 114, distance: 36.5
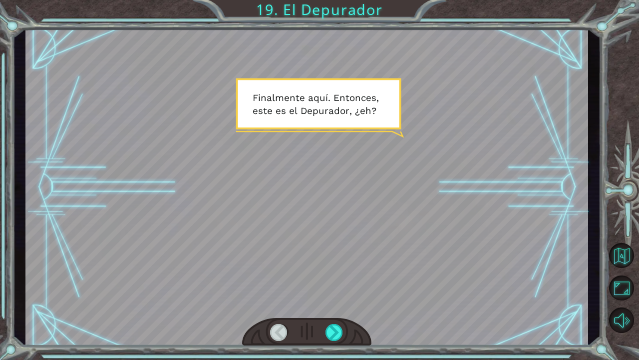
click at [351, 111] on div at bounding box center [306, 187] width 563 height 317
click at [350, 135] on div at bounding box center [306, 187] width 563 height 317
click at [289, 227] on div at bounding box center [306, 187] width 563 height 317
click at [301, 210] on div at bounding box center [306, 187] width 563 height 317
click at [296, 201] on div at bounding box center [306, 187] width 563 height 317
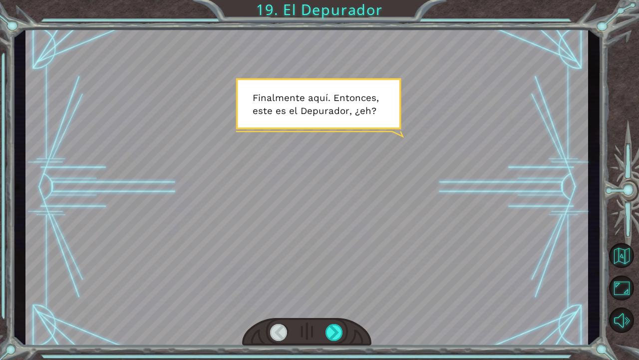
drag, startPoint x: 325, startPoint y: 166, endPoint x: 348, endPoint y: 135, distance: 38.5
click at [328, 161] on div at bounding box center [306, 187] width 563 height 317
drag, startPoint x: 354, startPoint y: 129, endPoint x: 375, endPoint y: 121, distance: 22.9
click at [362, 122] on div at bounding box center [306, 187] width 563 height 317
click at [376, 121] on div at bounding box center [306, 187] width 563 height 317
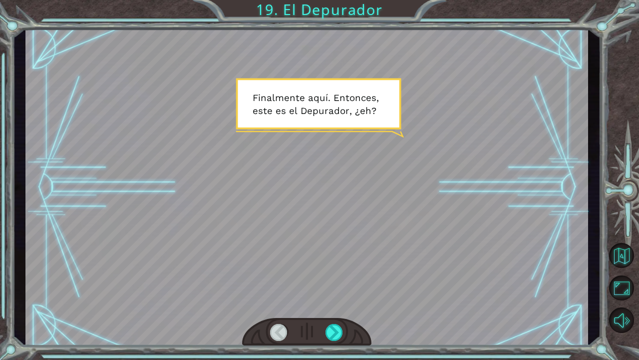
click at [399, 124] on div at bounding box center [306, 187] width 563 height 317
drag, startPoint x: 446, startPoint y: 207, endPoint x: 450, endPoint y: 213, distance: 7.5
click at [448, 209] on div at bounding box center [306, 187] width 563 height 317
drag, startPoint x: 462, startPoint y: 220, endPoint x: 397, endPoint y: 189, distance: 71.5
click at [397, 189] on div at bounding box center [306, 187] width 563 height 317
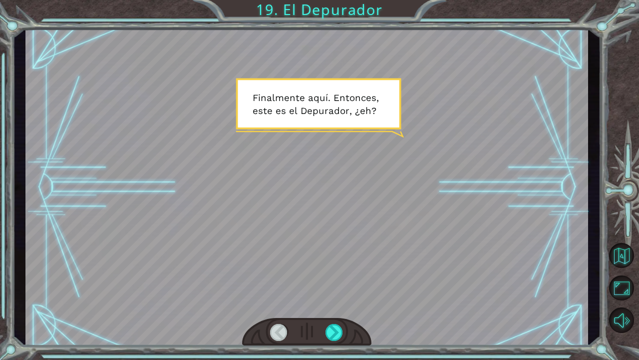
drag, startPoint x: 354, startPoint y: 163, endPoint x: 325, endPoint y: 135, distance: 40.3
click at [334, 140] on div at bounding box center [306, 187] width 563 height 317
click at [316, 132] on div at bounding box center [306, 187] width 563 height 317
drag, startPoint x: 316, startPoint y: 132, endPoint x: 291, endPoint y: 113, distance: 31.8
click at [304, 121] on div at bounding box center [306, 187] width 563 height 317
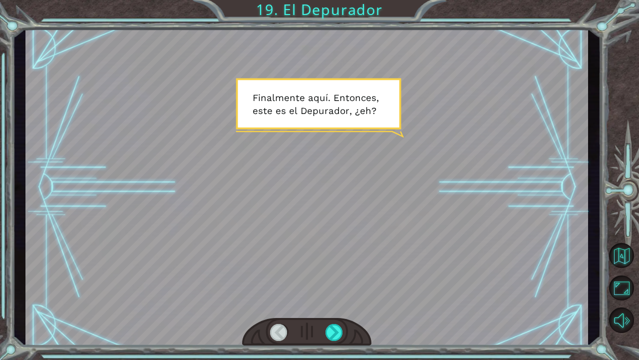
click at [290, 101] on div at bounding box center [306, 187] width 563 height 317
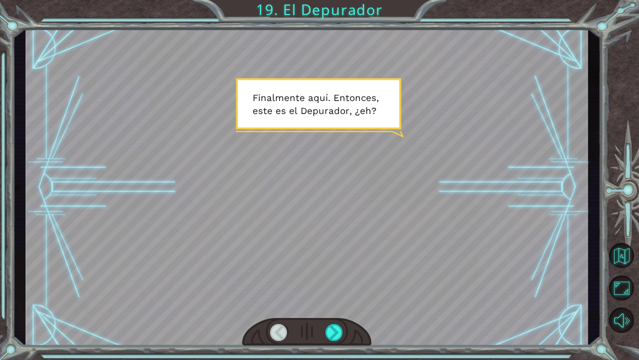
click at [290, 101] on div at bounding box center [306, 187] width 563 height 317
drag, startPoint x: 621, startPoint y: 203, endPoint x: 620, endPoint y: 223, distance: 19.5
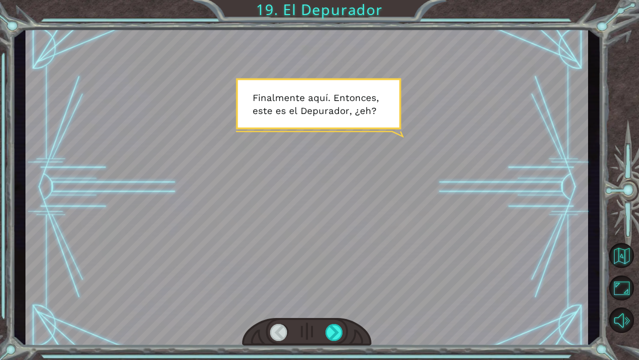
click at [623, 211] on div at bounding box center [624, 191] width 29 height 93
drag, startPoint x: 620, startPoint y: 223, endPoint x: 620, endPoint y: 236, distance: 13.0
click at [620, 235] on div at bounding box center [624, 191] width 29 height 93
click at [621, 262] on button "Volver al Mapa" at bounding box center [621, 255] width 25 height 25
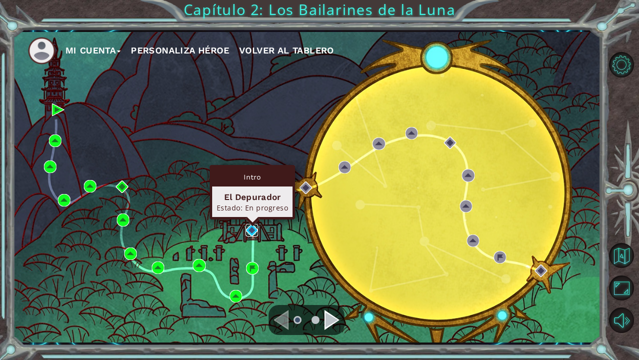
click at [254, 230] on img at bounding box center [252, 230] width 12 height 12
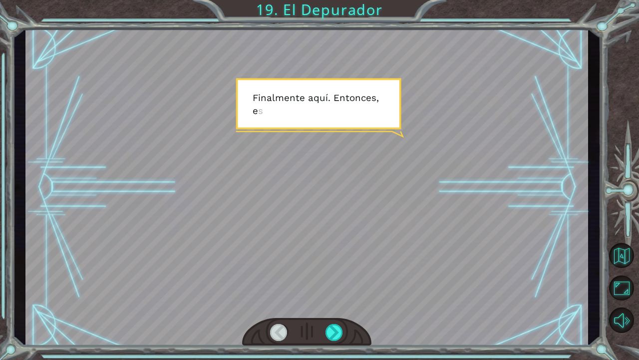
click at [340, 188] on div at bounding box center [306, 187] width 563 height 317
click at [340, 292] on div at bounding box center [335, 332] width 18 height 17
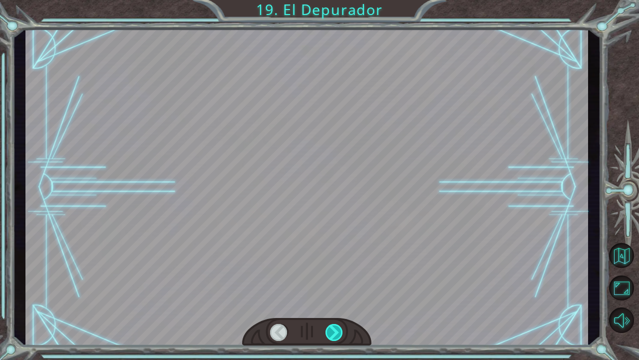
click at [340, 292] on div at bounding box center [335, 332] width 18 height 17
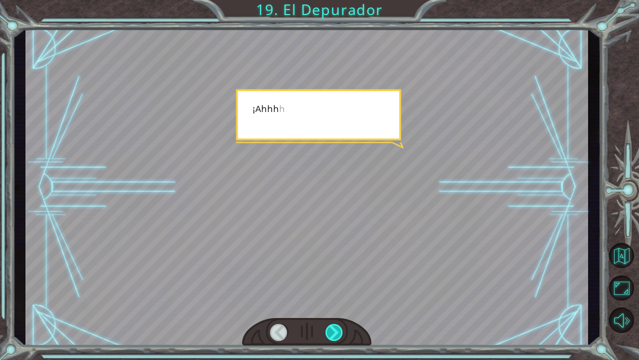
click at [340, 292] on div at bounding box center [335, 332] width 18 height 17
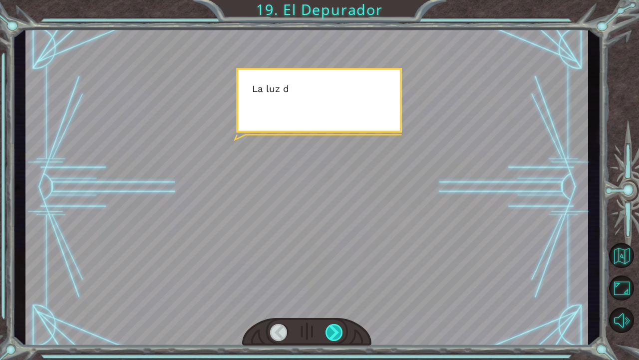
click at [340, 292] on div at bounding box center [335, 332] width 18 height 17
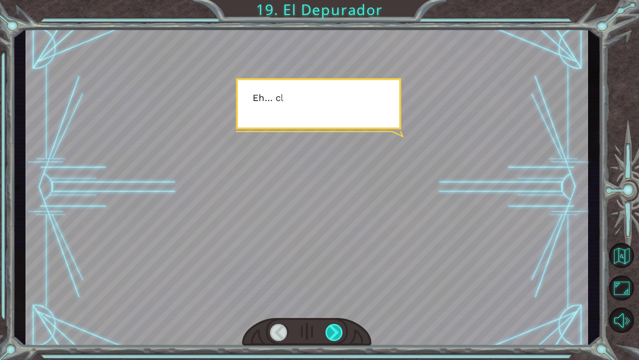
click at [340, 292] on div at bounding box center [335, 332] width 18 height 17
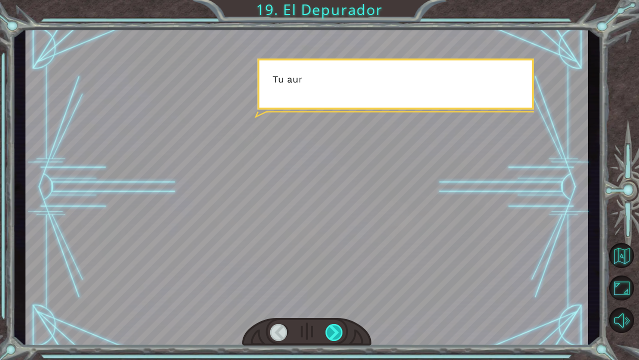
click at [340, 292] on div at bounding box center [335, 332] width 18 height 17
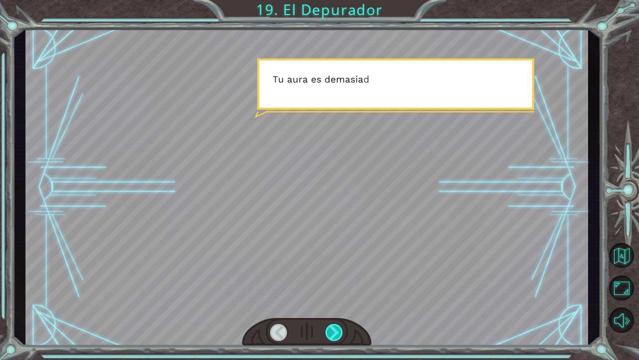
click at [340, 292] on div at bounding box center [335, 332] width 18 height 17
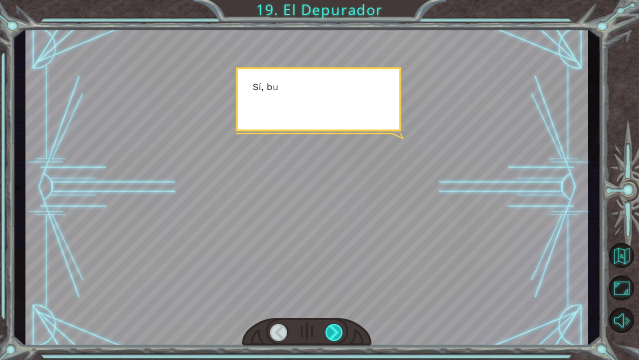
click at [340, 292] on div at bounding box center [335, 332] width 18 height 17
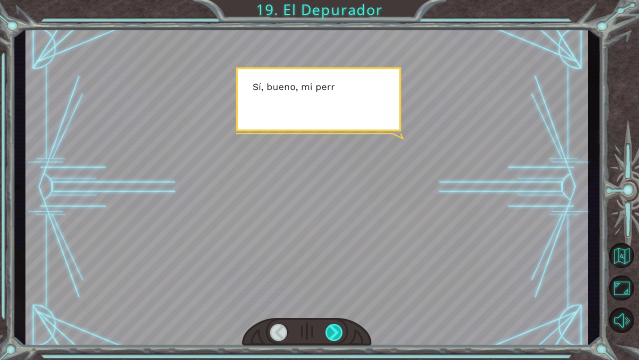
click at [340, 292] on div at bounding box center [335, 332] width 18 height 17
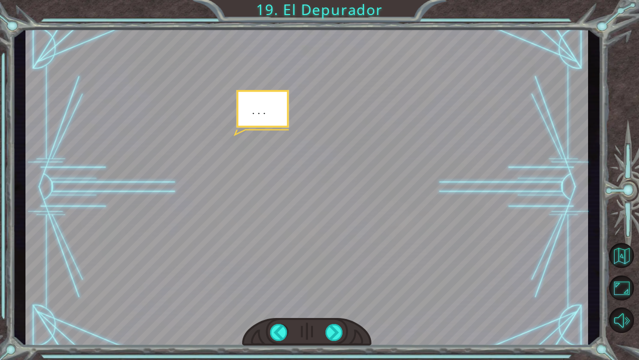
click at [289, 292] on div at bounding box center [306, 332] width 129 height 28
click at [285, 292] on div at bounding box center [279, 332] width 18 height 17
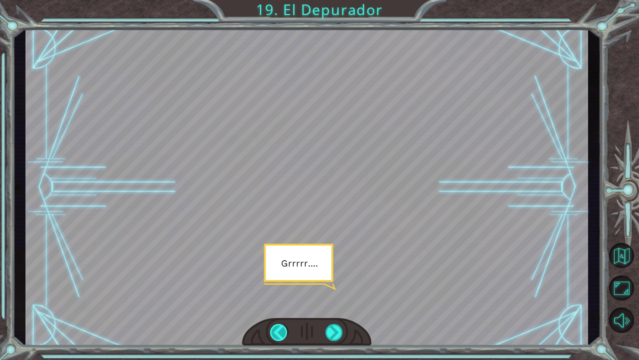
click at [285, 292] on div at bounding box center [279, 332] width 18 height 17
click at [287, 292] on div at bounding box center [279, 332] width 18 height 17
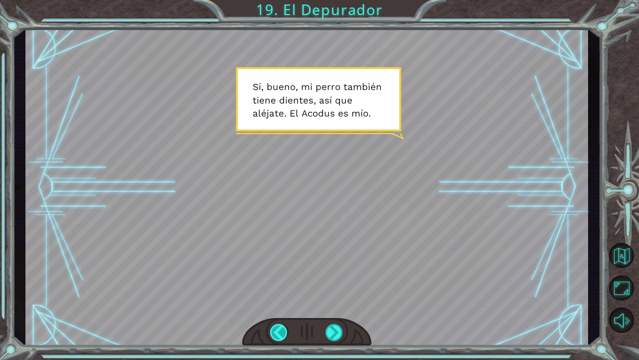
click at [287, 292] on div at bounding box center [279, 332] width 18 height 17
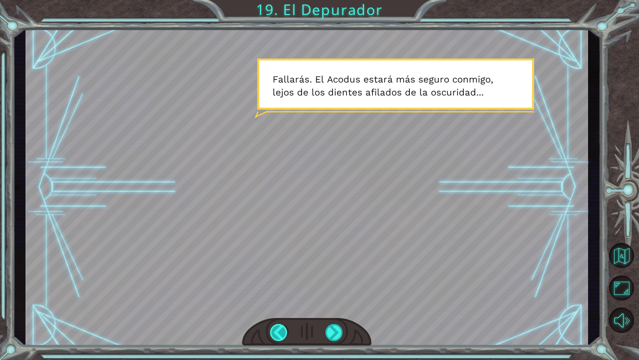
click at [287, 292] on div at bounding box center [279, 332] width 18 height 17
click at [333, 292] on div at bounding box center [335, 332] width 18 height 17
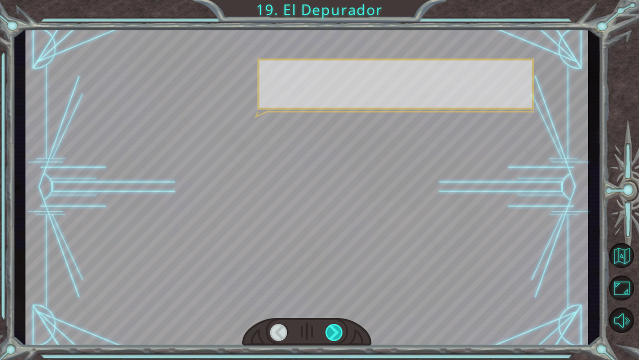
click at [333, 292] on div at bounding box center [335, 332] width 18 height 17
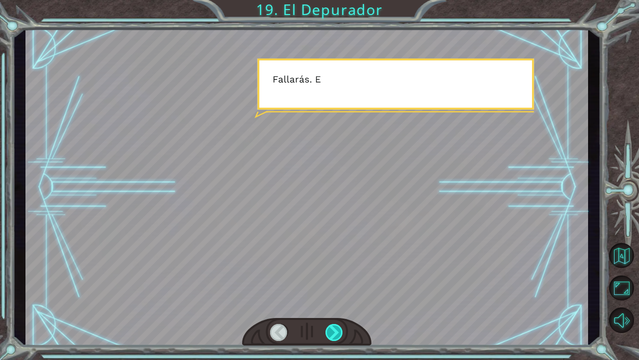
click at [333, 292] on div at bounding box center [335, 332] width 18 height 17
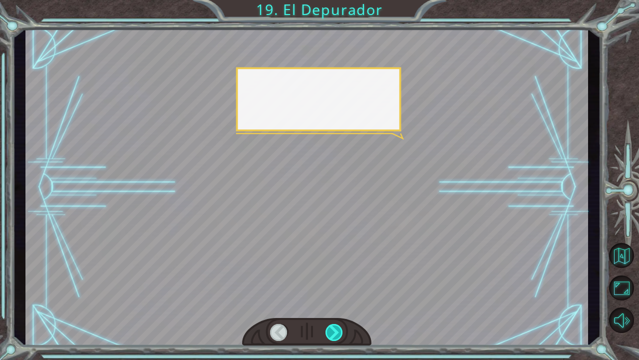
click at [333, 292] on div at bounding box center [335, 332] width 18 height 17
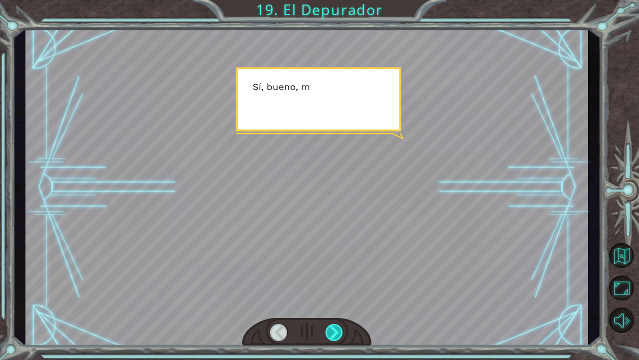
click at [333, 292] on div at bounding box center [335, 332] width 18 height 17
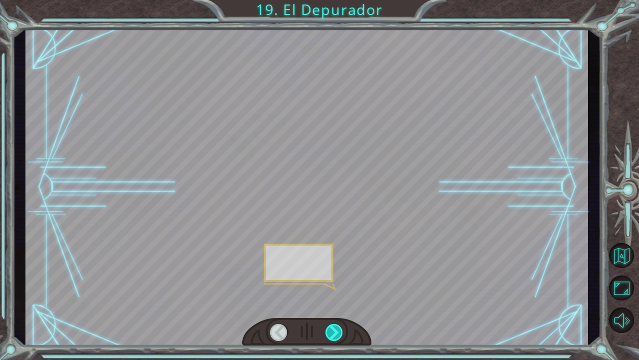
click at [333, 292] on div at bounding box center [335, 332] width 18 height 17
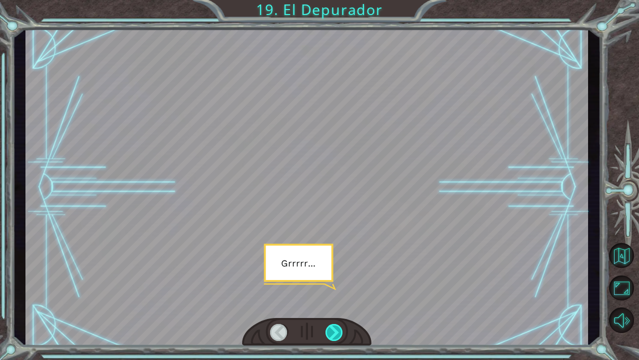
click at [333, 292] on div at bounding box center [335, 332] width 18 height 17
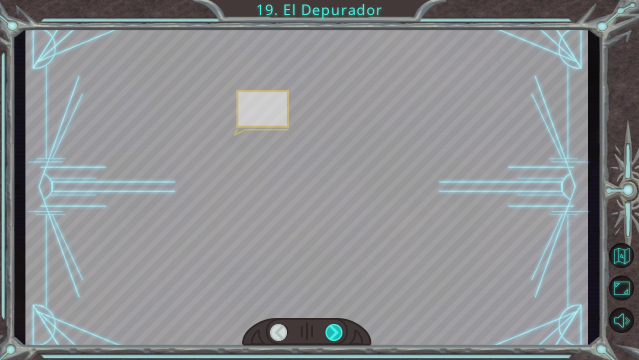
click at [333, 292] on div at bounding box center [335, 332] width 18 height 17
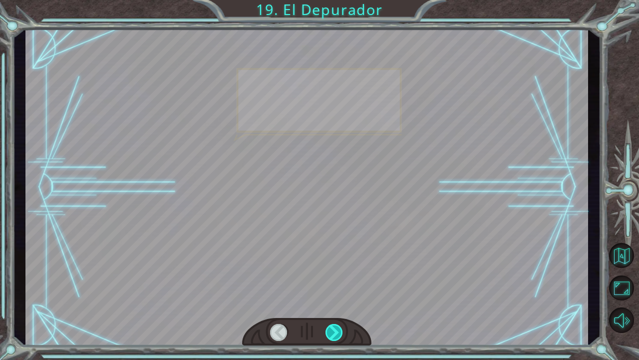
click at [333, 292] on div at bounding box center [335, 332] width 18 height 17
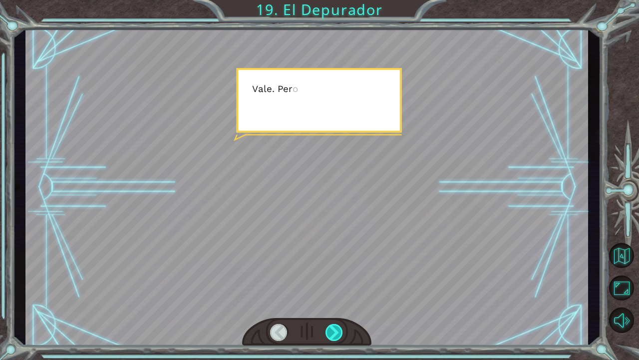
click at [333, 292] on div at bounding box center [335, 332] width 18 height 17
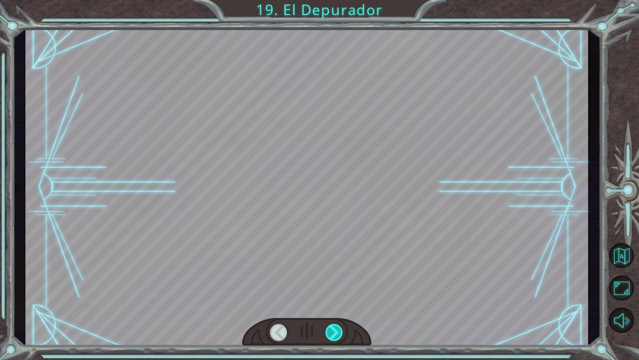
click at [333, 292] on div at bounding box center [335, 332] width 18 height 17
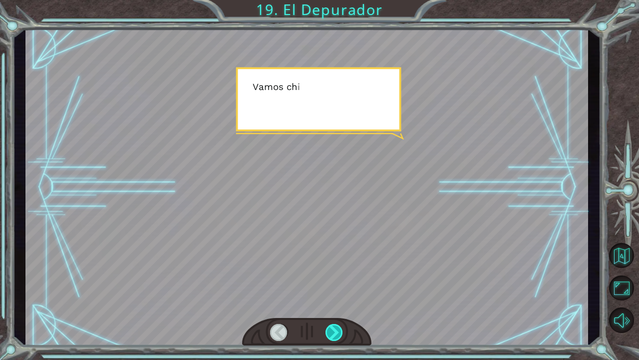
click at [333, 292] on div at bounding box center [335, 332] width 18 height 17
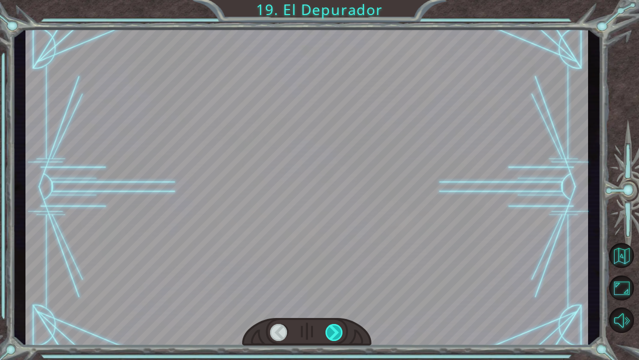
click at [333, 292] on div at bounding box center [335, 332] width 18 height 17
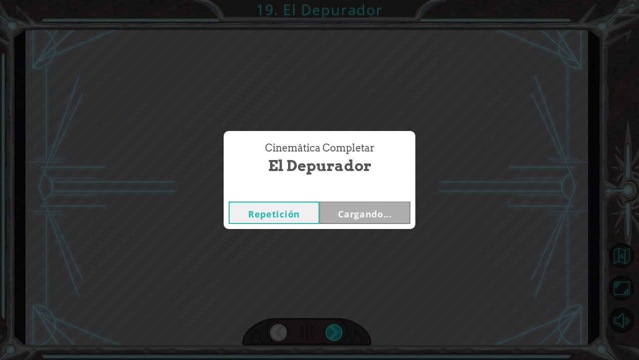
click at [333, 292] on div "Cinemática Completar El Depurador Repetición Cargando..." at bounding box center [319, 180] width 639 height 360
click at [333, 292] on div "Cinemática Completar El Depurador Repetición [GEOGRAPHIC_DATA]" at bounding box center [319, 180] width 639 height 360
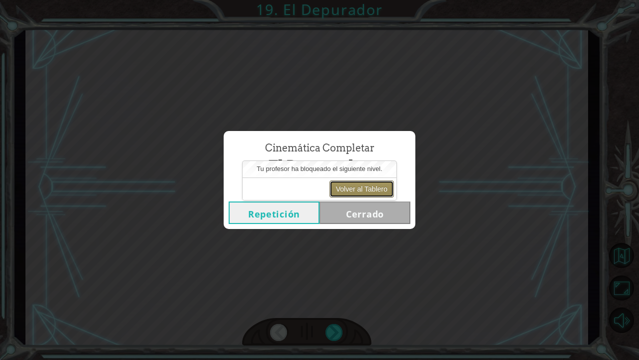
click at [370, 190] on button "Volver al Tablero" at bounding box center [362, 188] width 64 height 17
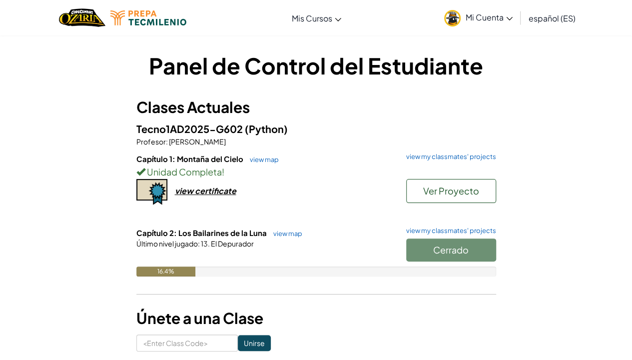
click at [336, 286] on div "Capítulo 2: Los Bailarines de la Luna view map view my classmates' projects Cer…" at bounding box center [316, 259] width 360 height 64
click at [382, 245] on div "Último nivel jugado : 13. El Depurador" at bounding box center [316, 243] width 360 height 10
drag, startPoint x: 382, startPoint y: 245, endPoint x: 343, endPoint y: 221, distance: 45.7
click at [357, 231] on div "Capítulo 2: Los Bailarines de la Luna view map view my classmates' projects Cer…" at bounding box center [316, 259] width 360 height 64
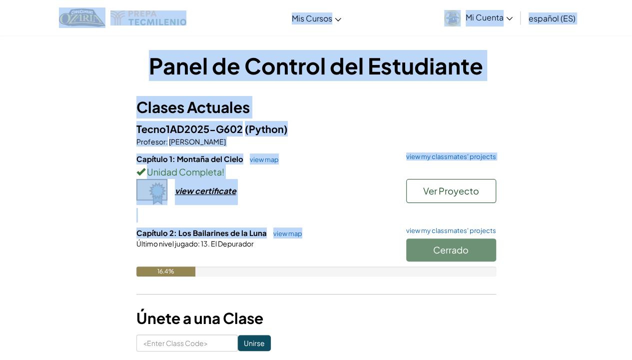
click at [327, 209] on div "Capítulo 1: Montaña del Cielo view map view my classmates' projects Unidad Comp…" at bounding box center [316, 190] width 360 height 74
click at [305, 204] on div "Capítulo 1: Montaña del Cielo view map view my classmates' projects Unidad Comp…" at bounding box center [316, 190] width 360 height 74
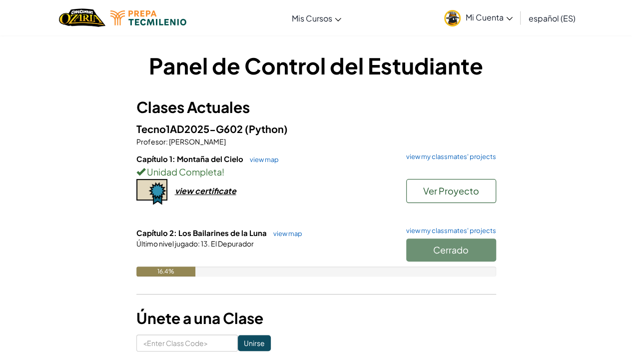
drag, startPoint x: 305, startPoint y: 204, endPoint x: 293, endPoint y: 123, distance: 81.4
click at [295, 171] on div "Capítulo 1: Montaña del Cielo view map view my classmates' projects Unidad Comp…" at bounding box center [316, 190] width 360 height 74
drag, startPoint x: 291, startPoint y: 125, endPoint x: 122, endPoint y: 174, distance: 175.6
click at [138, 169] on div "Tecno1AD2025-G602 (Python) Profesor : [PERSON_NAME] Capítulo 1: Montaña del Cie…" at bounding box center [316, 206] width 360 height 170
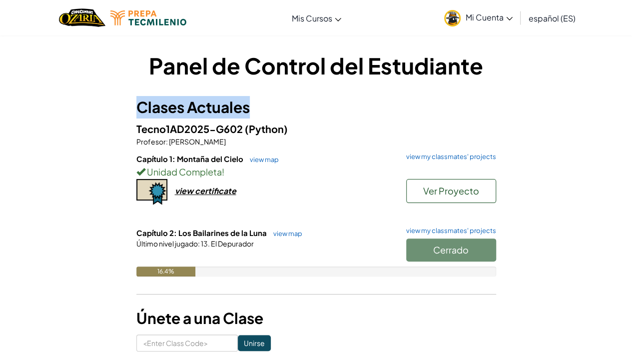
drag, startPoint x: 113, startPoint y: 116, endPoint x: 122, endPoint y: 93, distance: 24.9
click at [122, 95] on div "Panel de Control del Estudiante Clases Actuales Tecno1AD2025-G602 (Python) Prof…" at bounding box center [316, 200] width 584 height 301
click at [122, 93] on div "Panel de Control del Estudiante Clases Actuales Tecno1AD2025-G602 (Python) Prof…" at bounding box center [316, 200] width 584 height 301
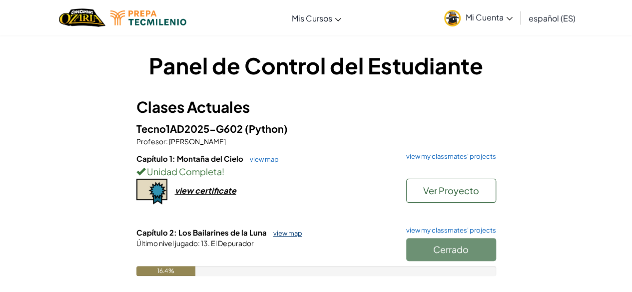
click at [289, 236] on link "view map" at bounding box center [285, 233] width 34 height 8
